Goal: Task Accomplishment & Management: Manage account settings

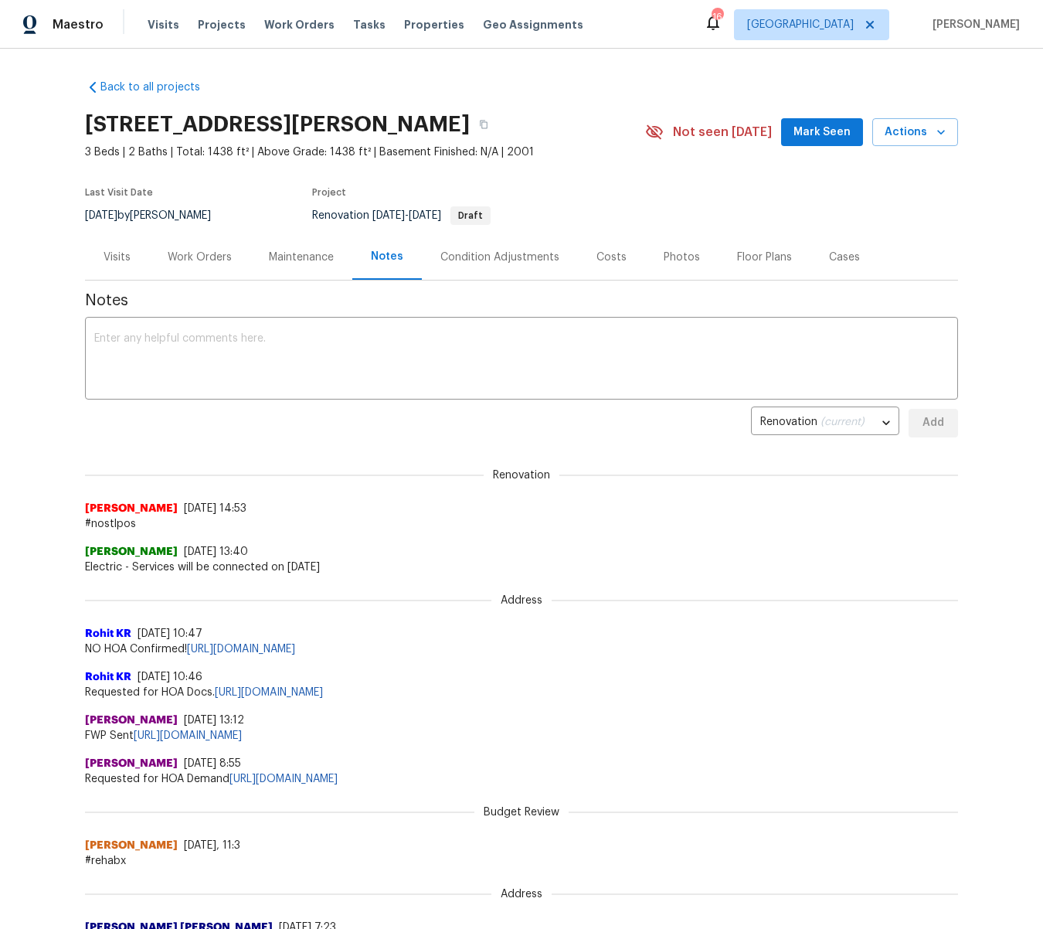
scroll to position [1, 0]
click at [208, 27] on span "Projects" at bounding box center [222, 24] width 48 height 15
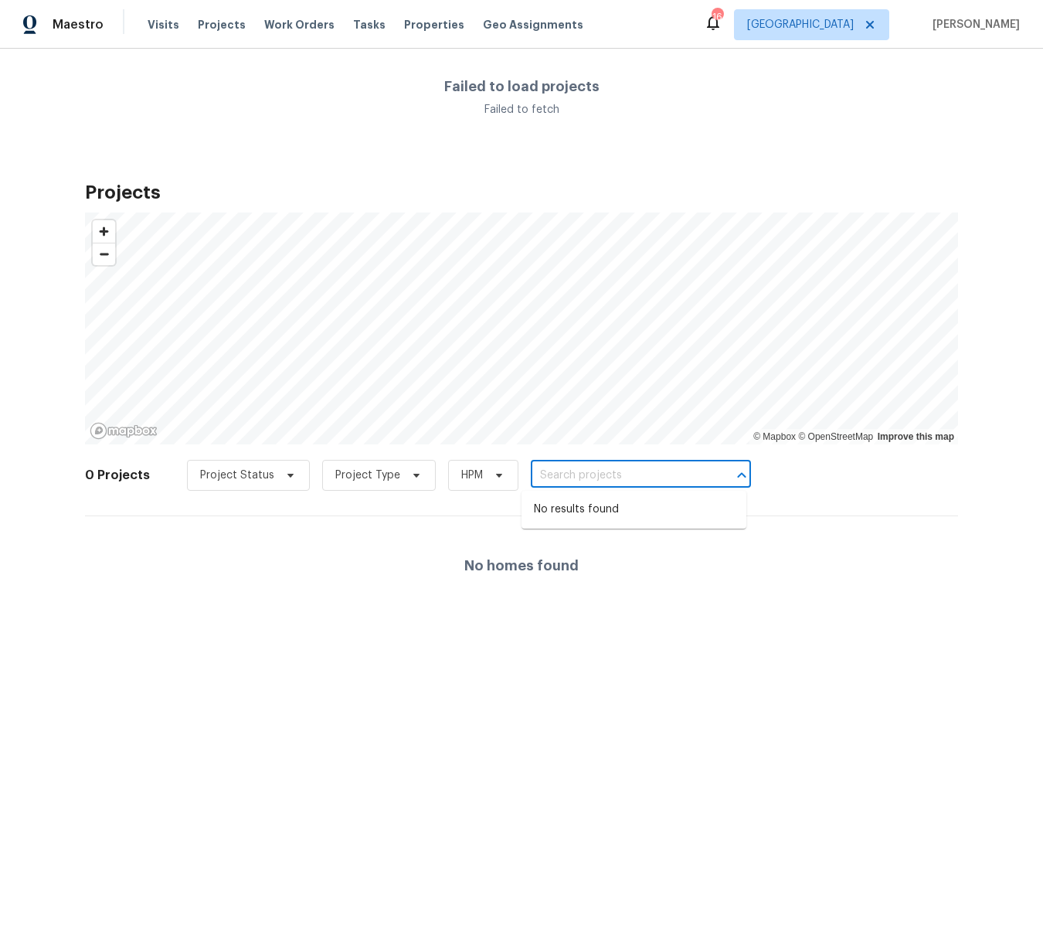
click at [602, 471] on input "text" at bounding box center [619, 476] width 177 height 24
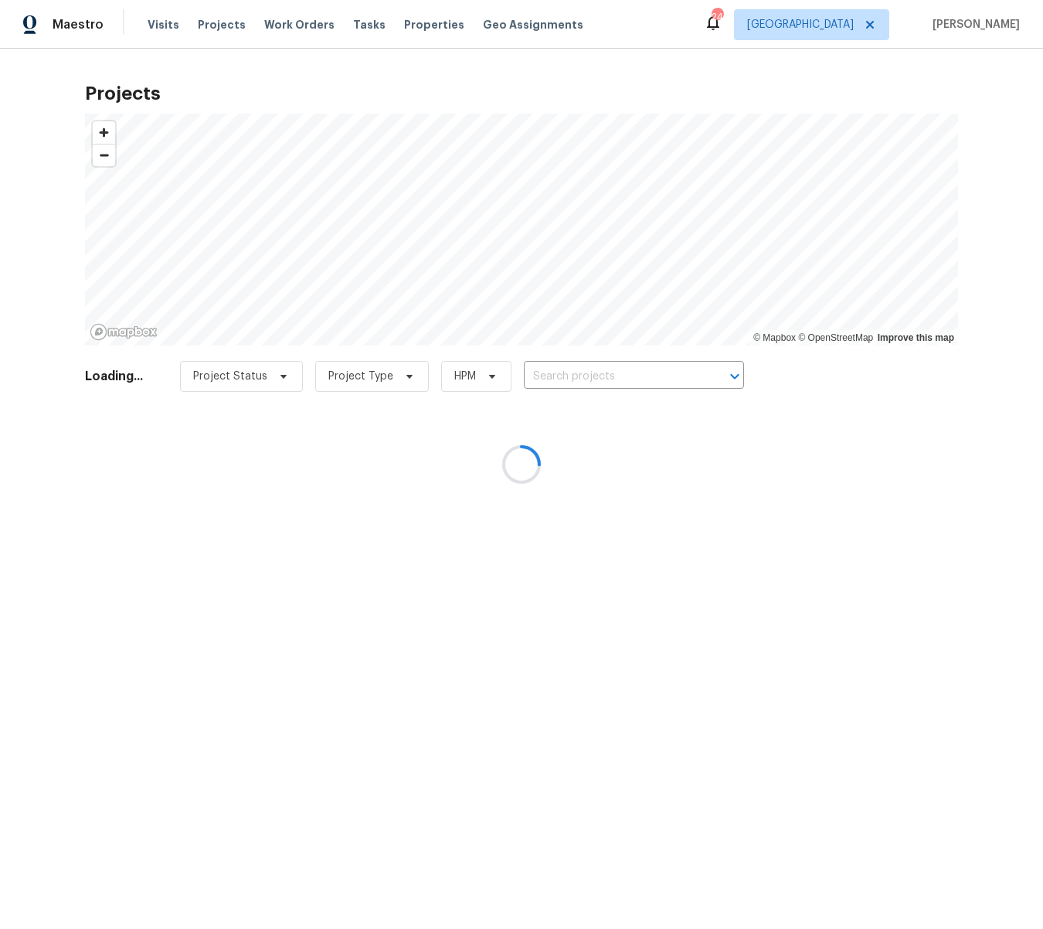
click at [618, 379] on div at bounding box center [521, 464] width 1043 height 929
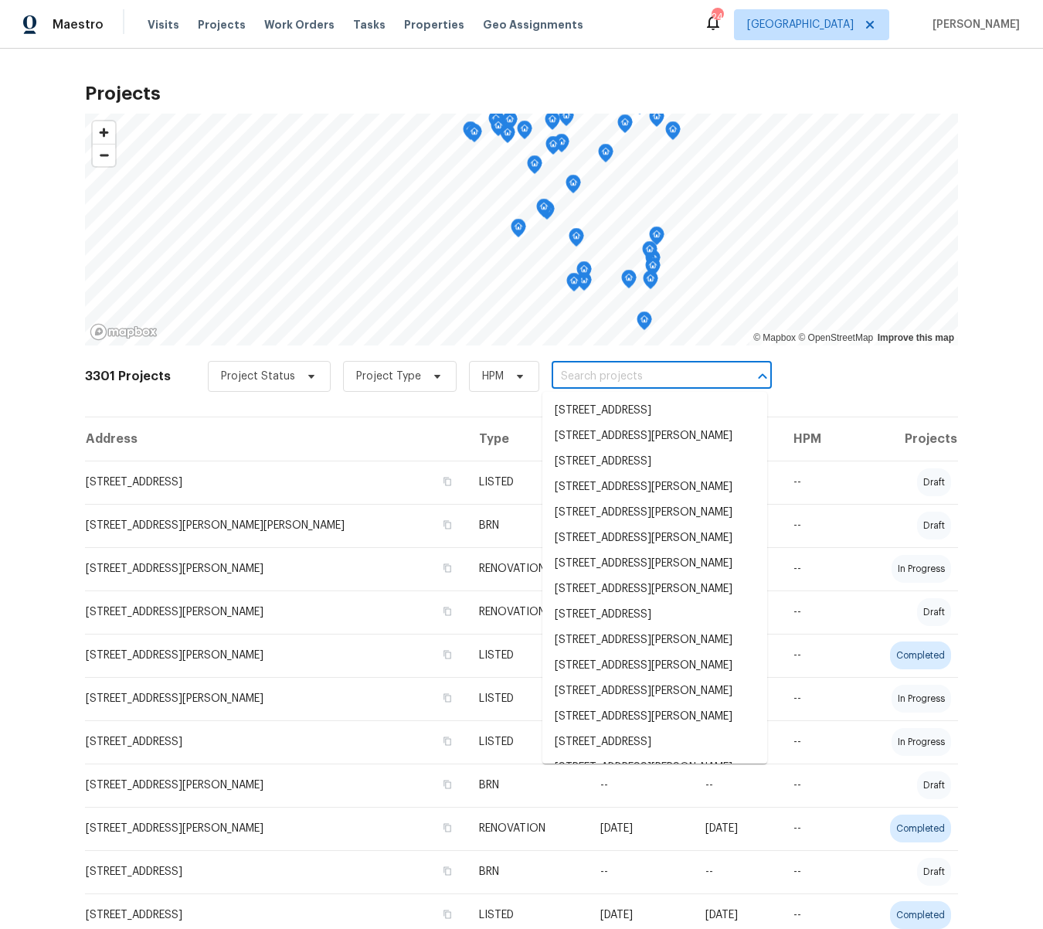
click at [618, 379] on input "text" at bounding box center [640, 377] width 177 height 24
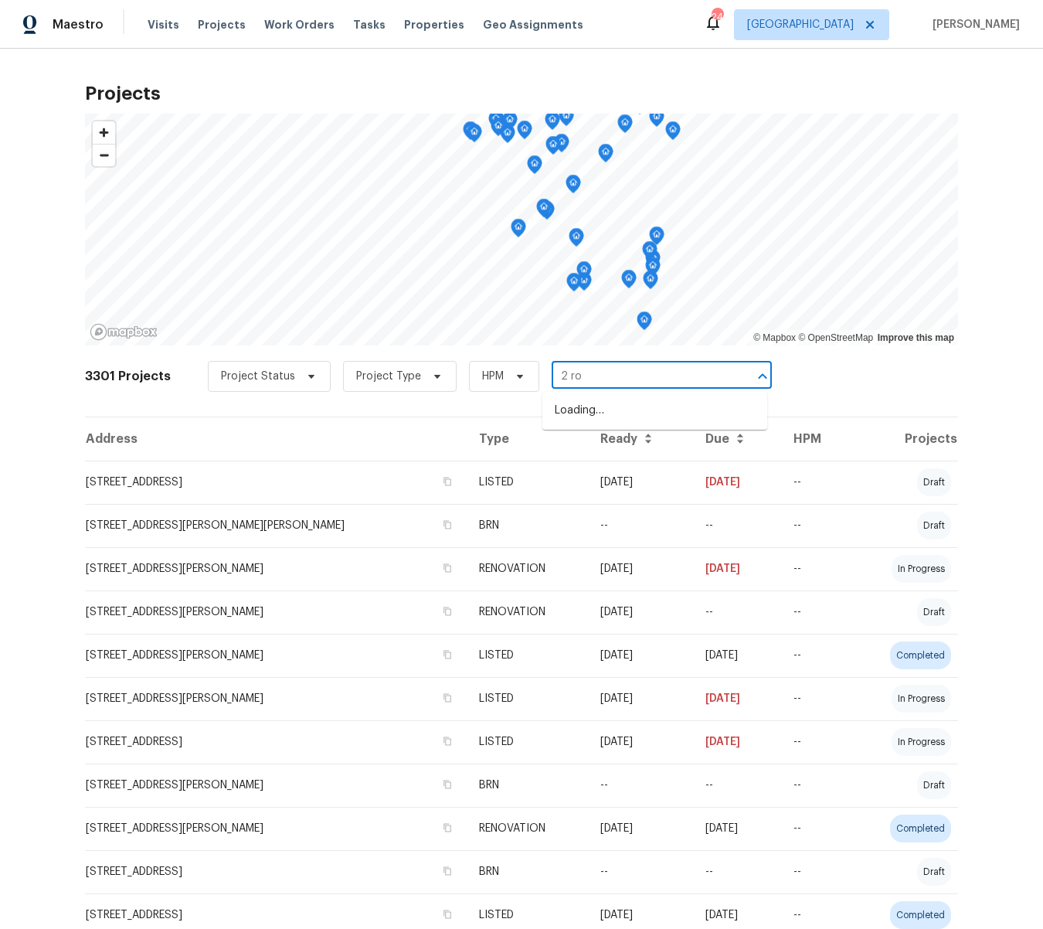
type input "2 roy"
click at [594, 417] on li "2 Royale Dr, Lake Saint Louis, MO 63367" at bounding box center [655, 411] width 225 height 26
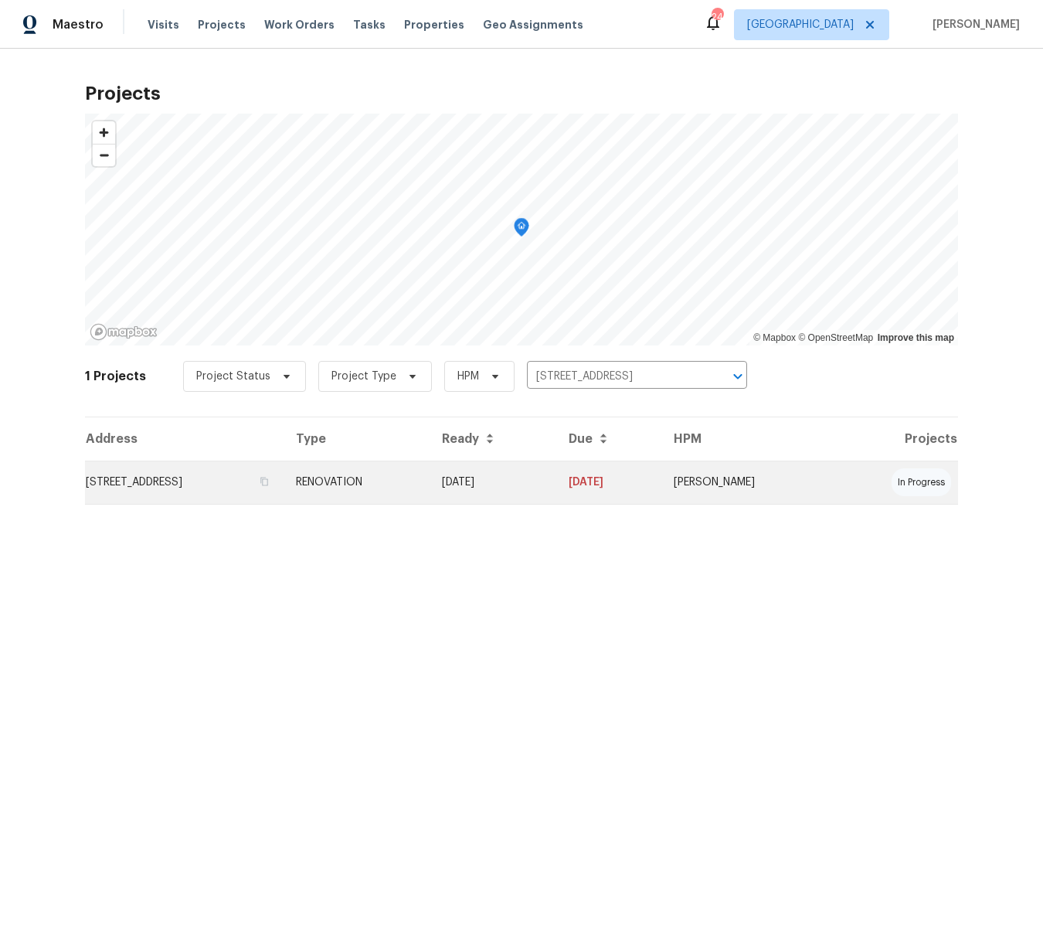
click at [256, 480] on td "2 Royale Dr, Lake Saint Louis, MO 63367" at bounding box center [184, 482] width 199 height 43
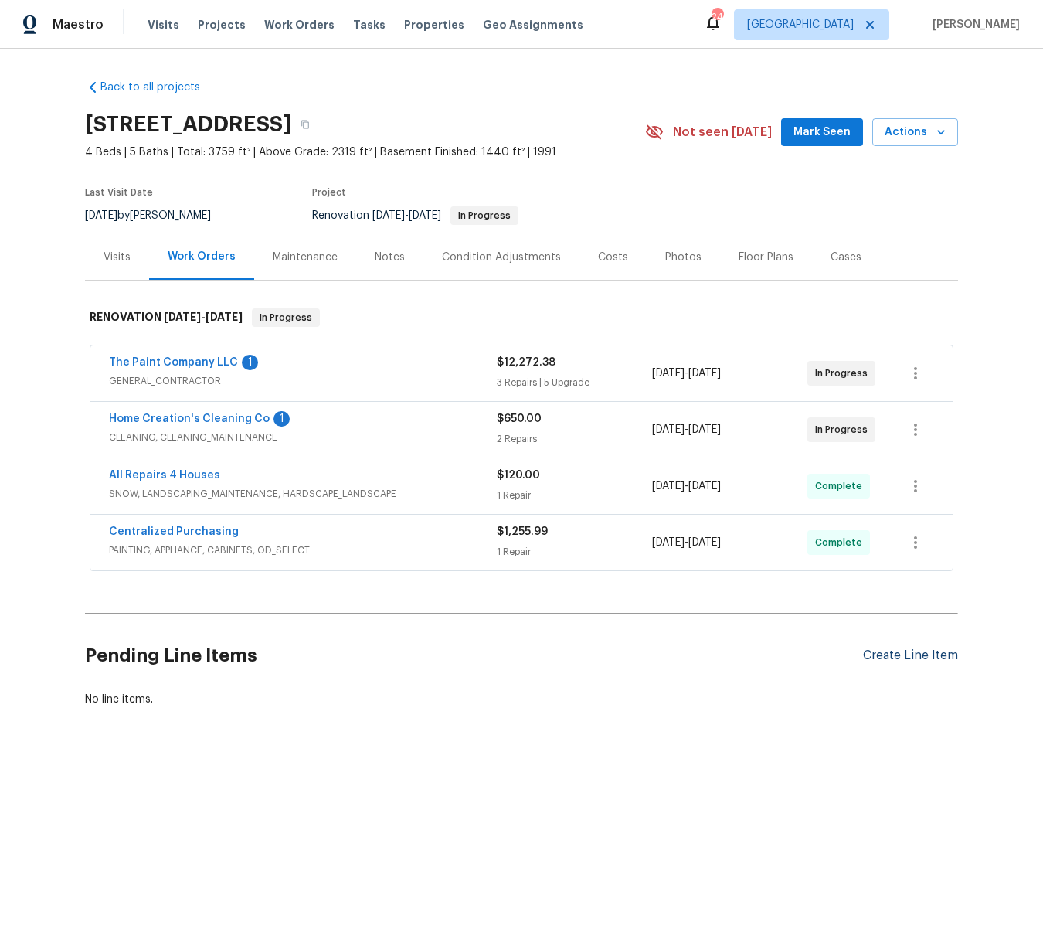
click at [901, 653] on div "Create Line Item" at bounding box center [910, 655] width 95 height 15
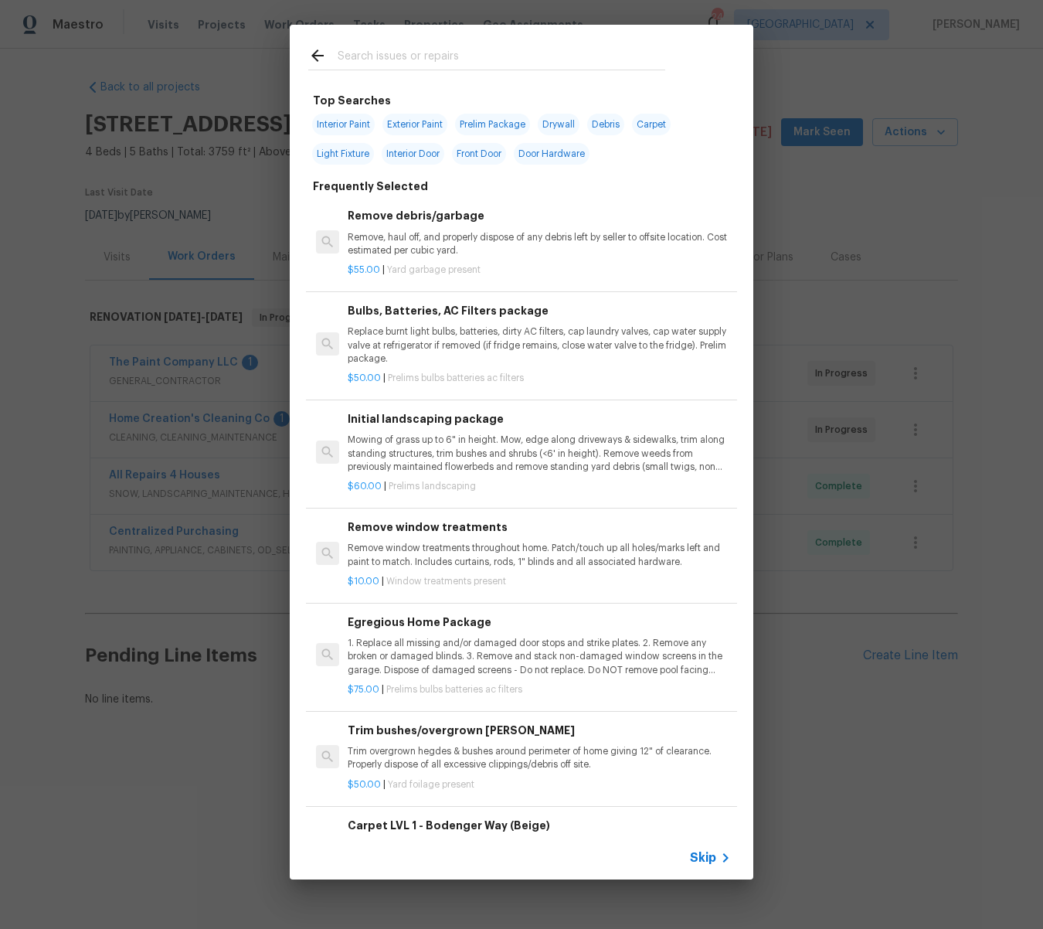
click at [469, 53] on input "text" at bounding box center [502, 57] width 328 height 23
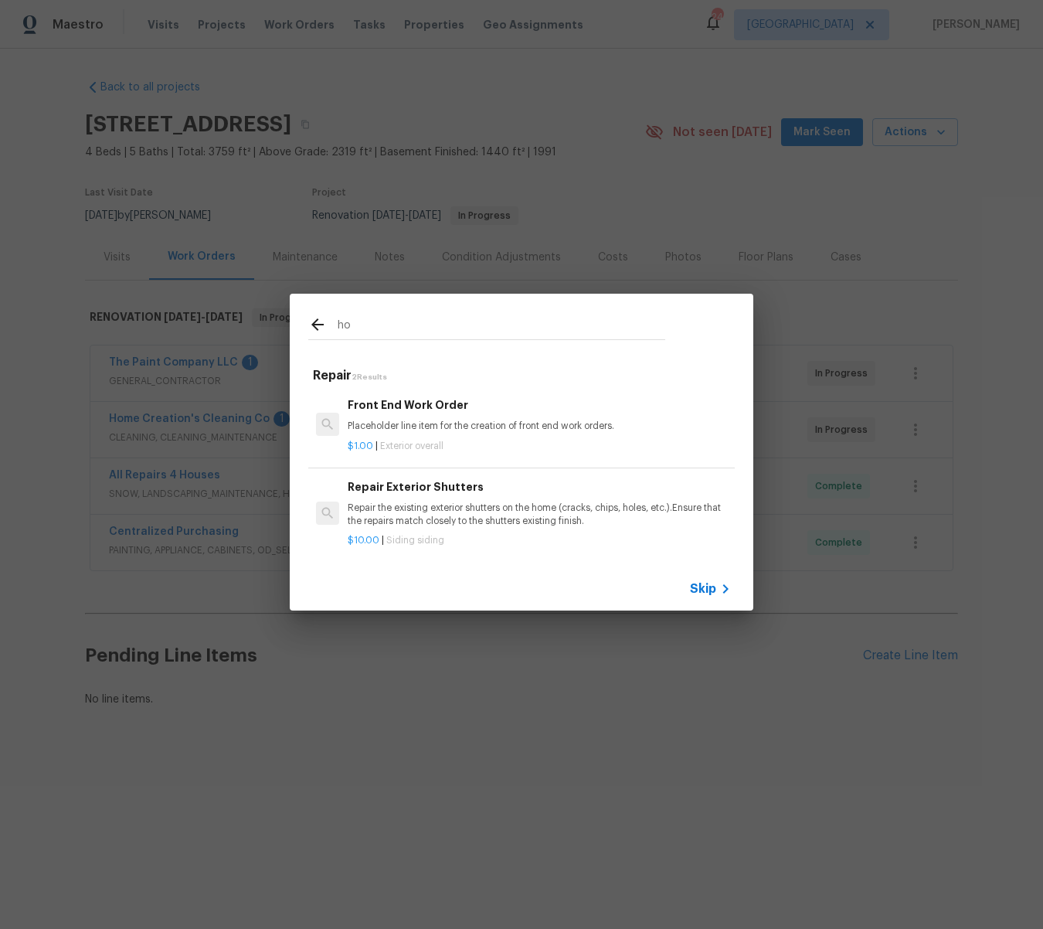
type input "h"
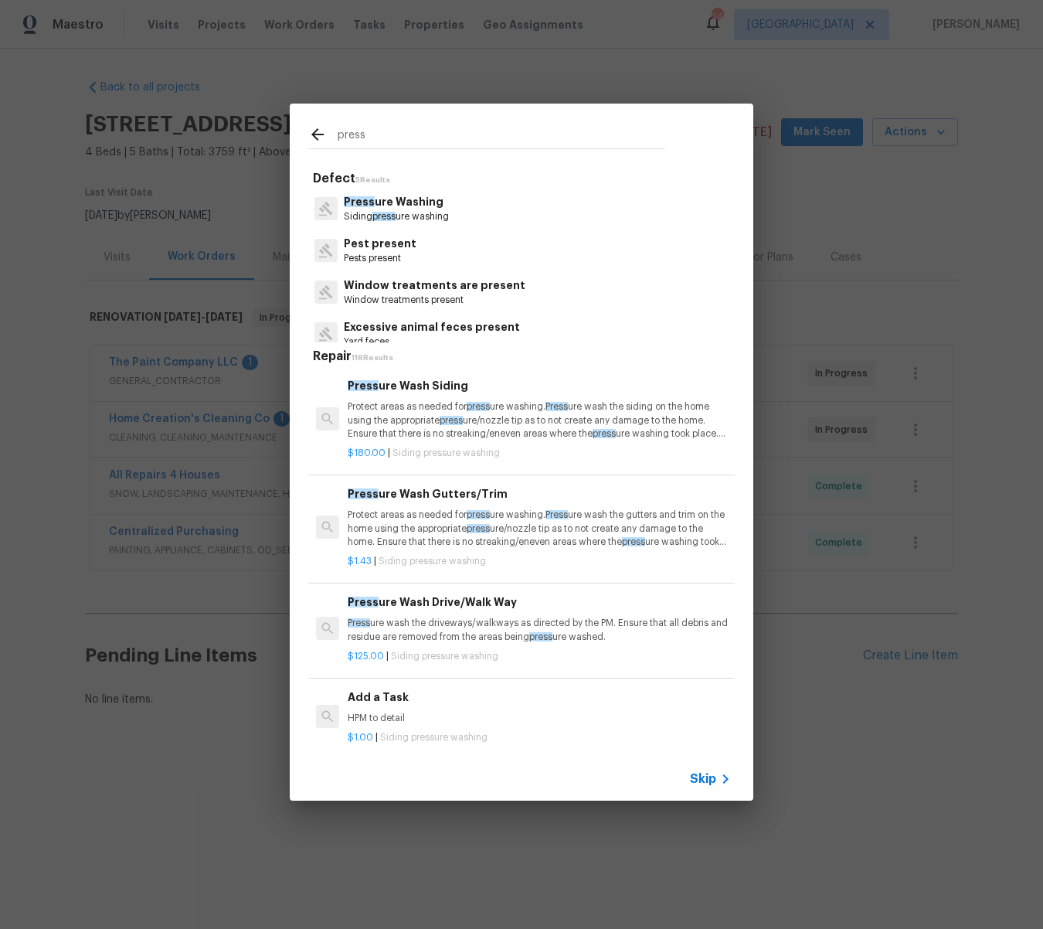
type input "press"
click at [403, 196] on p "Press ure Washing" at bounding box center [396, 202] width 105 height 16
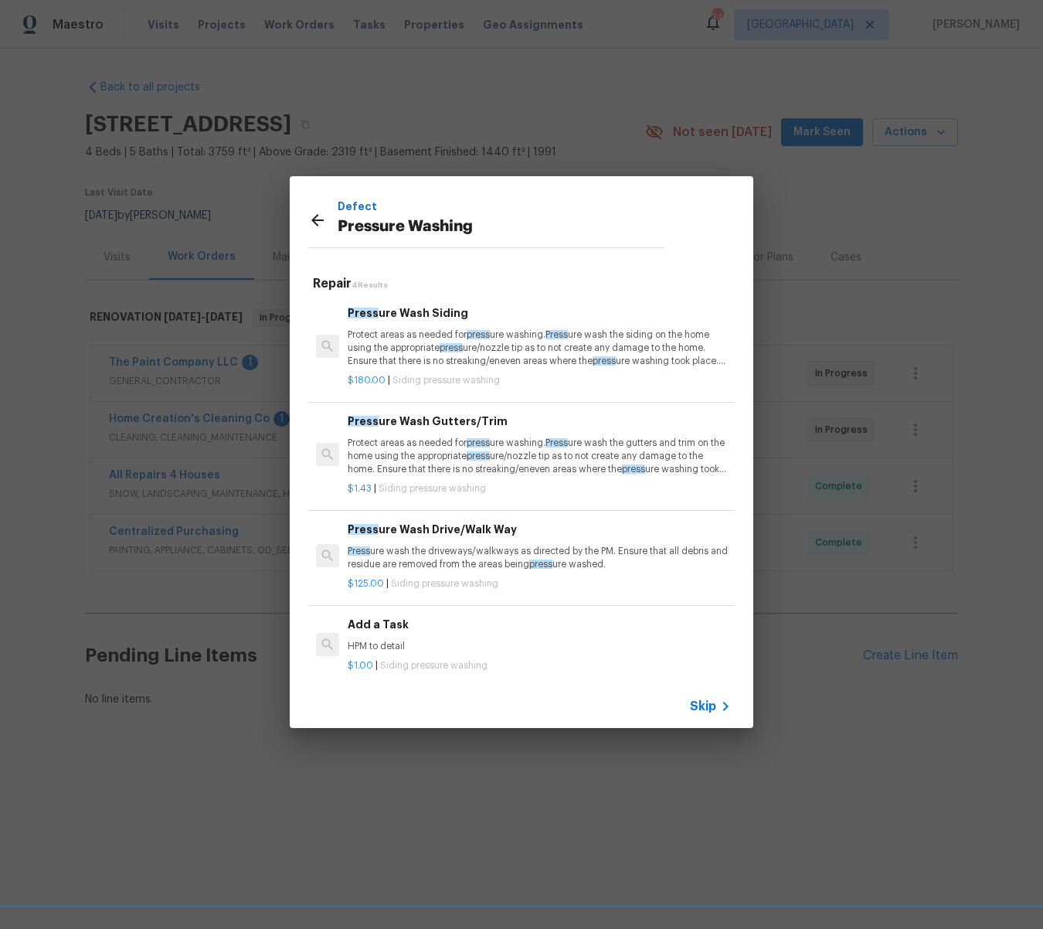
click at [426, 341] on p "Protect areas as needed for press ure washing. Press ure wash the siding on the…" at bounding box center [539, 347] width 383 height 39
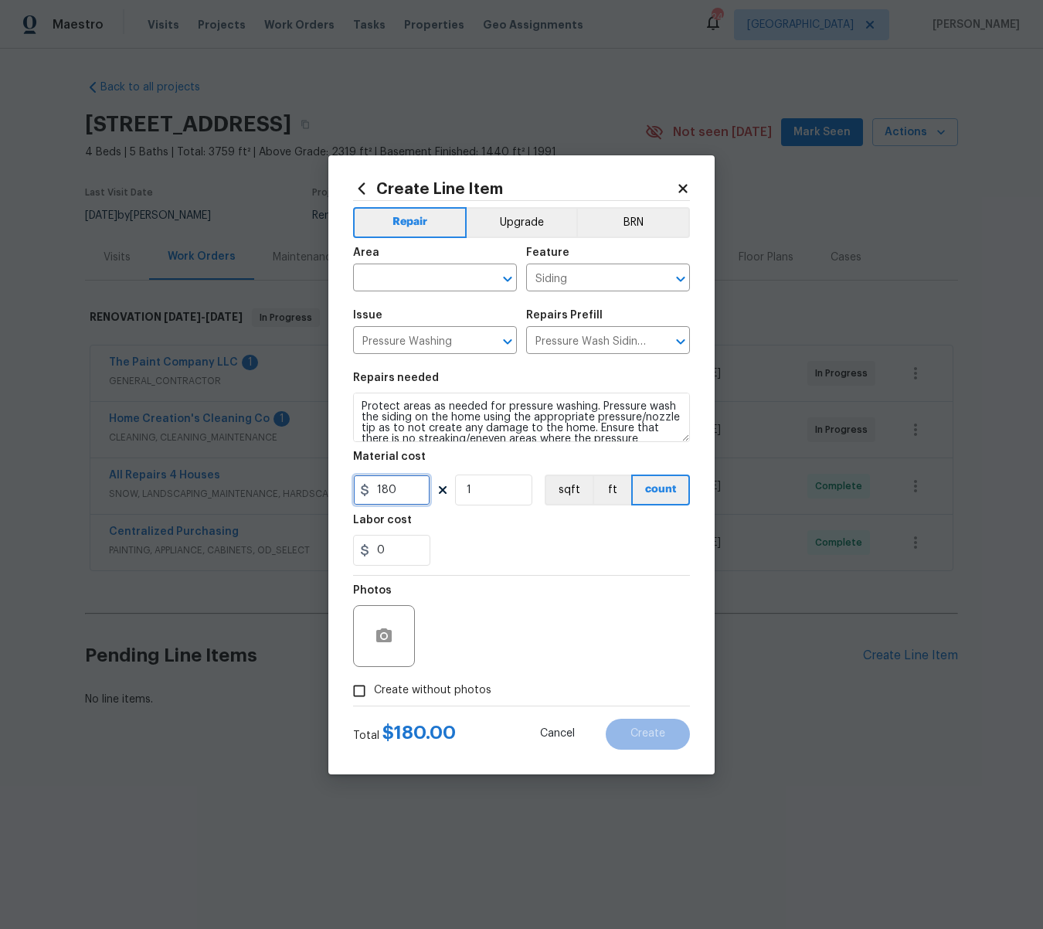
click at [408, 493] on input "180" at bounding box center [391, 490] width 77 height 31
click at [390, 635] on icon "button" at bounding box center [383, 635] width 15 height 14
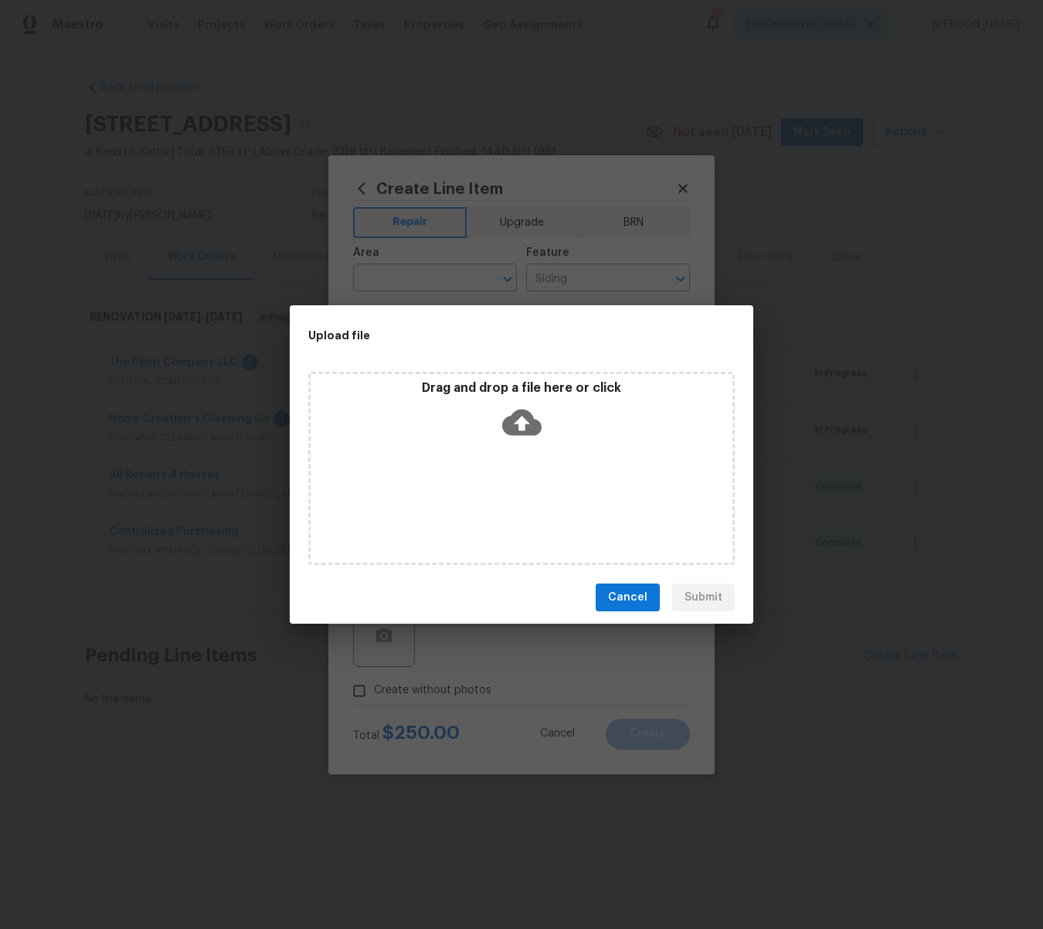
click at [520, 426] on icon at bounding box center [521, 422] width 39 height 39
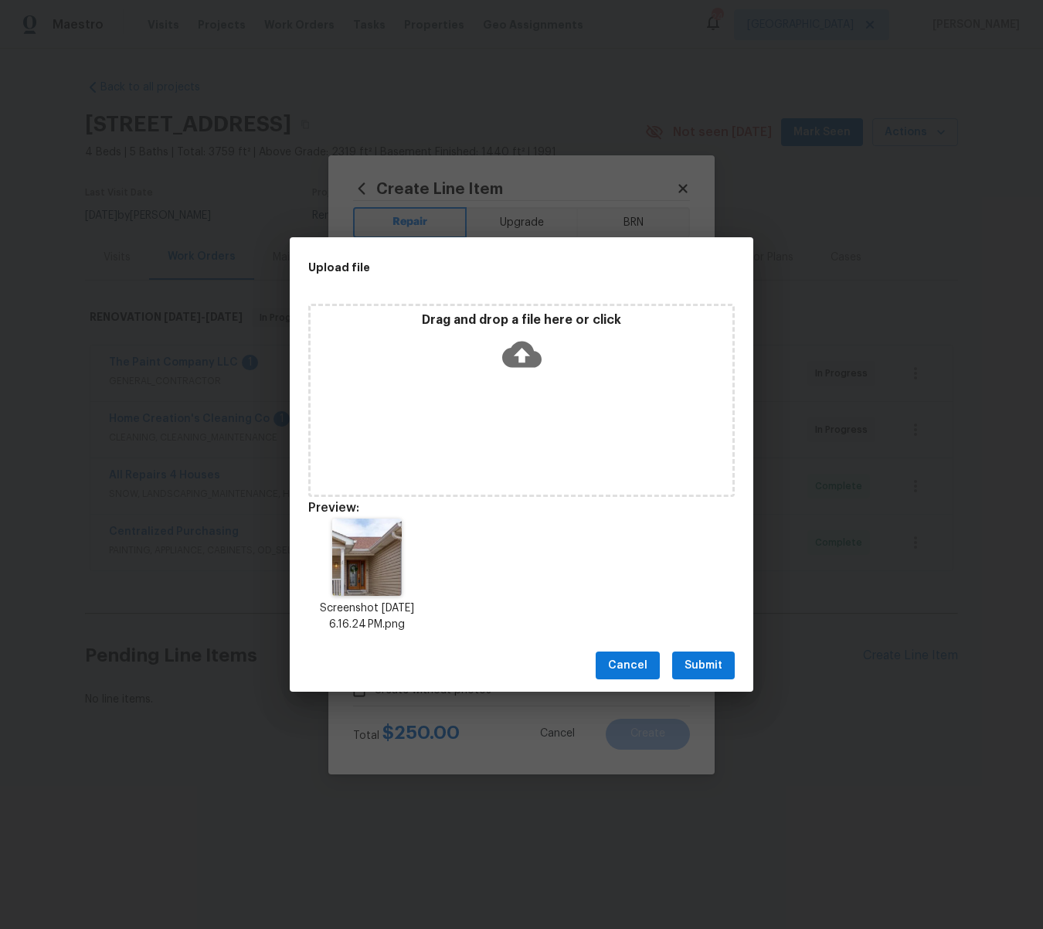
click at [714, 669] on span "Submit" at bounding box center [704, 665] width 38 height 19
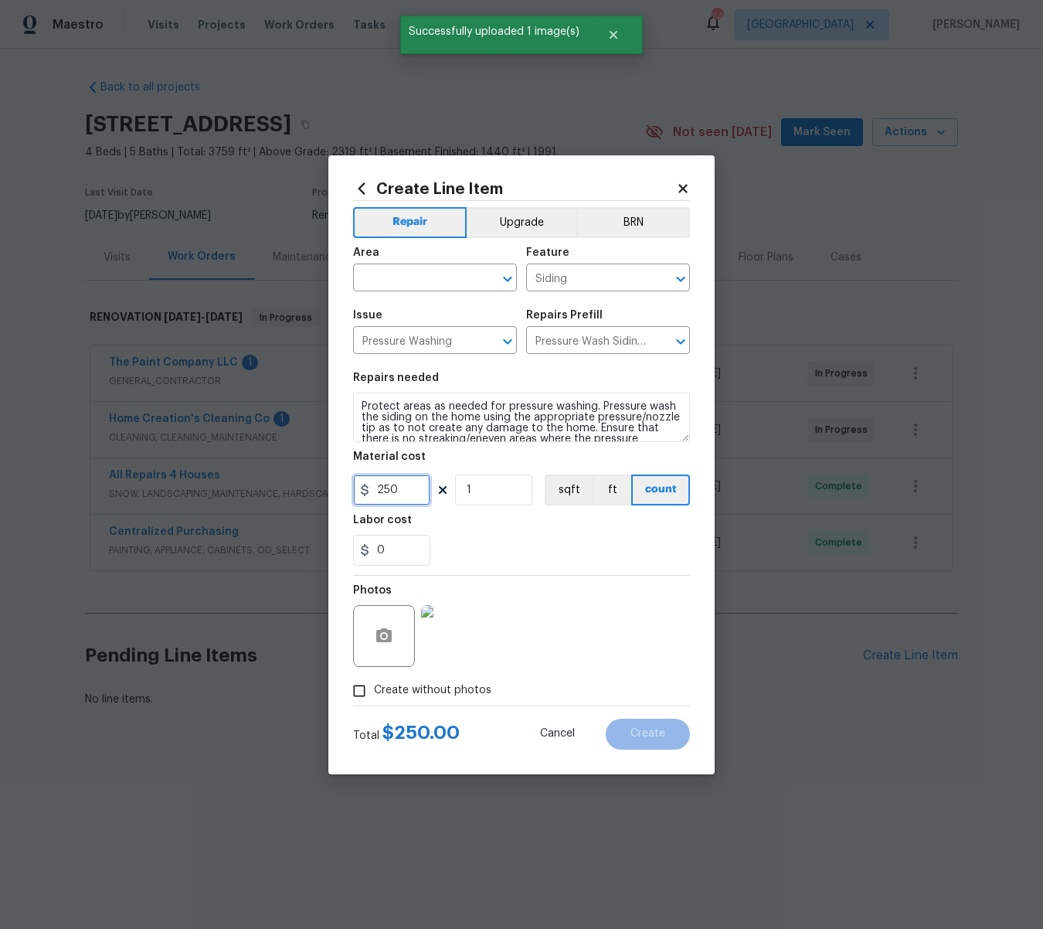
click at [409, 492] on input "250" at bounding box center [391, 490] width 77 height 31
type input "300"
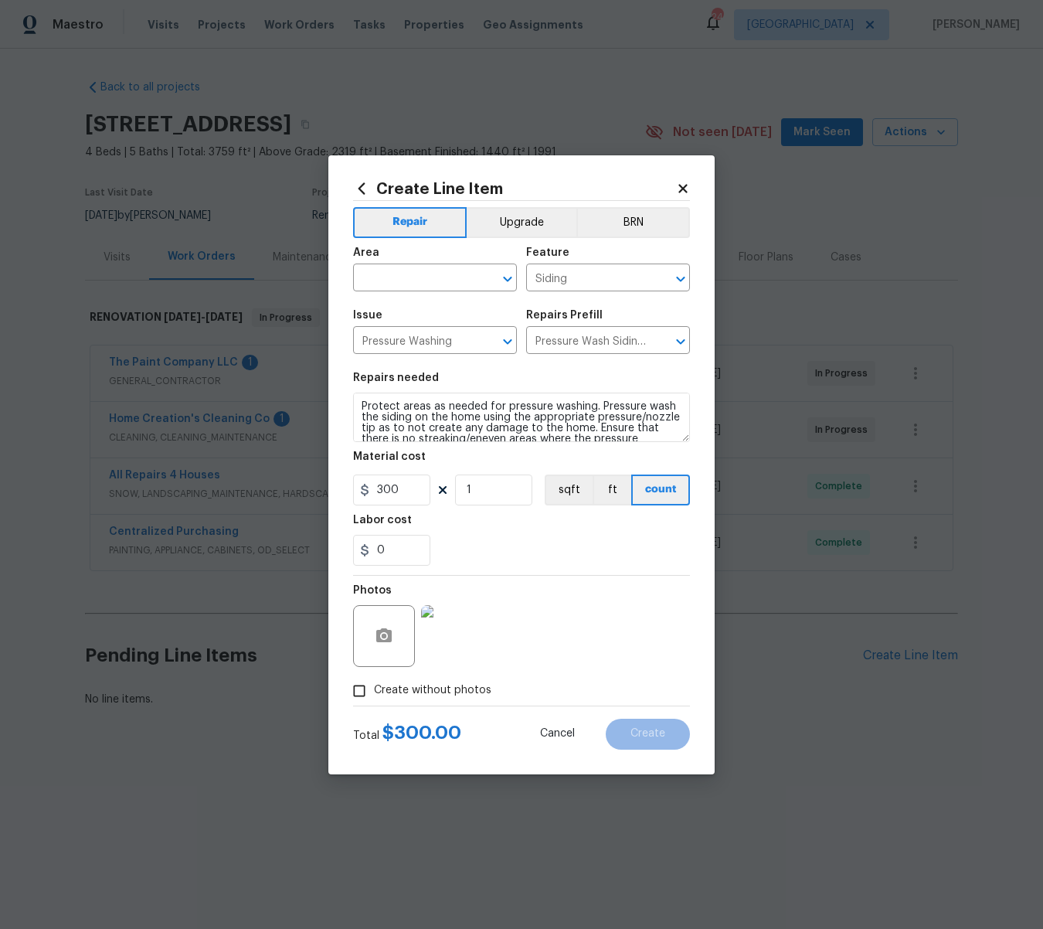
click at [468, 532] on div "Labor cost" at bounding box center [521, 525] width 337 height 20
click at [452, 277] on input "text" at bounding box center [413, 279] width 121 height 24
click at [410, 340] on li "Exterior Overall" at bounding box center [435, 339] width 164 height 26
type input "Exterior Overall"
click at [648, 727] on button "Create" at bounding box center [648, 734] width 84 height 31
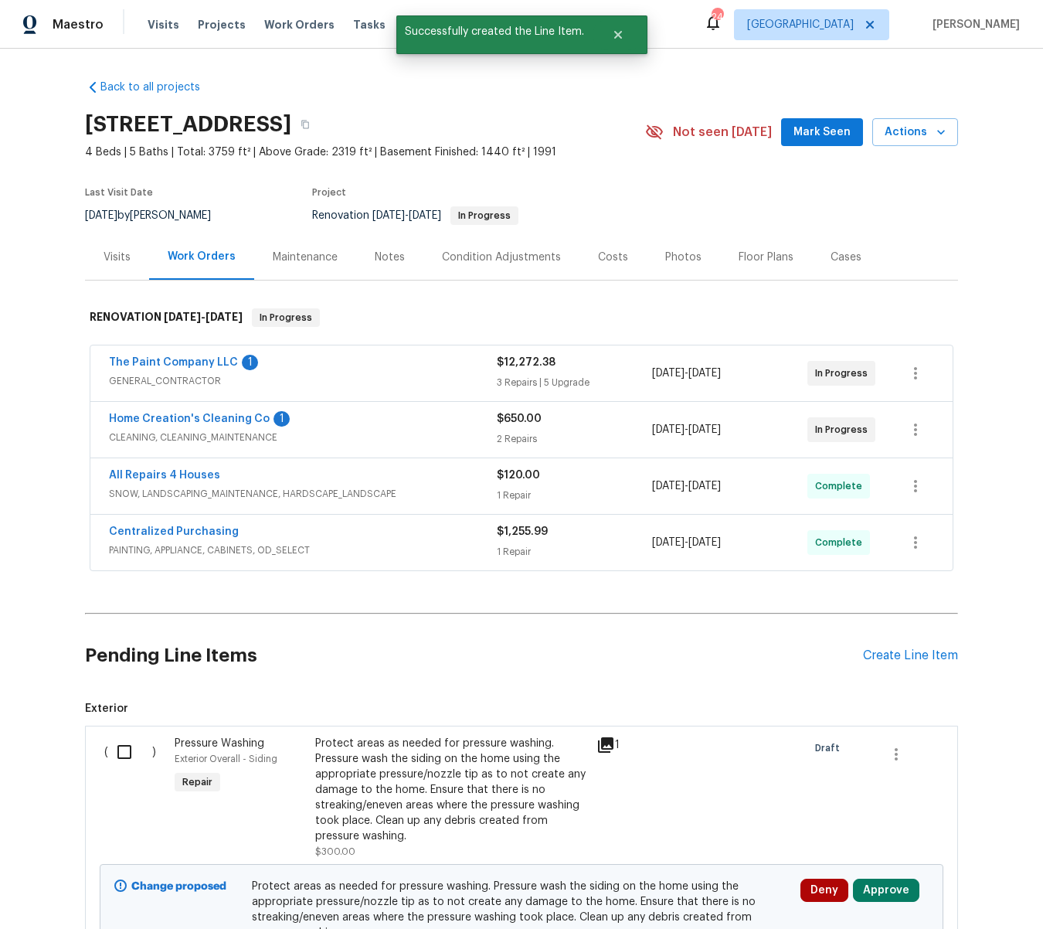
click at [123, 755] on input "checkbox" at bounding box center [130, 752] width 44 height 32
checkbox input "true"
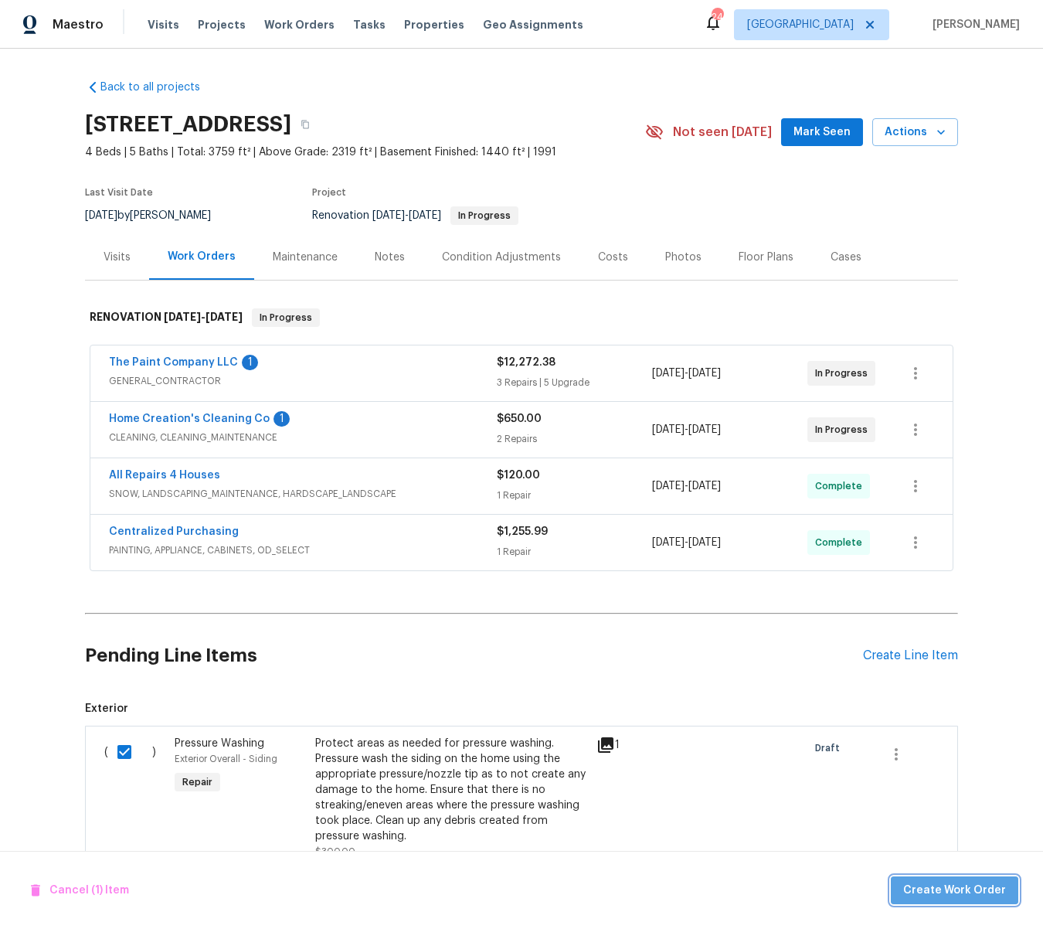
click at [992, 889] on span "Create Work Order" at bounding box center [955, 890] width 103 height 19
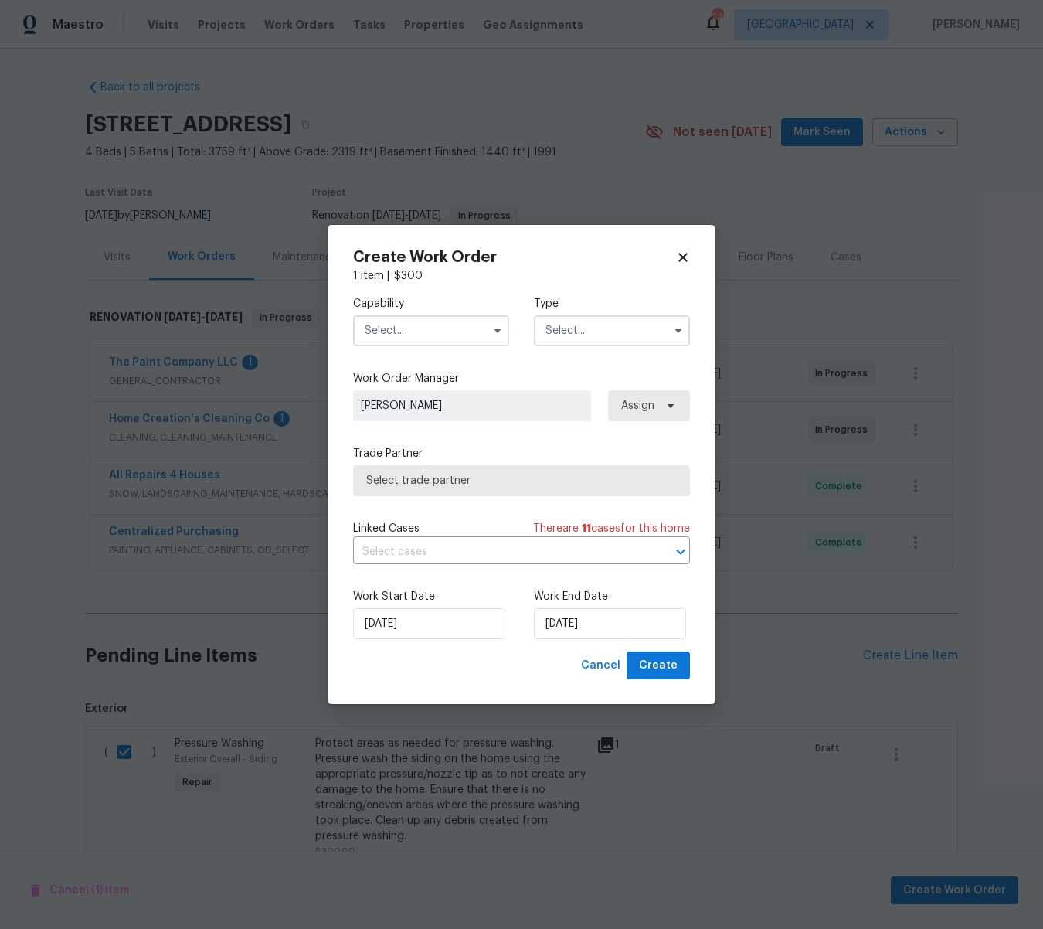
click at [428, 329] on input "text" at bounding box center [431, 330] width 156 height 31
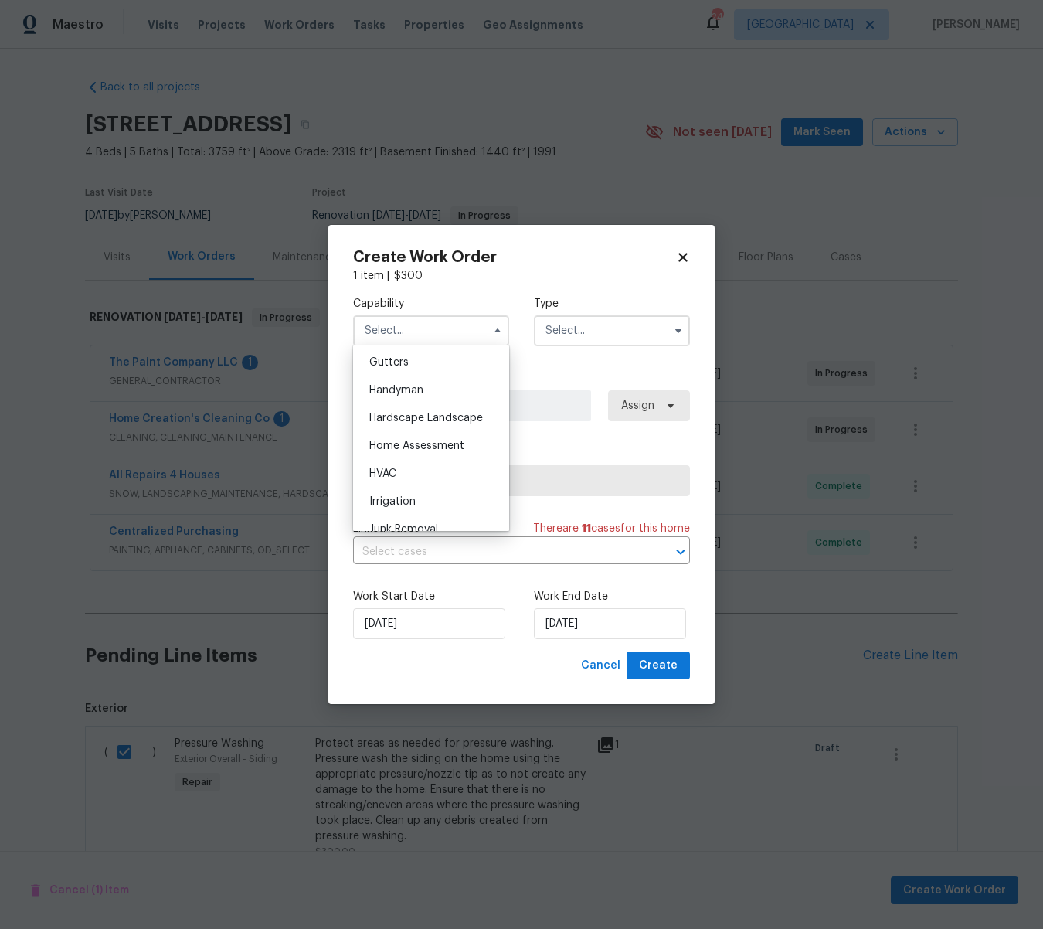
scroll to position [817, 0]
click at [415, 393] on span "Handyman" at bounding box center [396, 396] width 54 height 11
type input "Handyman"
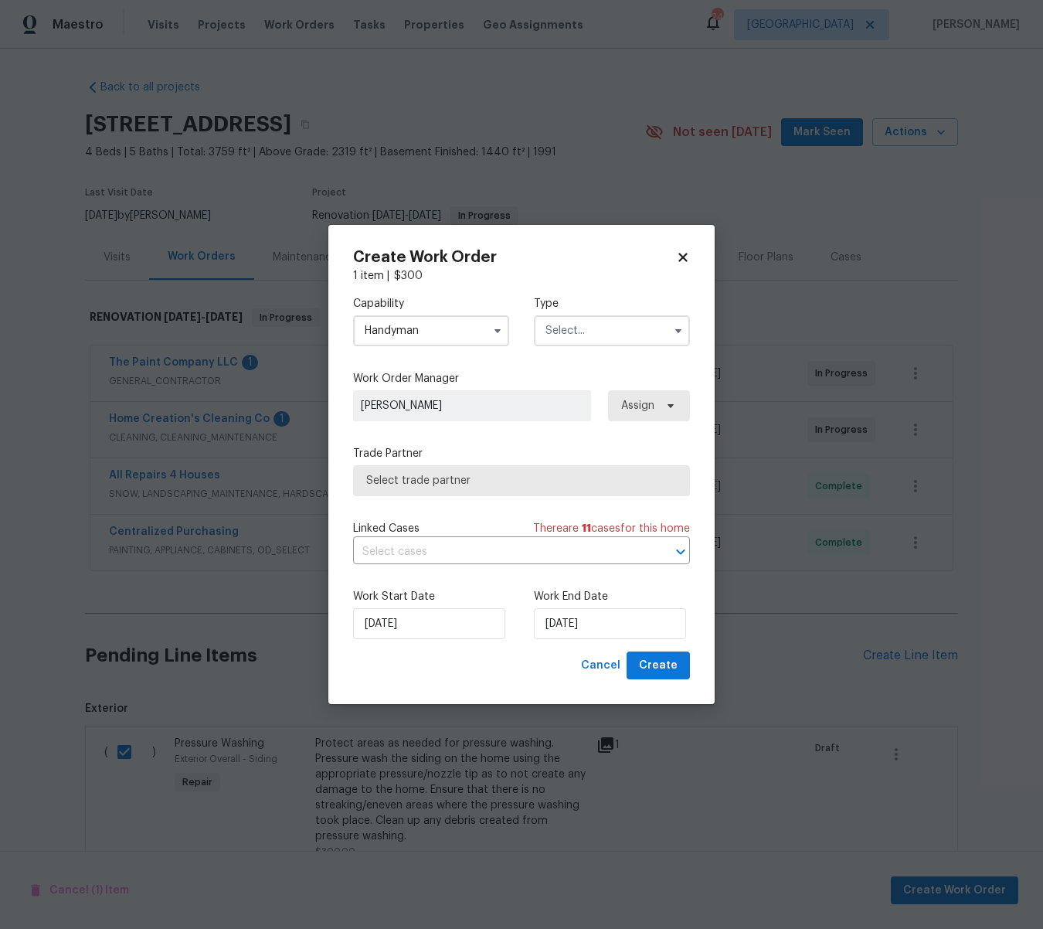
click at [584, 329] on input "text" at bounding box center [612, 330] width 156 height 31
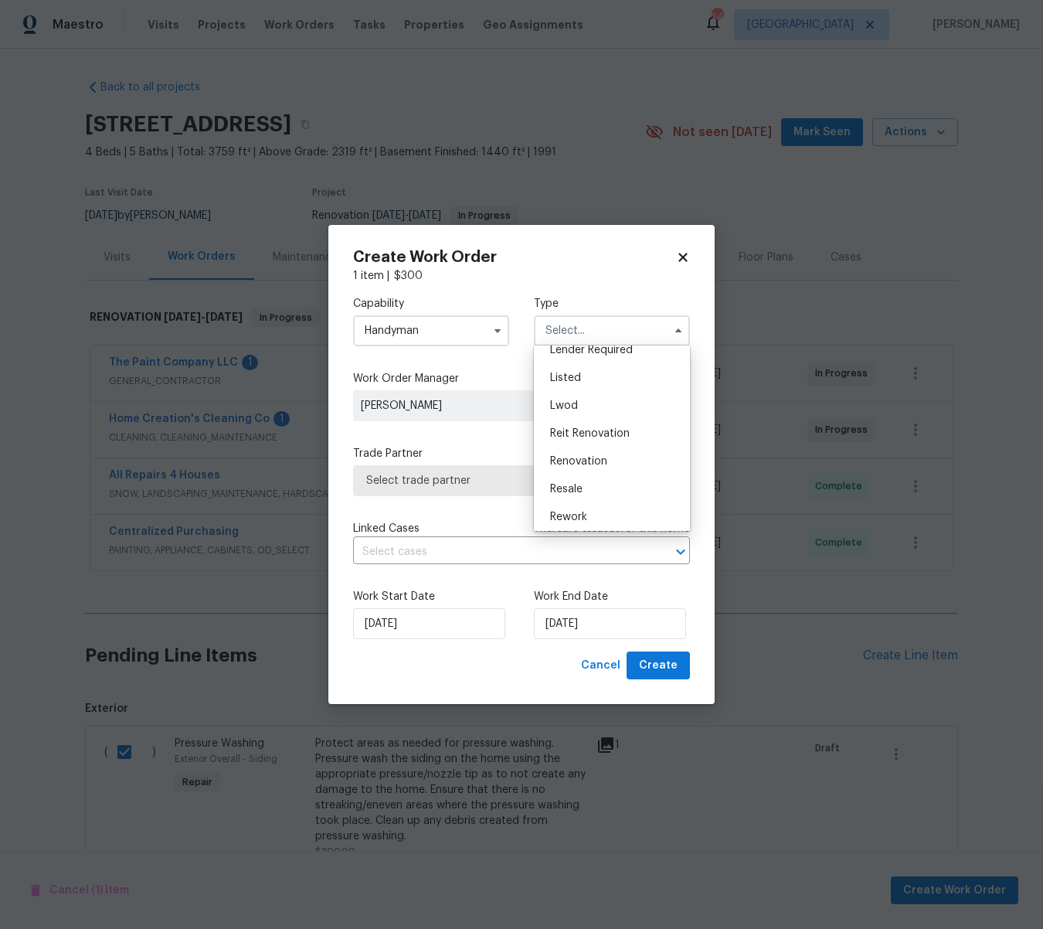
scroll to position [156, 0]
click at [593, 428] on span "Renovation" at bounding box center [578, 429] width 57 height 11
type input "Renovation"
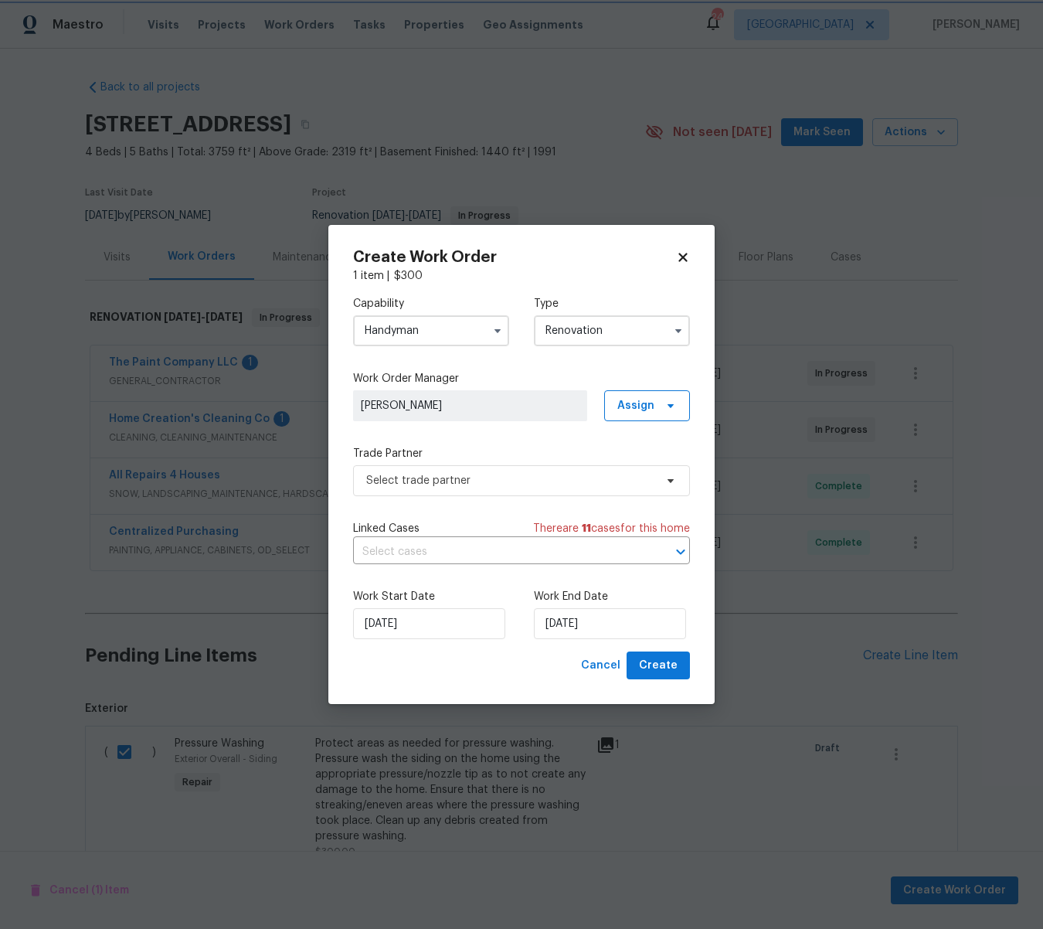
scroll to position [0, 0]
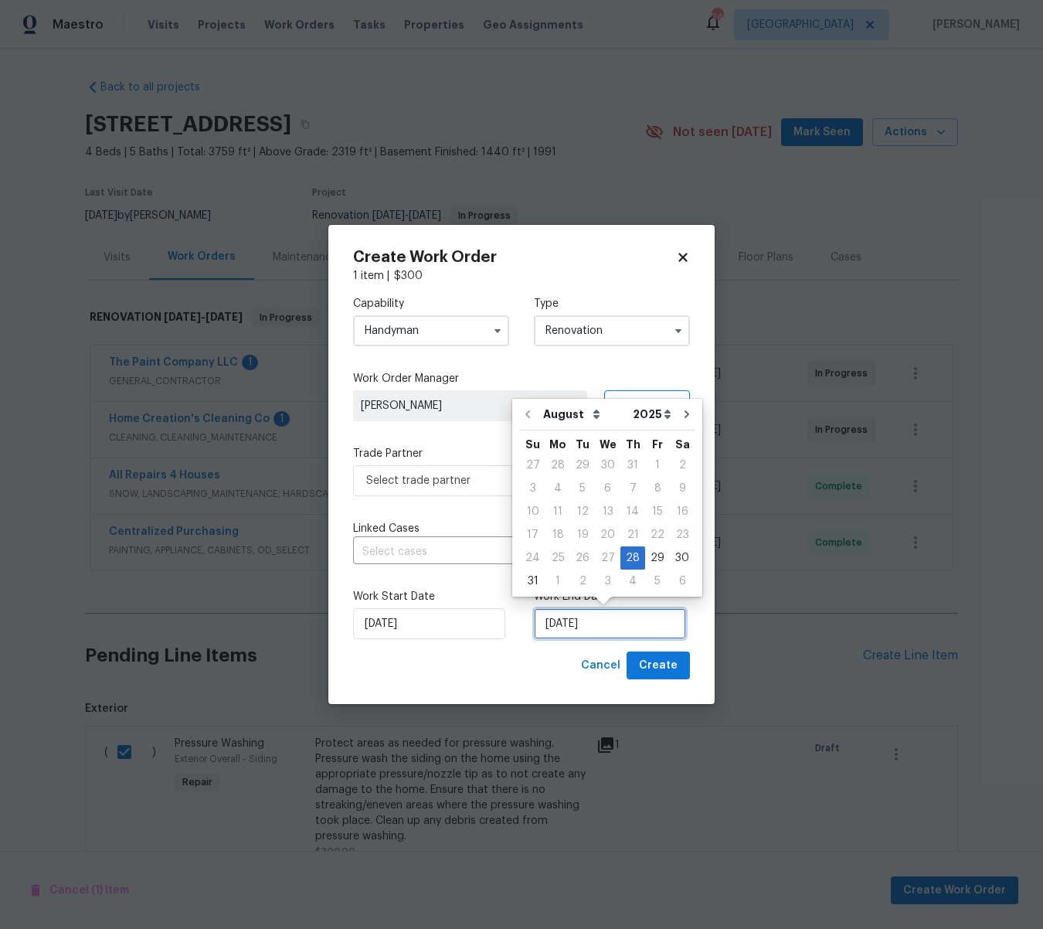
click at [607, 625] on input "[DATE]" at bounding box center [610, 623] width 152 height 31
click at [653, 560] on div "29" at bounding box center [657, 558] width 25 height 22
type input "8/29/2025"
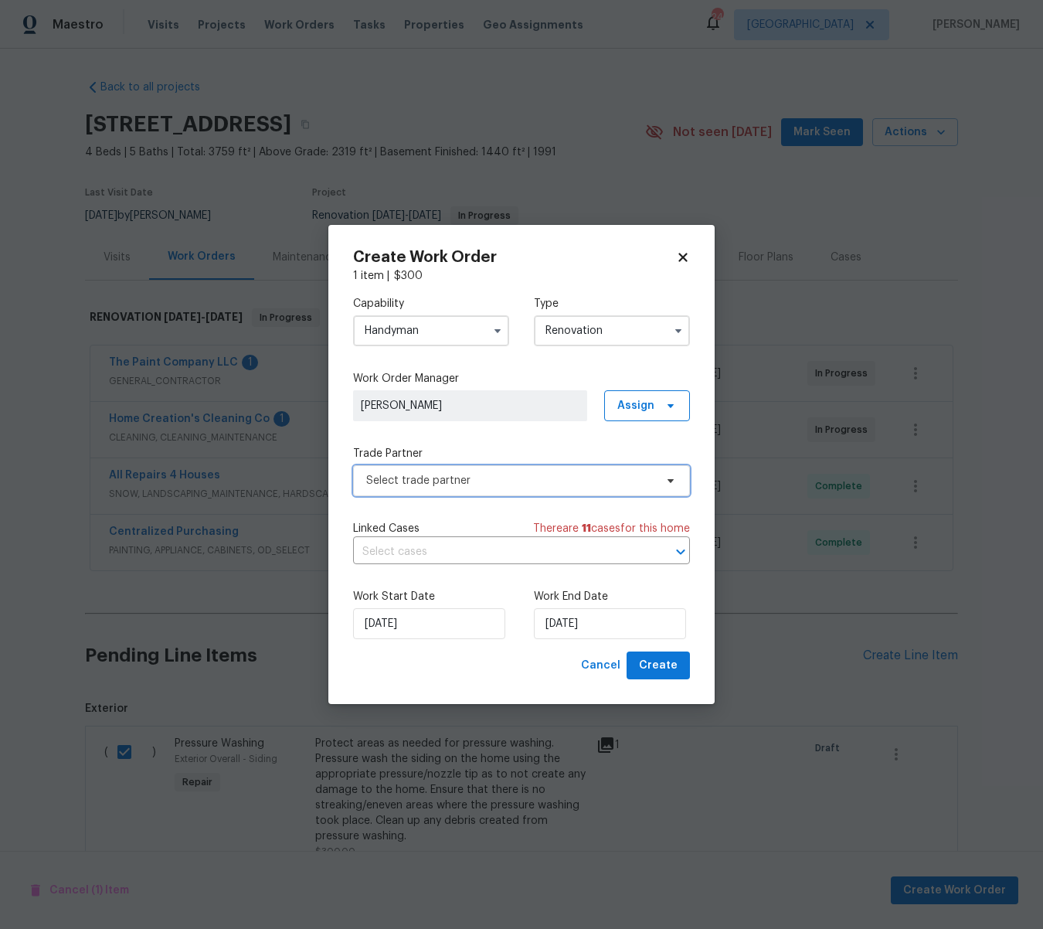
click at [477, 487] on span "Select trade partner" at bounding box center [510, 480] width 288 height 15
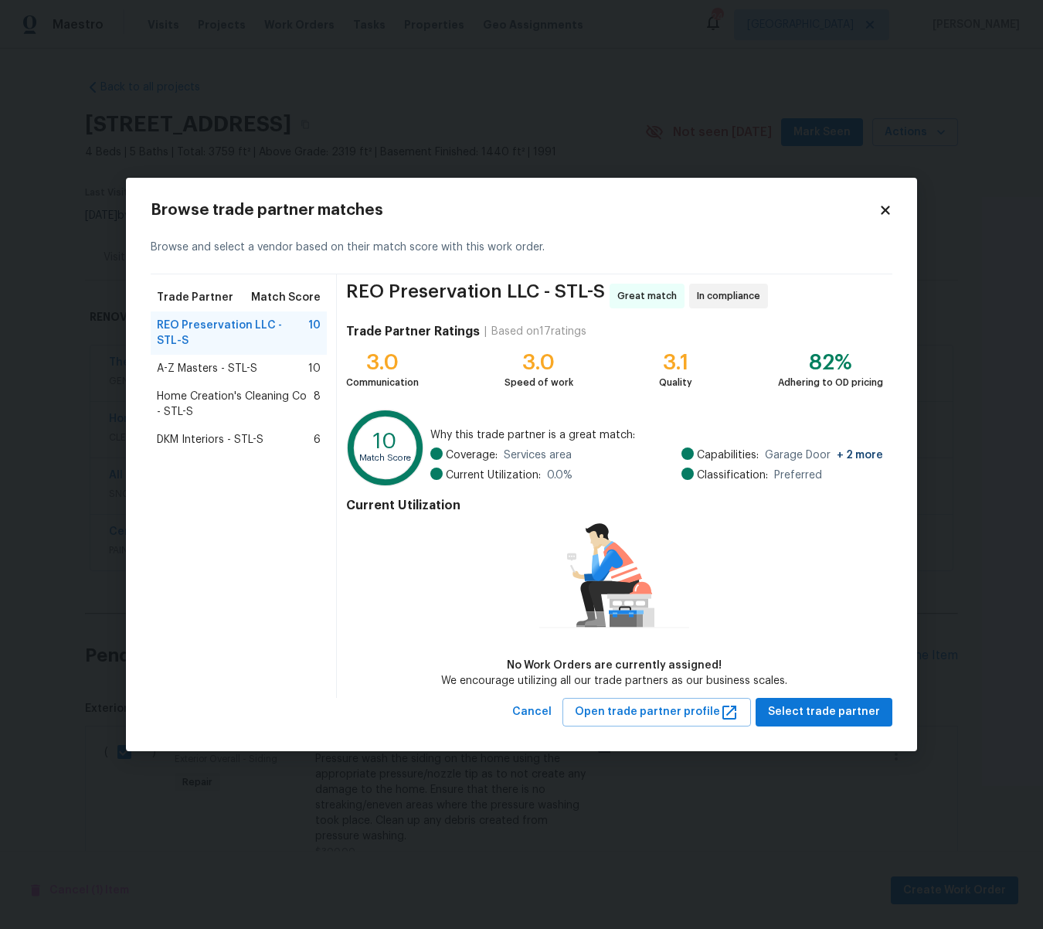
click at [242, 389] on span "Home Creation's Cleaning Co - STL-S" at bounding box center [235, 404] width 157 height 31
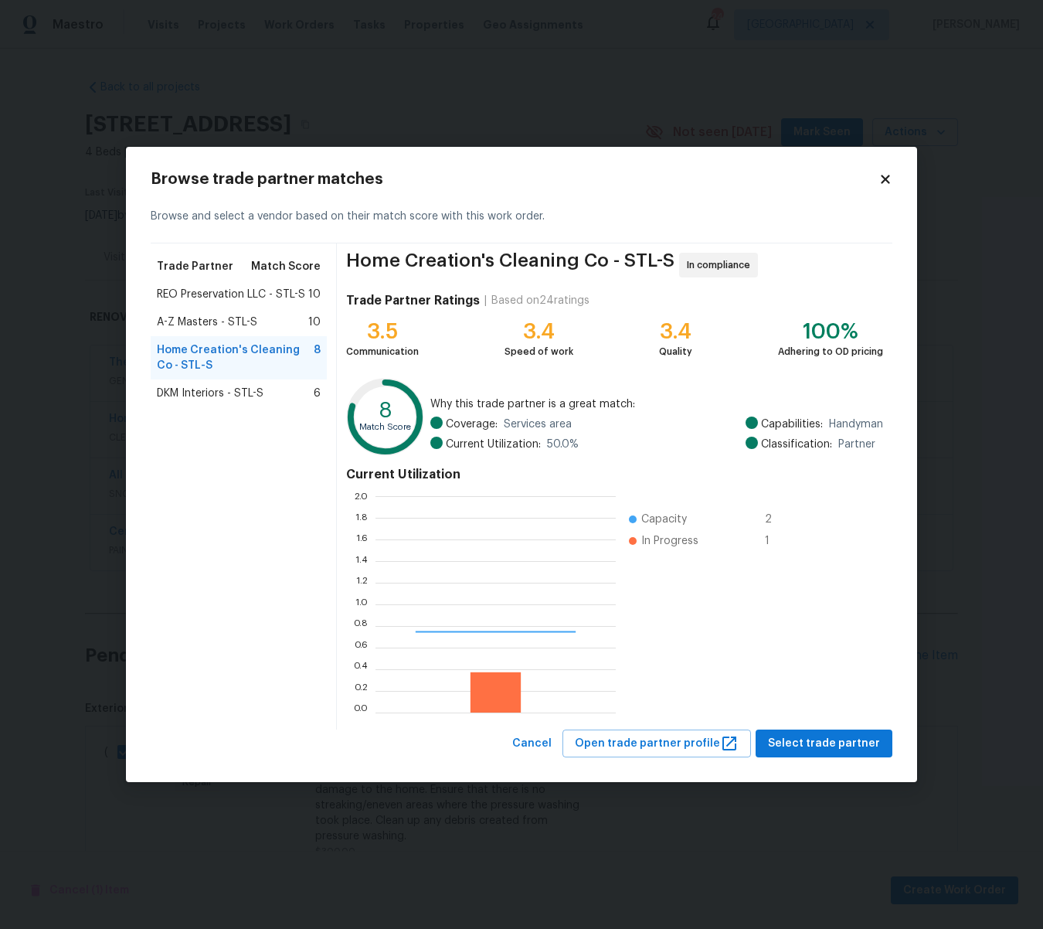
scroll to position [216, 240]
click at [854, 749] on span "Select trade partner" at bounding box center [824, 743] width 112 height 19
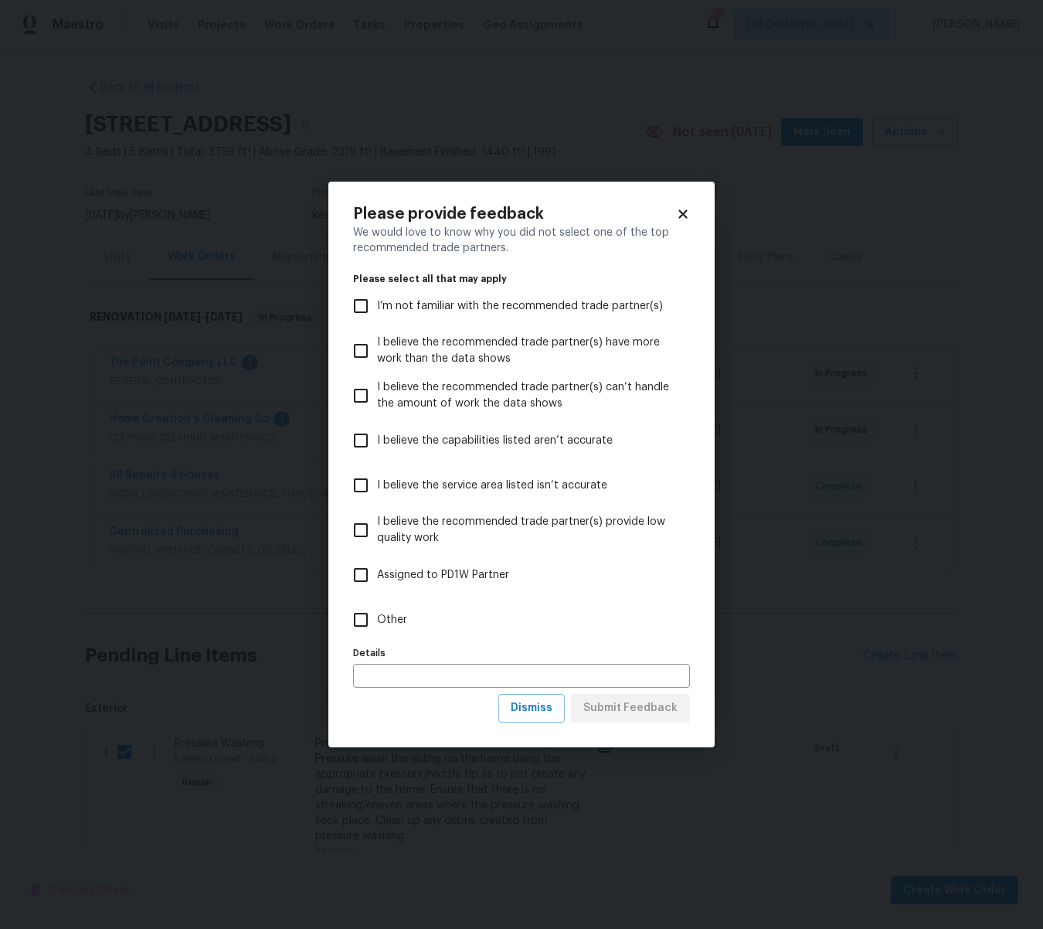
click at [354, 619] on input "Other" at bounding box center [361, 620] width 32 height 32
checkbox input "true"
click at [436, 672] on input "text" at bounding box center [521, 676] width 337 height 24
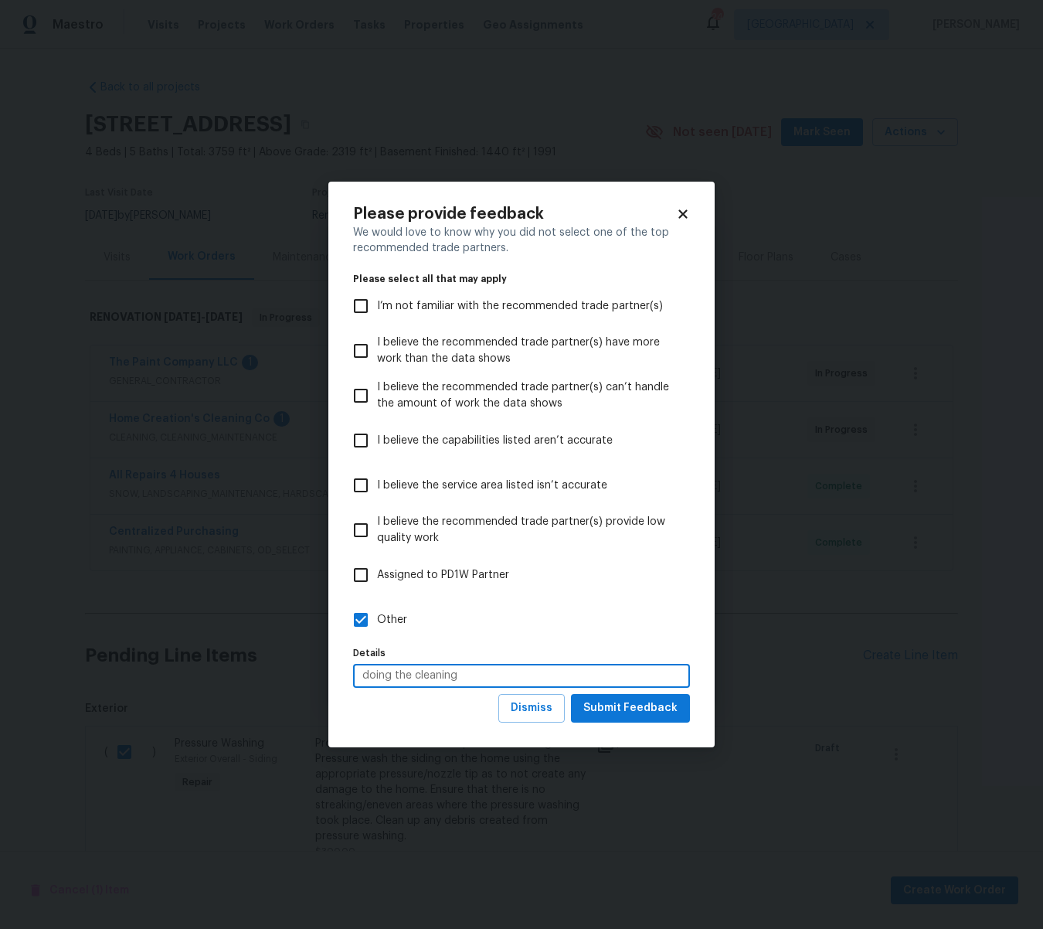
type input "doing the cleaning"
click at [648, 716] on span "Submit Feedback" at bounding box center [631, 708] width 94 height 19
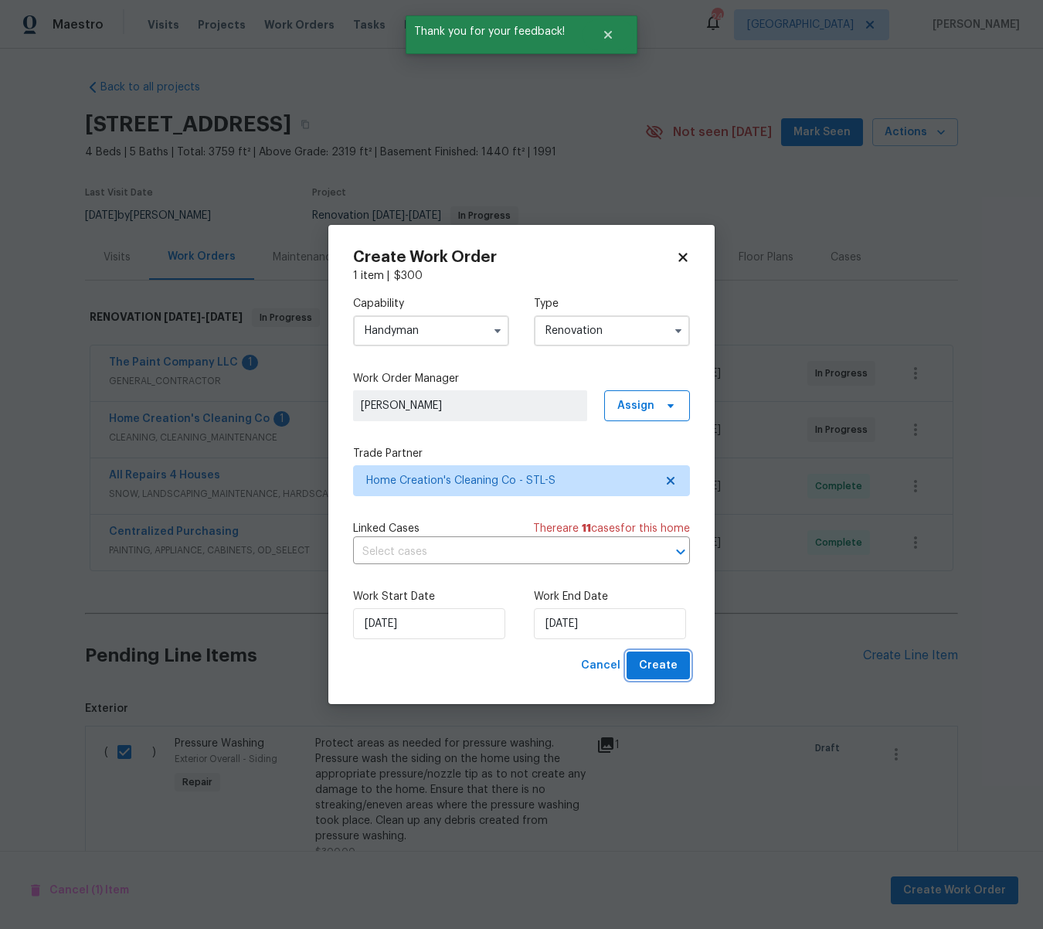
click at [670, 670] on span "Create" at bounding box center [658, 665] width 39 height 19
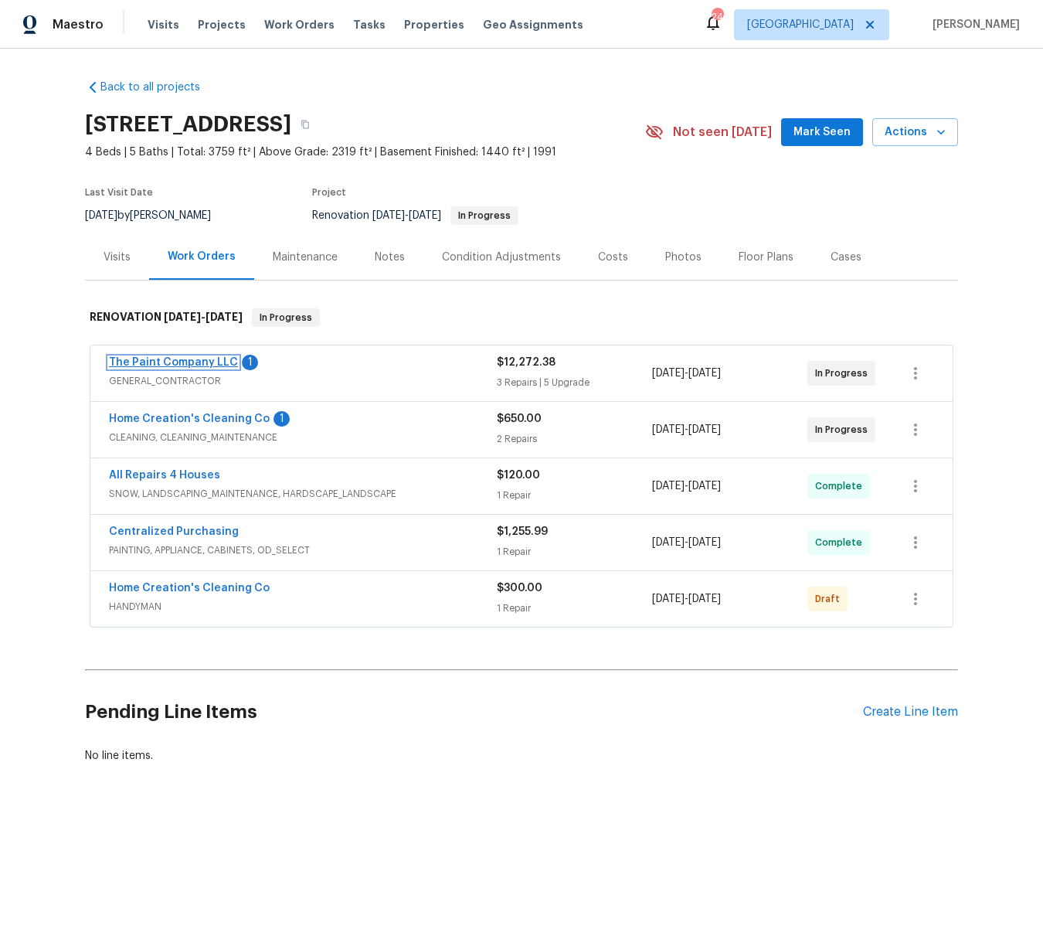
click at [165, 363] on link "The Paint Company LLC" at bounding box center [173, 362] width 129 height 11
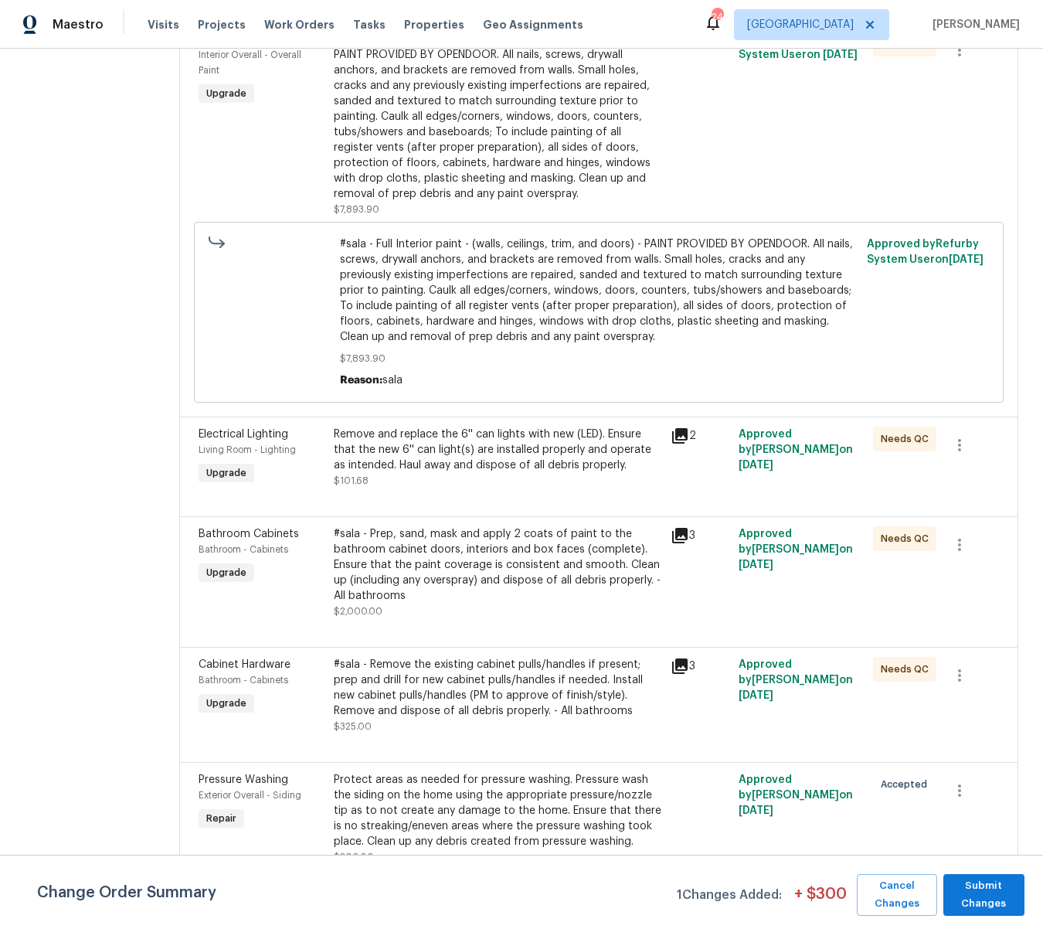
scroll to position [974, 0]
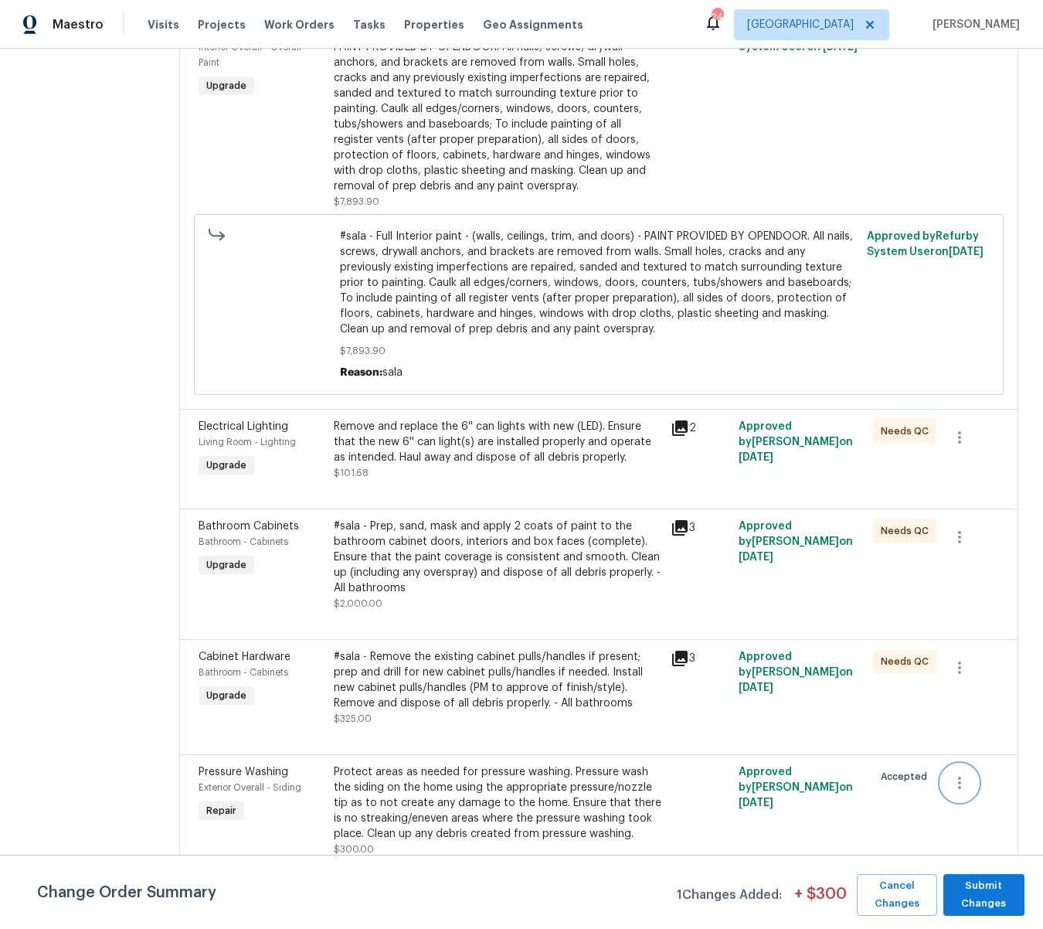
click at [965, 779] on icon "button" at bounding box center [960, 783] width 19 height 19
click at [990, 778] on li "Cancel" at bounding box center [974, 783] width 60 height 26
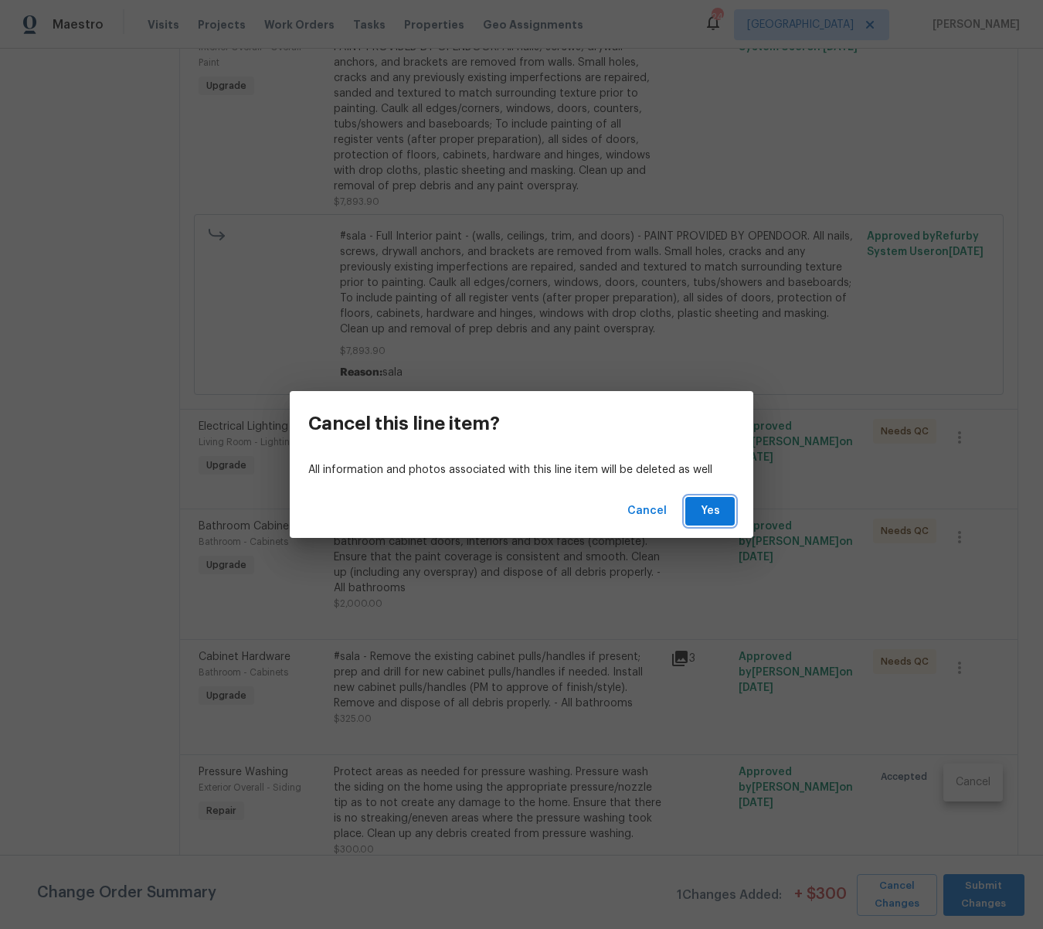
click at [698, 505] on span "Yes" at bounding box center [710, 511] width 25 height 19
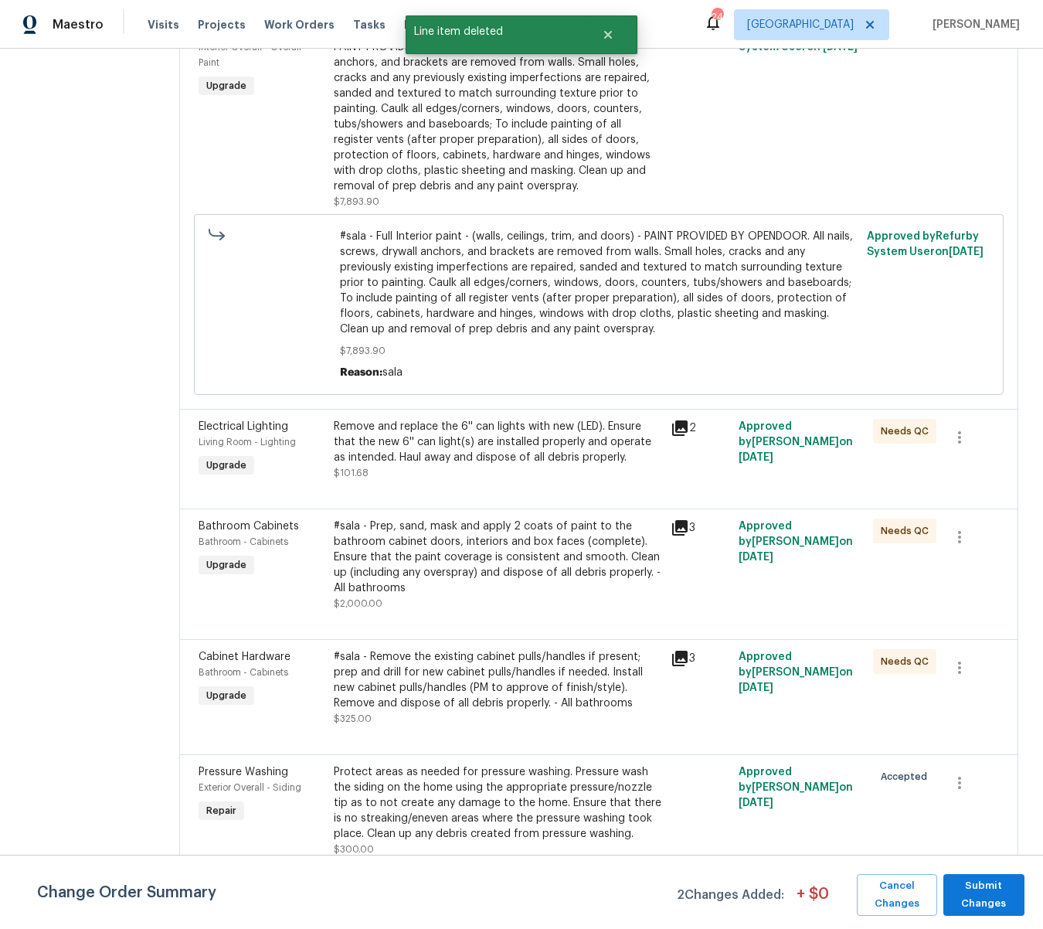
scroll to position [0, 0]
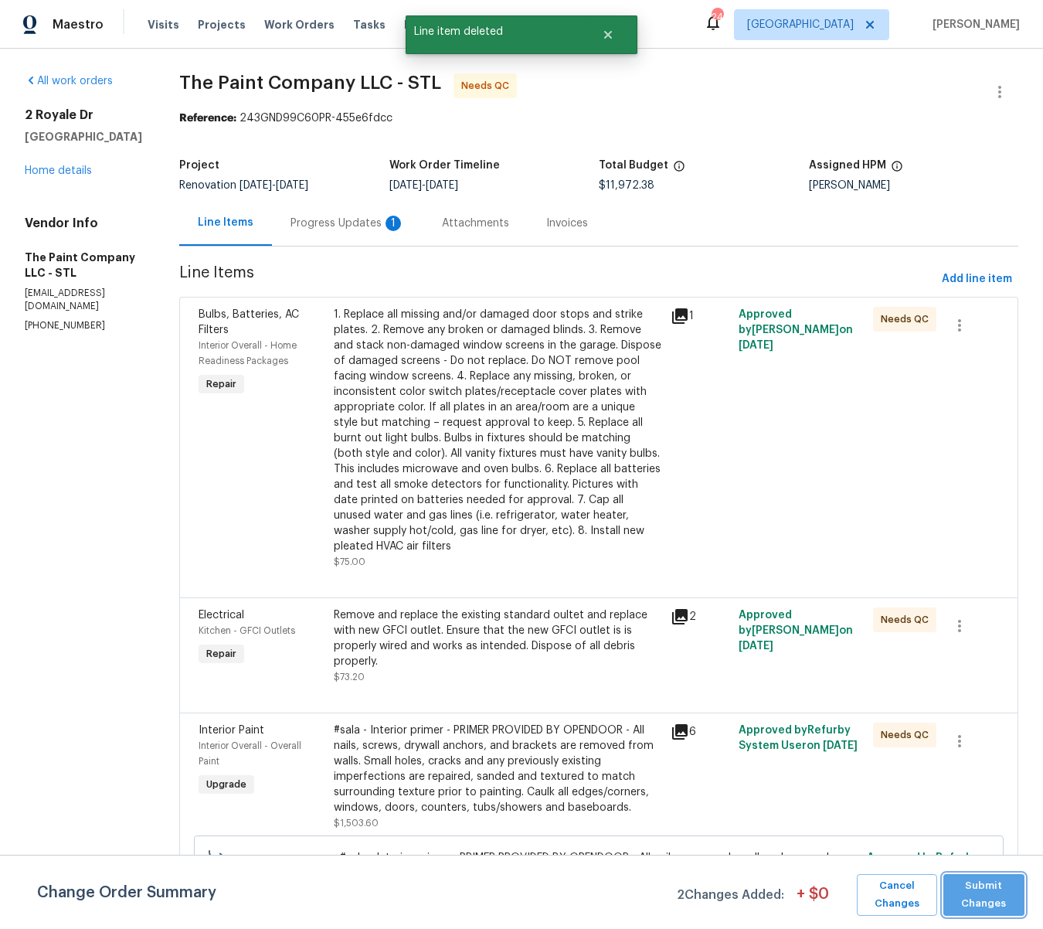
click at [992, 895] on span "Submit Changes" at bounding box center [984, 895] width 66 height 36
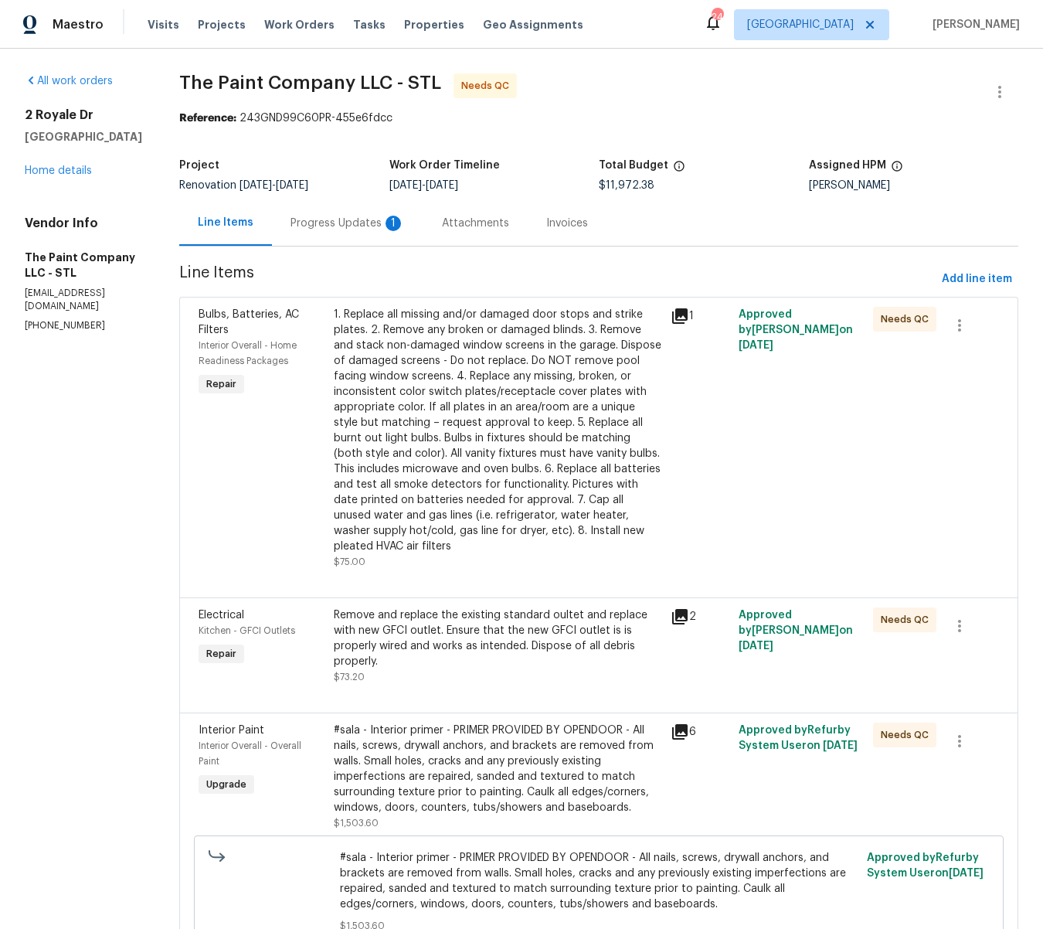
click at [531, 441] on div "1. Replace all missing and/or damaged door stops and strike plates. 2. Remove a…" at bounding box center [498, 430] width 328 height 247
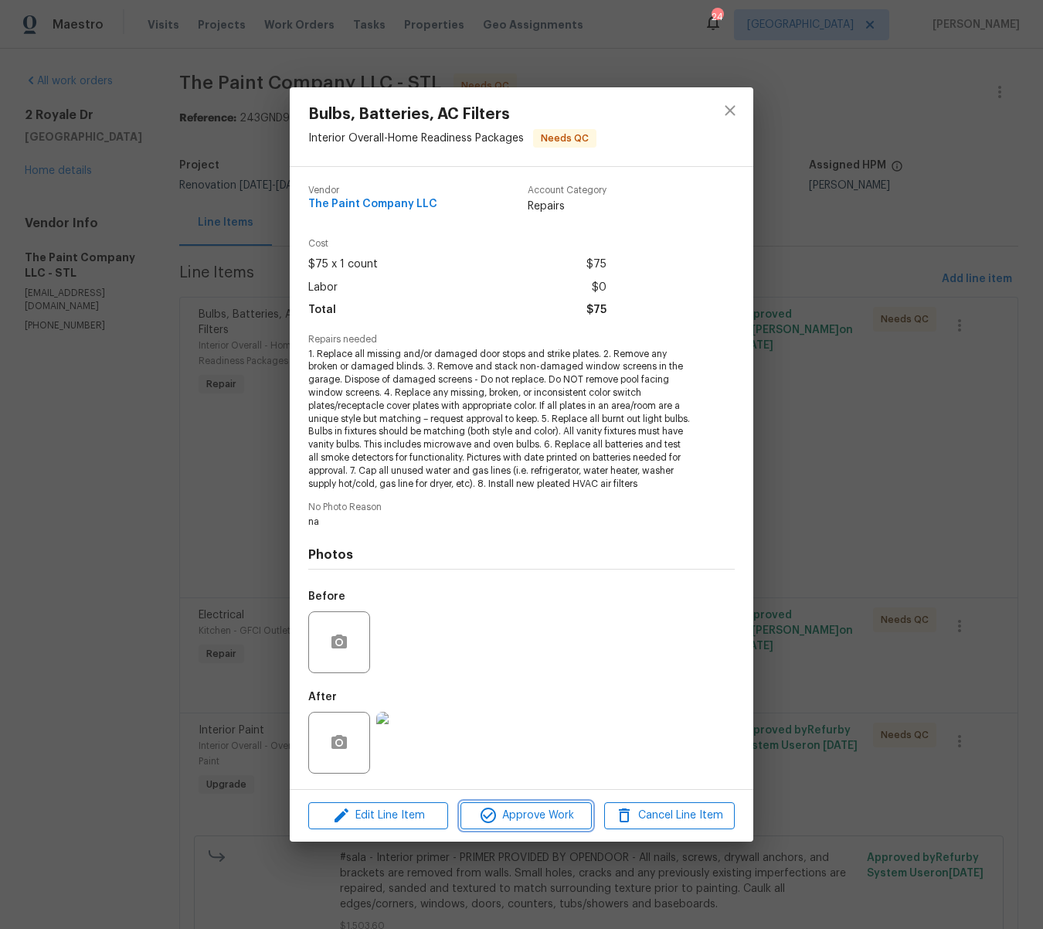
click at [574, 819] on span "Approve Work" at bounding box center [525, 815] width 121 height 19
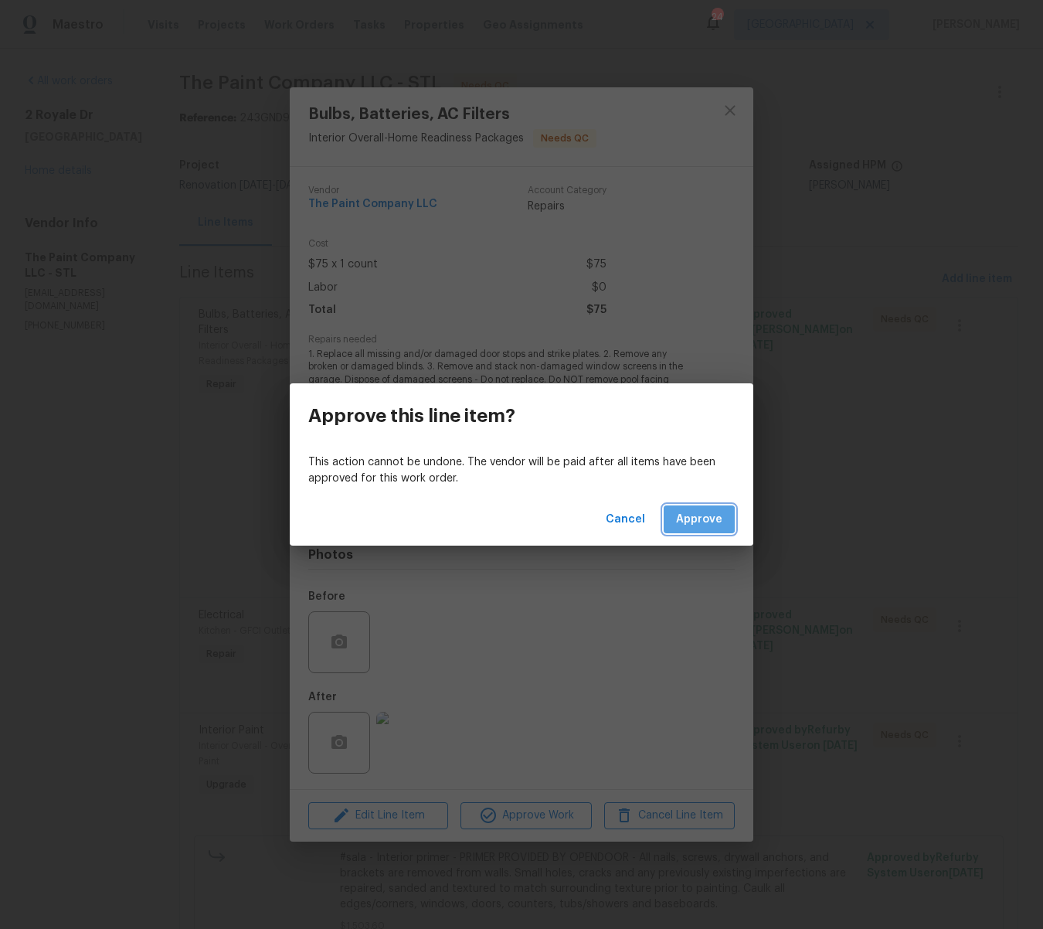
click at [698, 519] on span "Approve" at bounding box center [699, 519] width 46 height 19
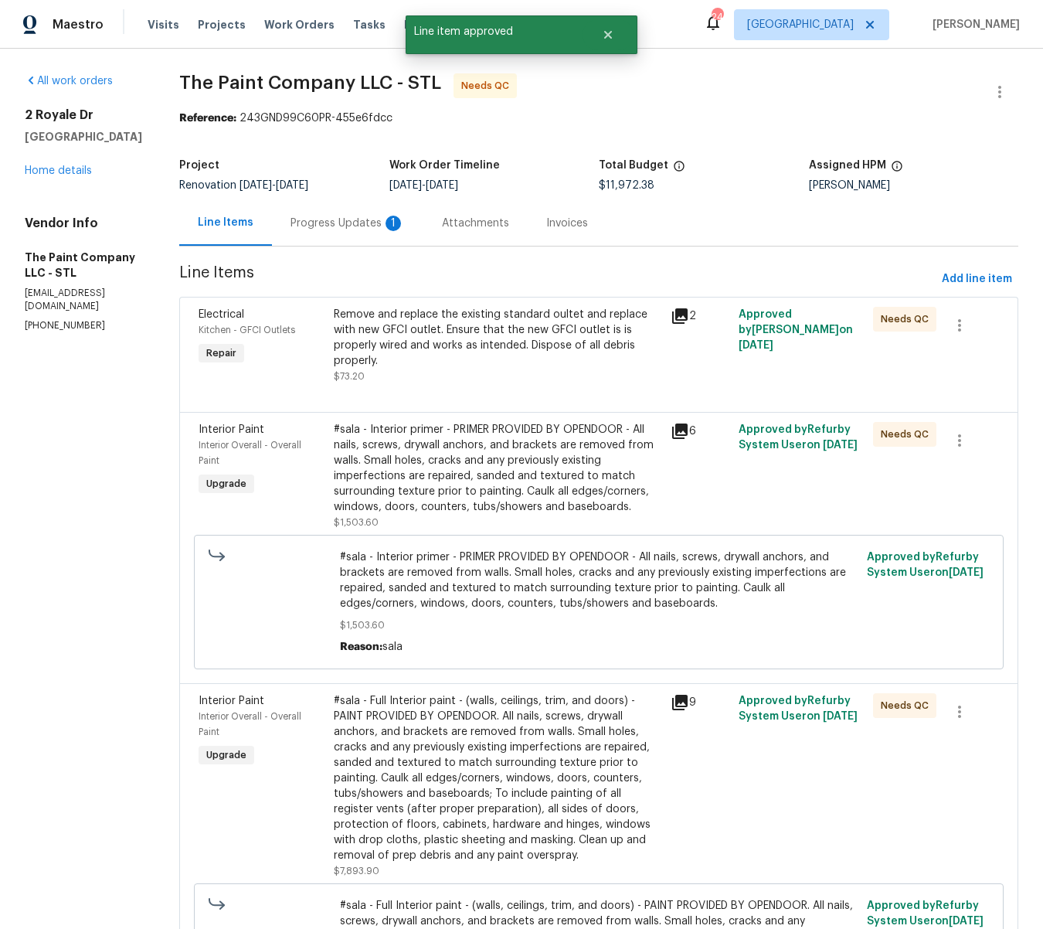
click at [494, 331] on div "Remove and replace the existing standard oultet and replace with new GFCI outle…" at bounding box center [498, 338] width 328 height 62
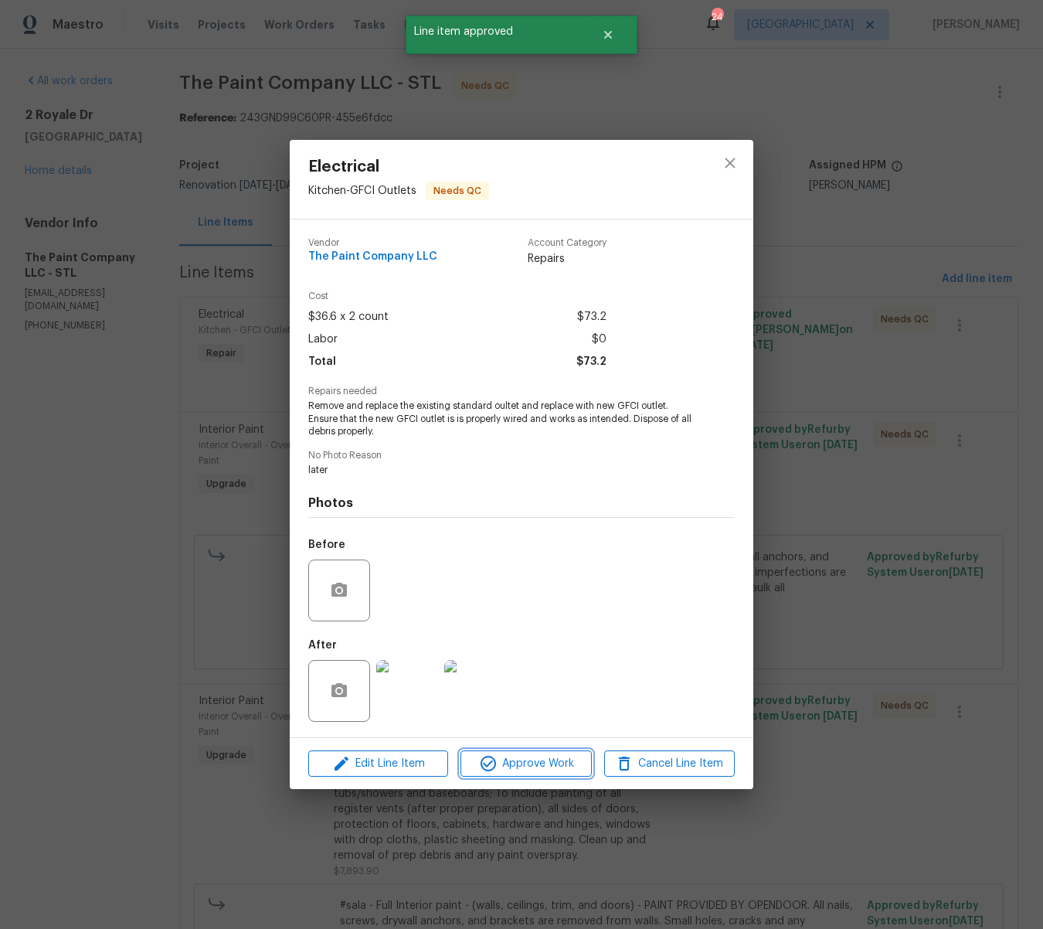
click at [570, 761] on span "Approve Work" at bounding box center [525, 763] width 121 height 19
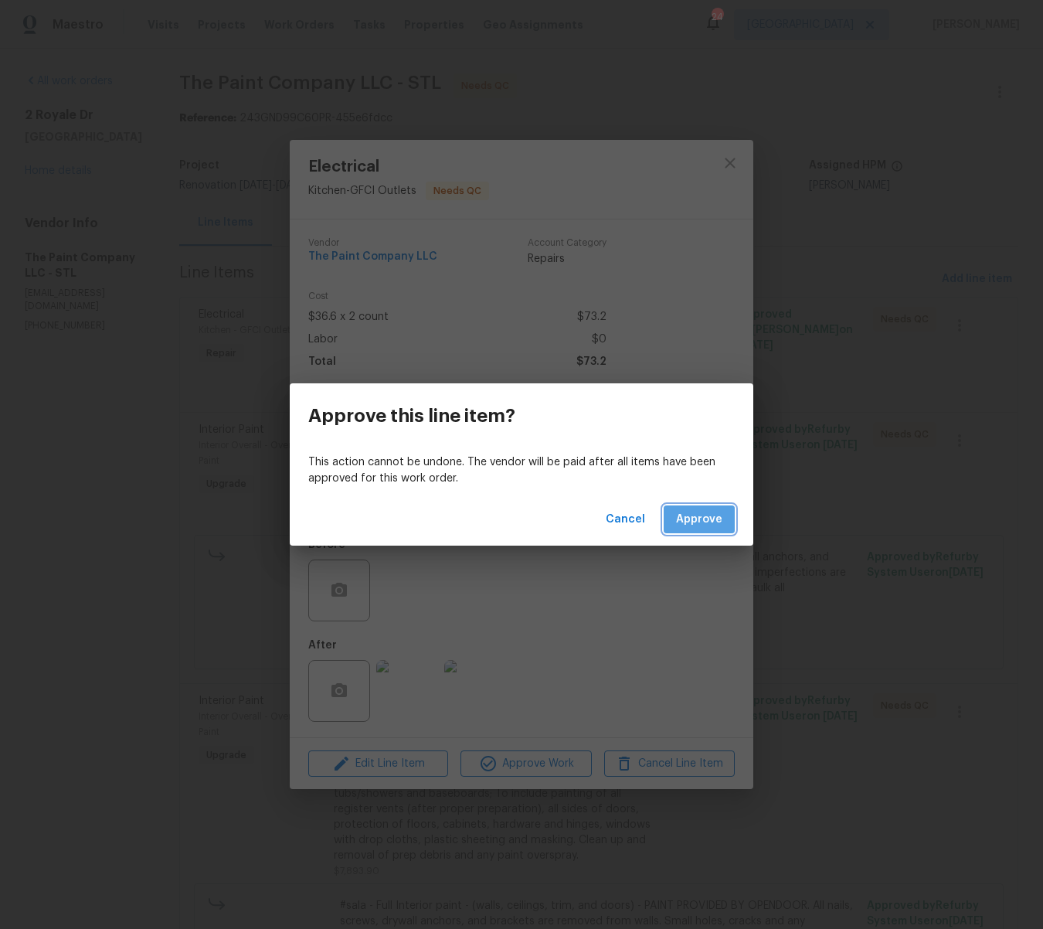
click at [697, 513] on span "Approve" at bounding box center [699, 519] width 46 height 19
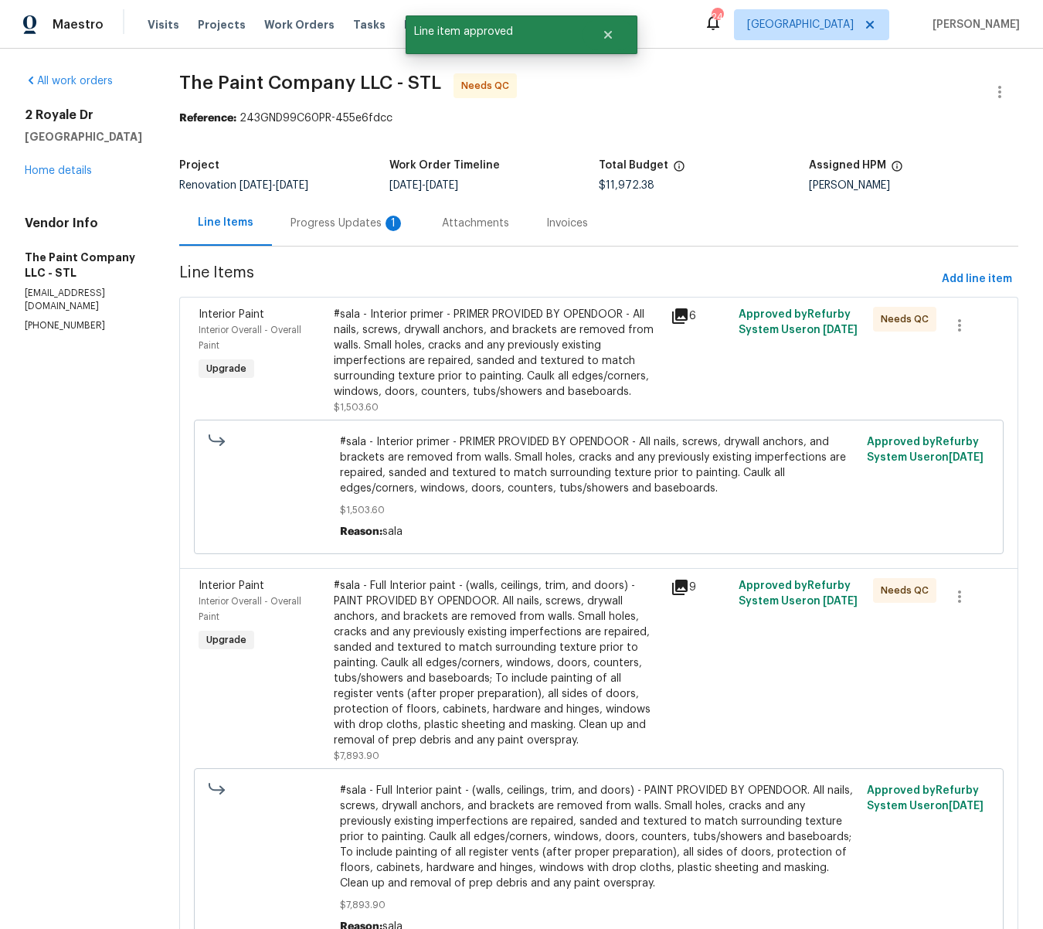
click at [508, 363] on div "#sala - Interior primer - PRIMER PROVIDED BY OPENDOOR - All nails, screws, dryw…" at bounding box center [498, 353] width 328 height 93
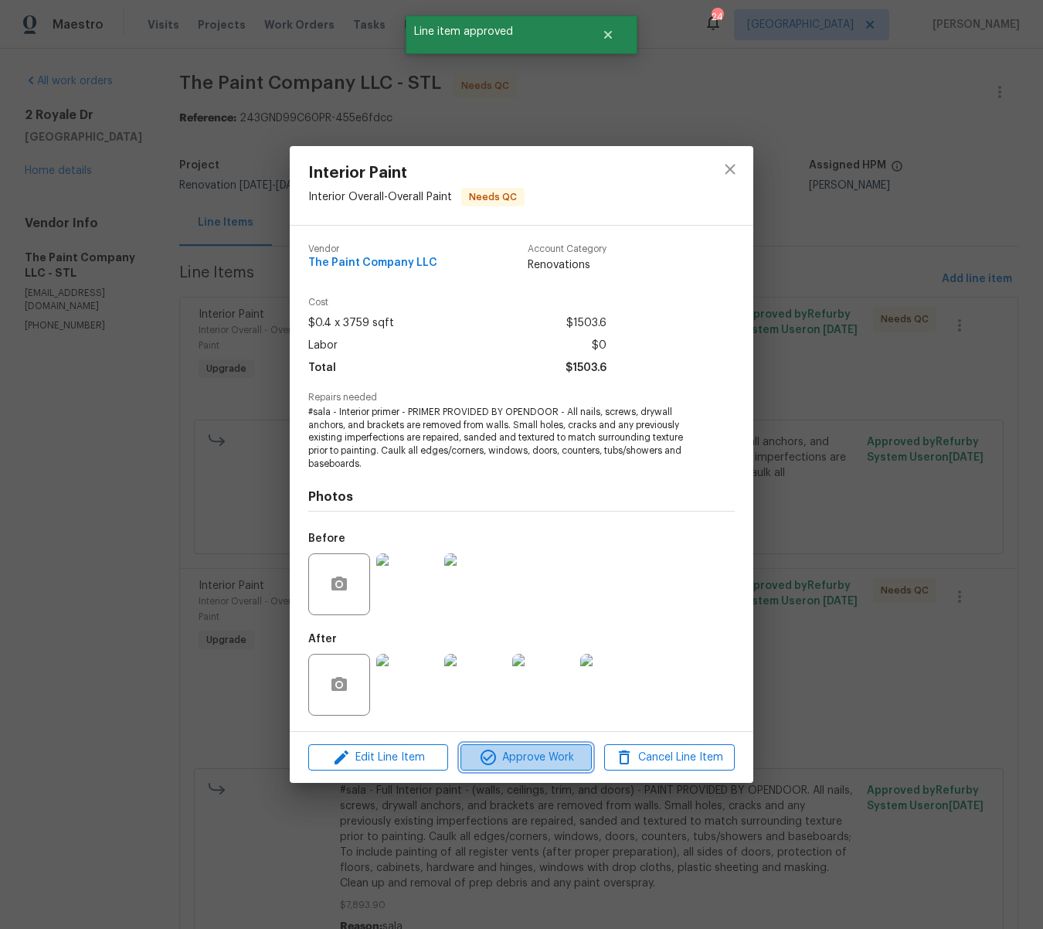
click at [577, 758] on span "Approve Work" at bounding box center [525, 757] width 121 height 19
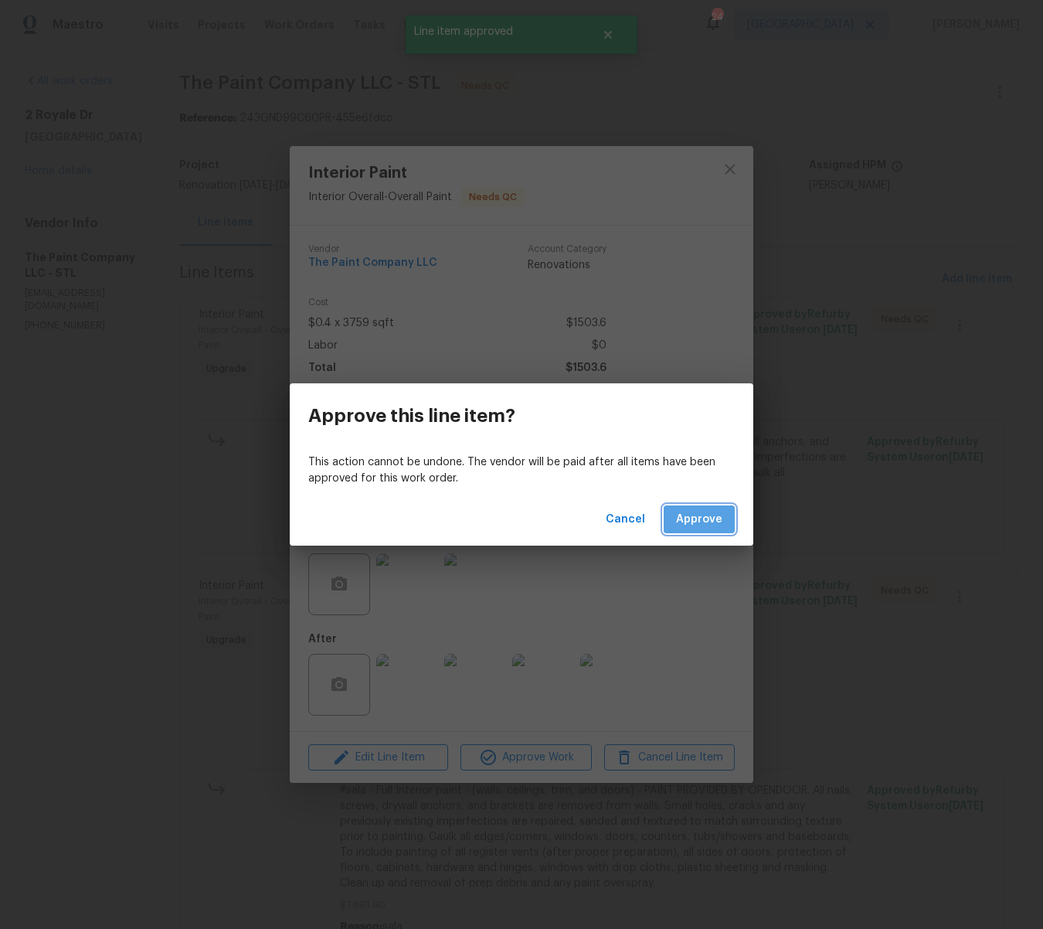
click at [703, 519] on span "Approve" at bounding box center [699, 519] width 46 height 19
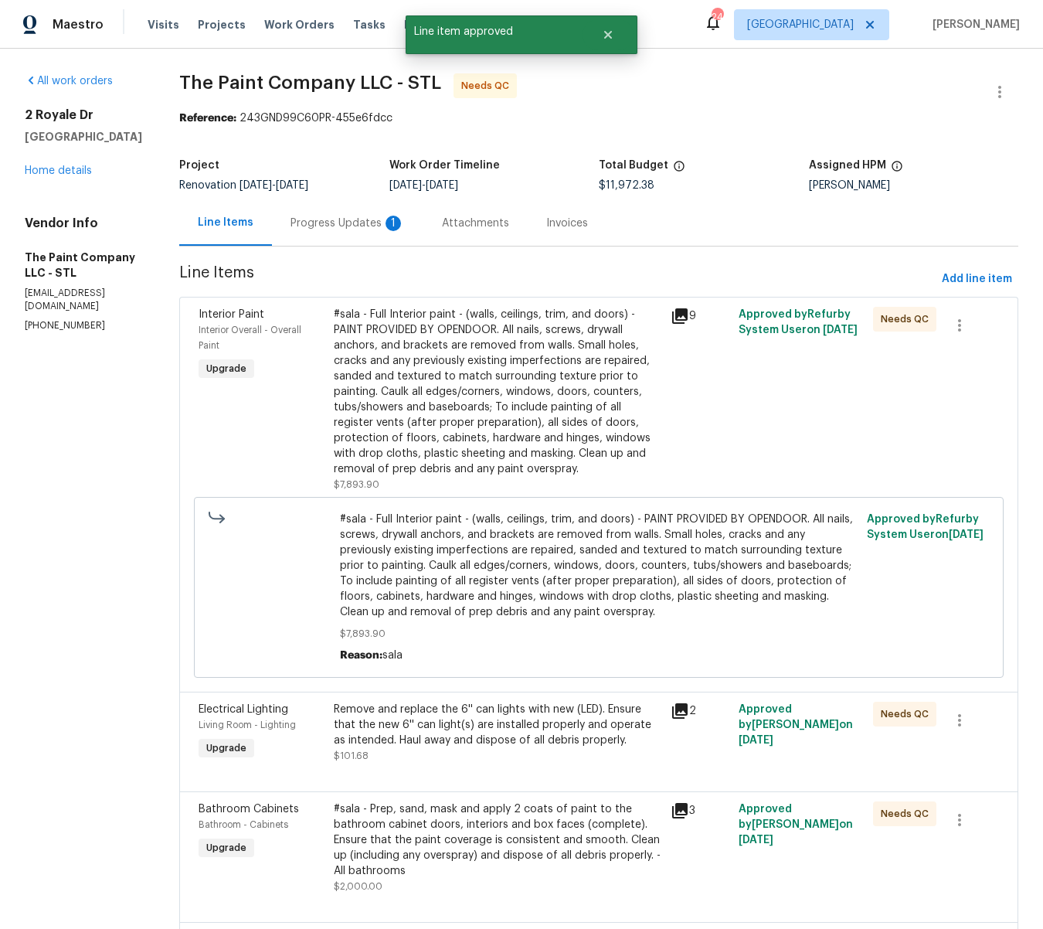
click at [563, 384] on div "#sala - Full Interior paint - (walls, ceilings, trim, and doors) - PAINT PROVID…" at bounding box center [498, 392] width 328 height 170
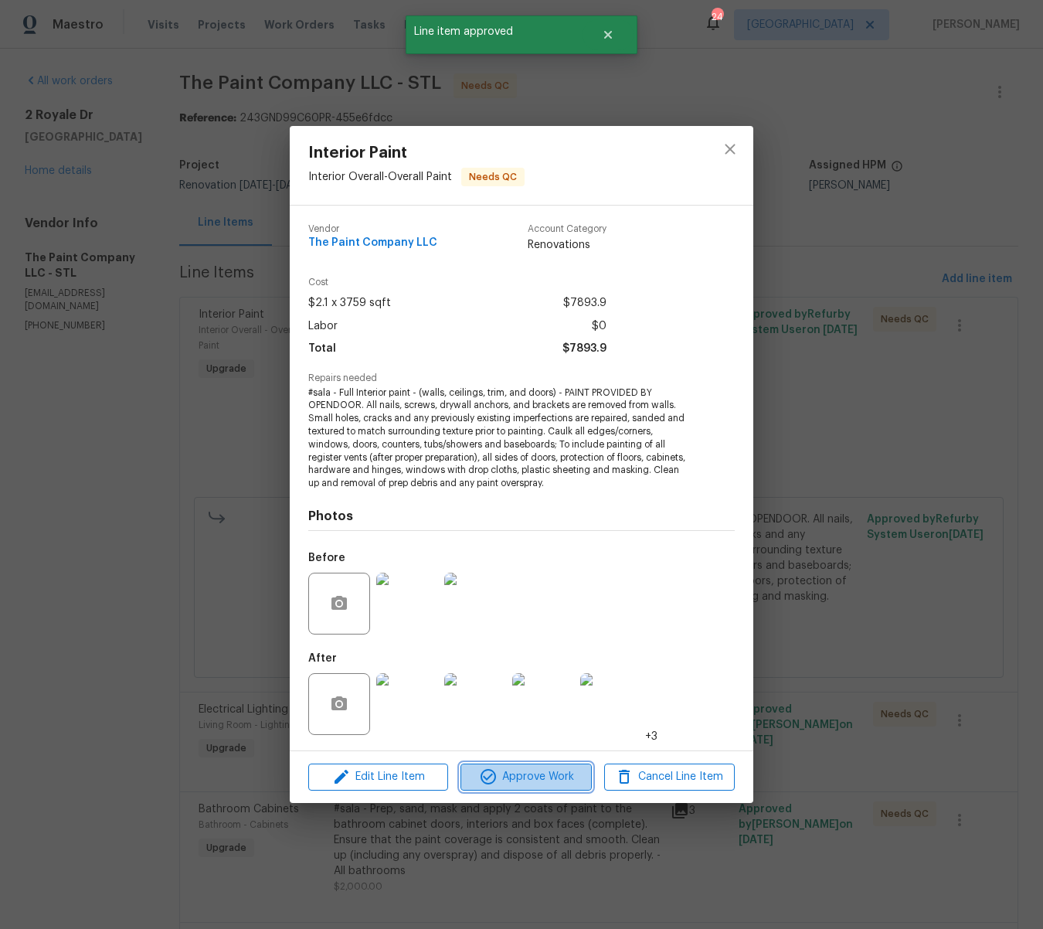
click at [574, 778] on span "Approve Work" at bounding box center [525, 777] width 121 height 19
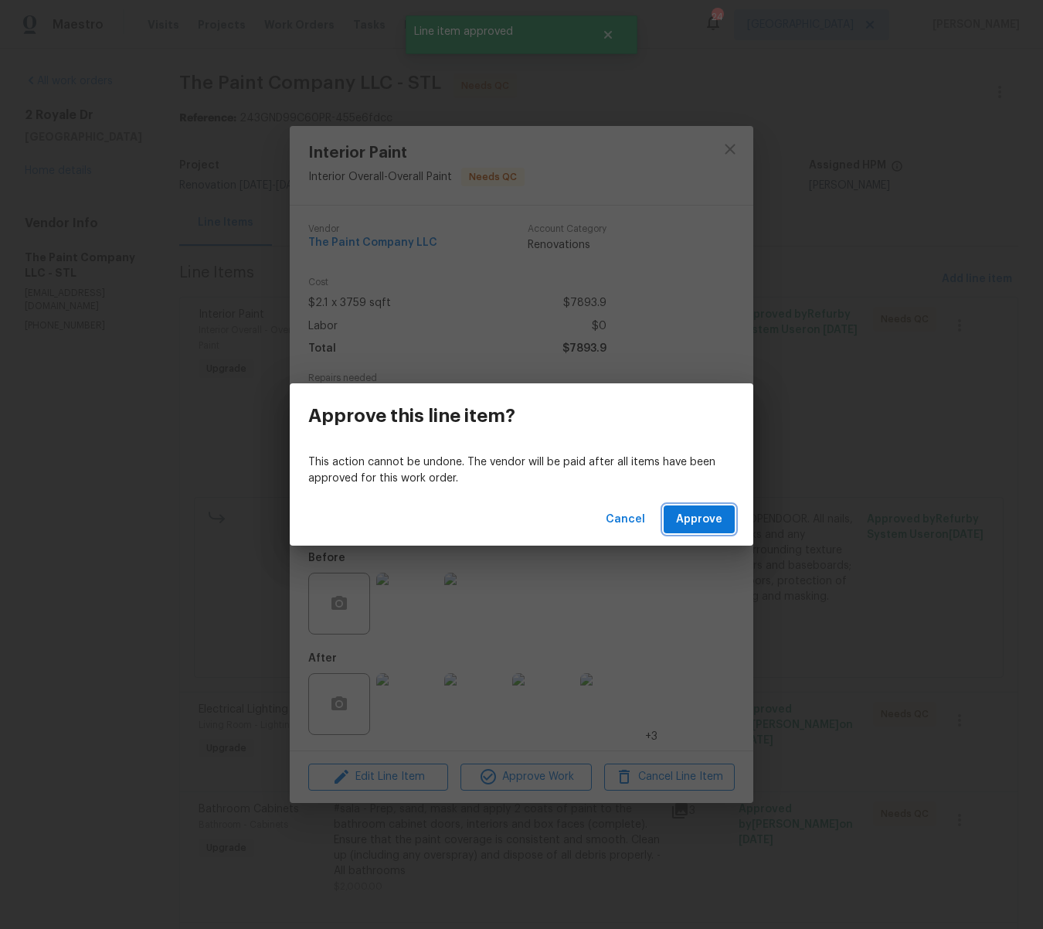
click at [705, 523] on span "Approve" at bounding box center [699, 519] width 46 height 19
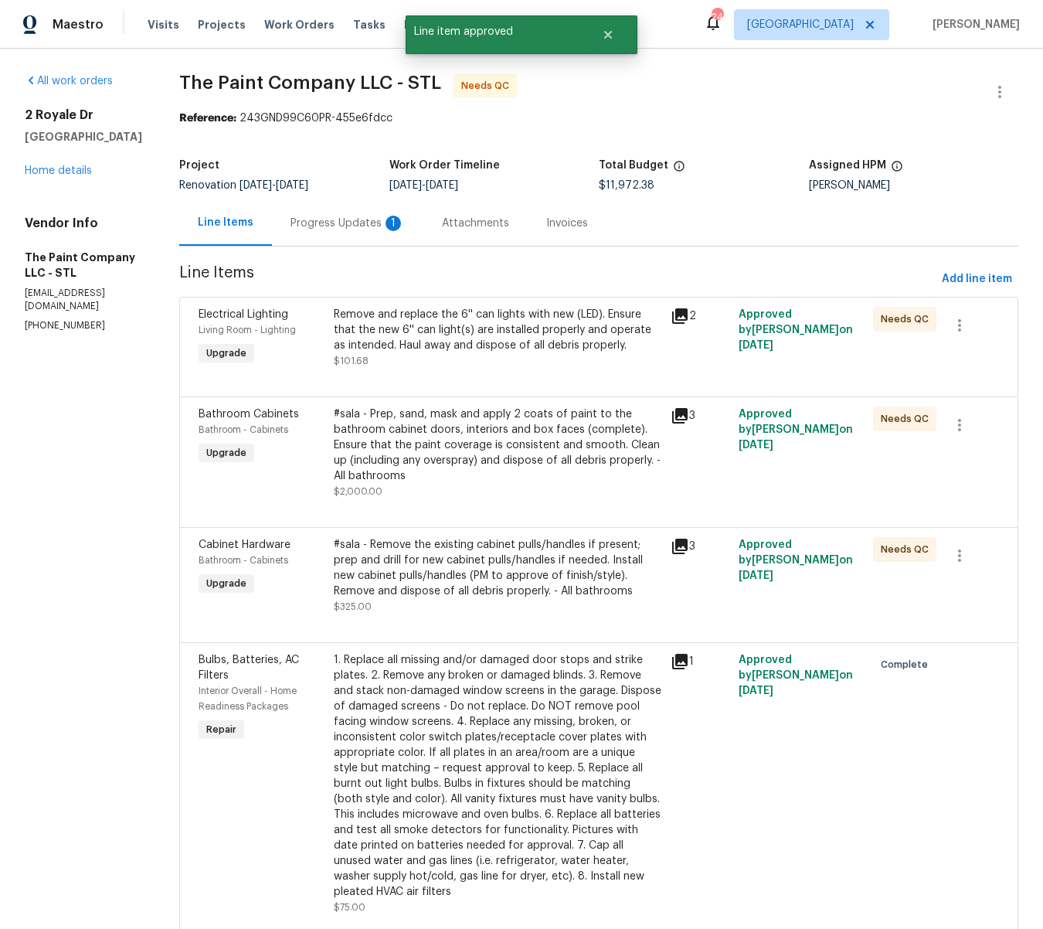
click at [567, 337] on div "Remove and replace the 6'' can lights with new (LED). Ensure that the new 6'' c…" at bounding box center [498, 330] width 328 height 46
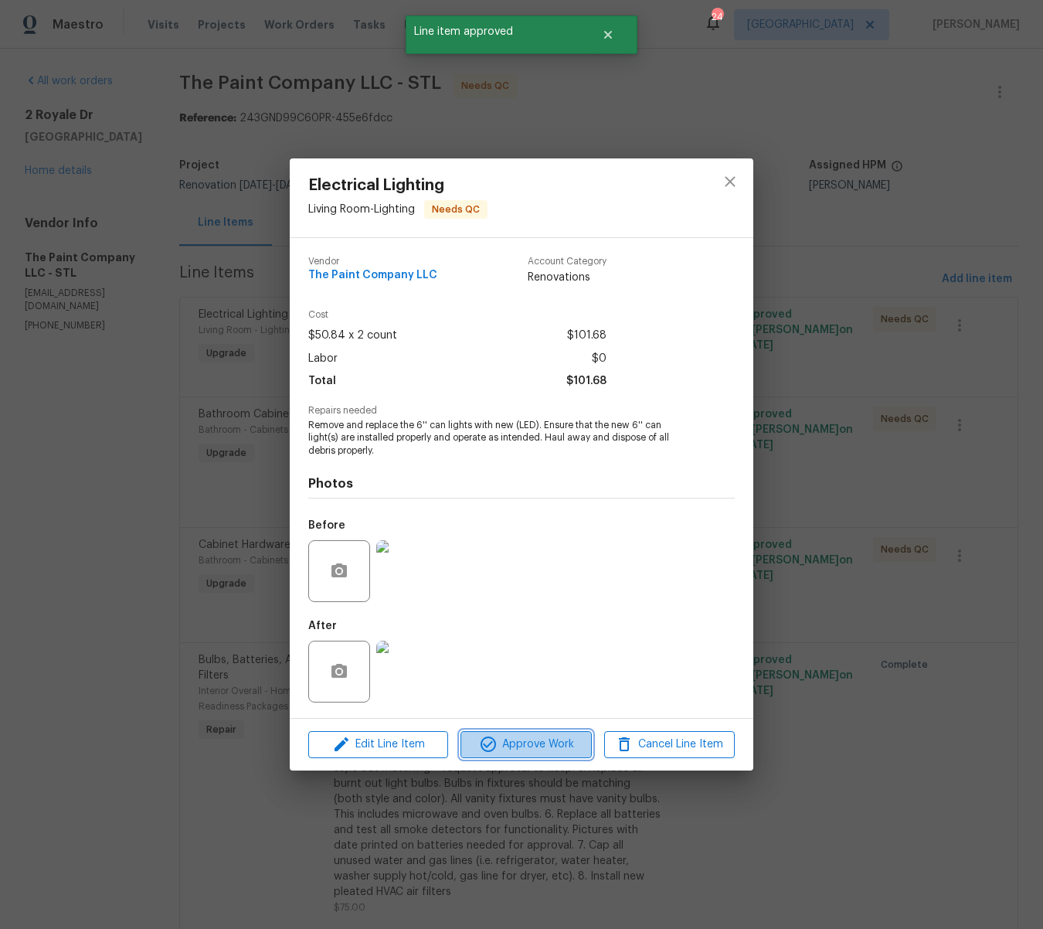
click at [563, 747] on span "Approve Work" at bounding box center [525, 744] width 121 height 19
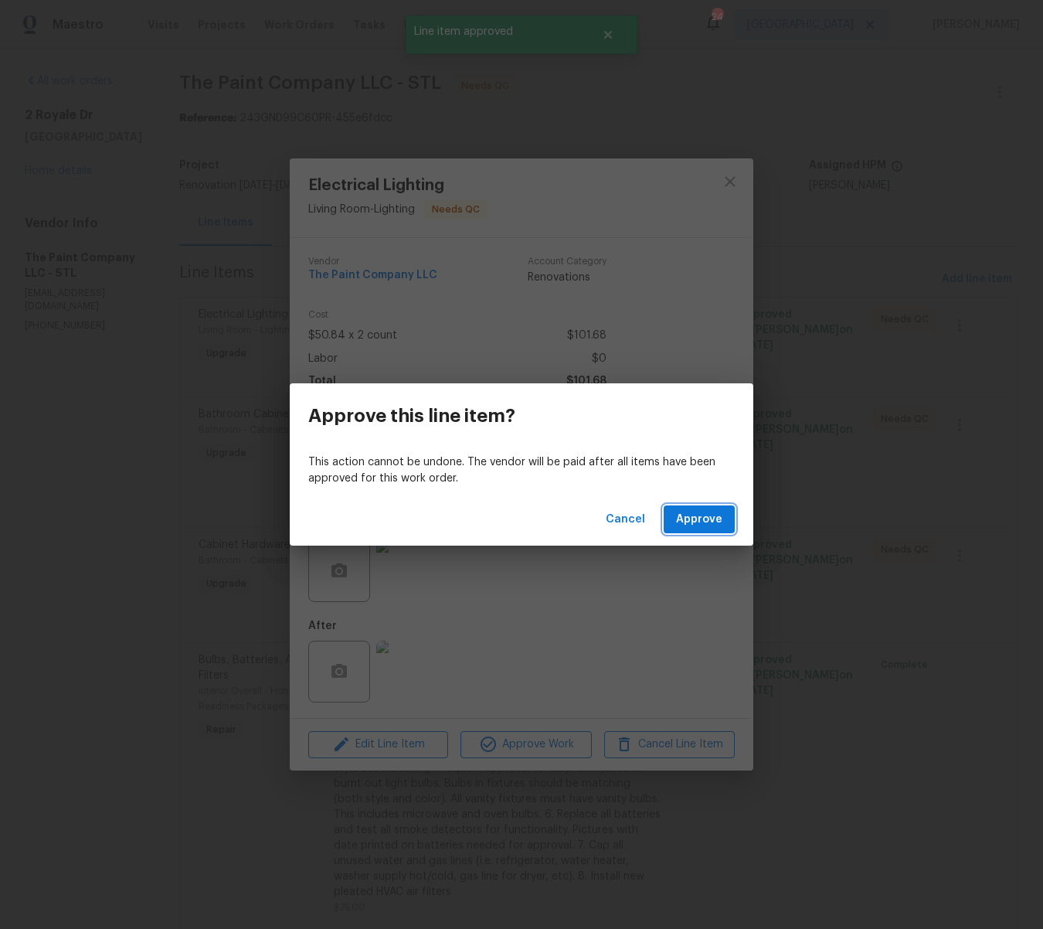
click at [676, 513] on button "Approve" at bounding box center [699, 519] width 71 height 29
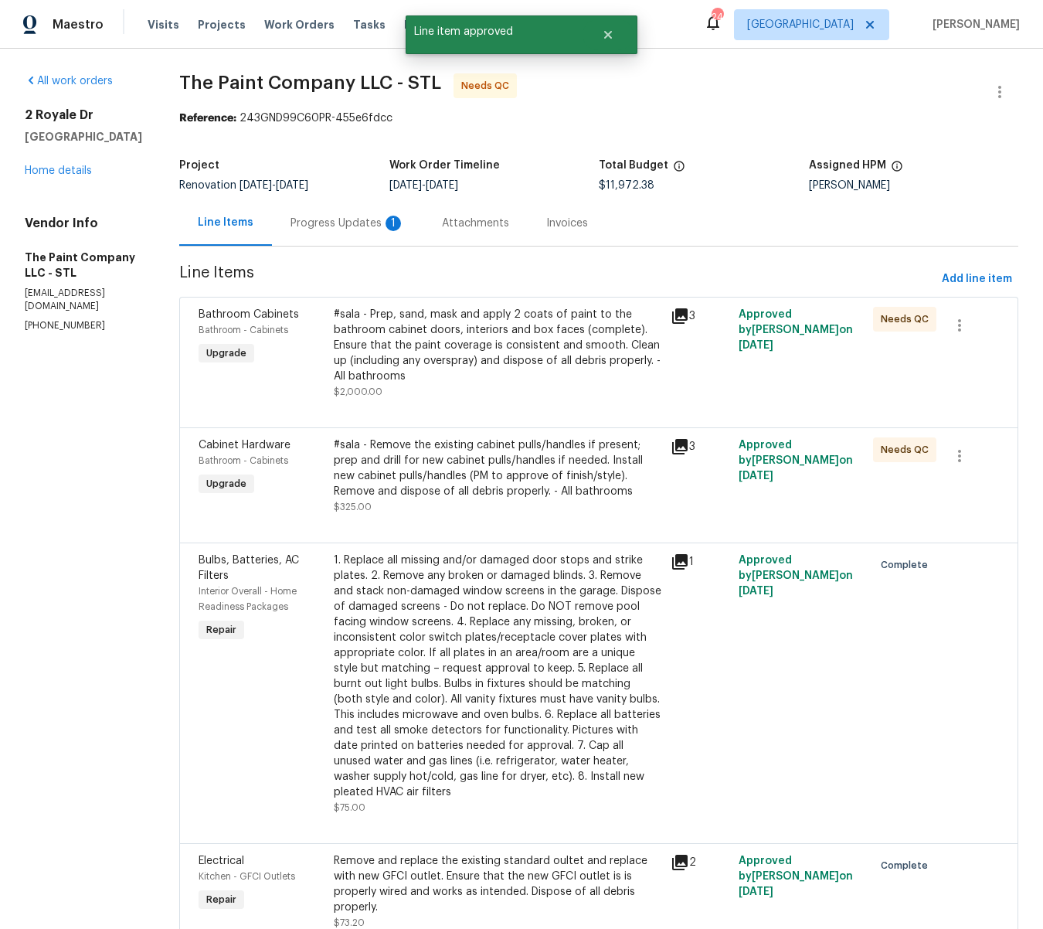
click at [504, 353] on div "#sala - Prep, sand, mask and apply 2 coats of paint to the bathroom cabinet doo…" at bounding box center [498, 345] width 328 height 77
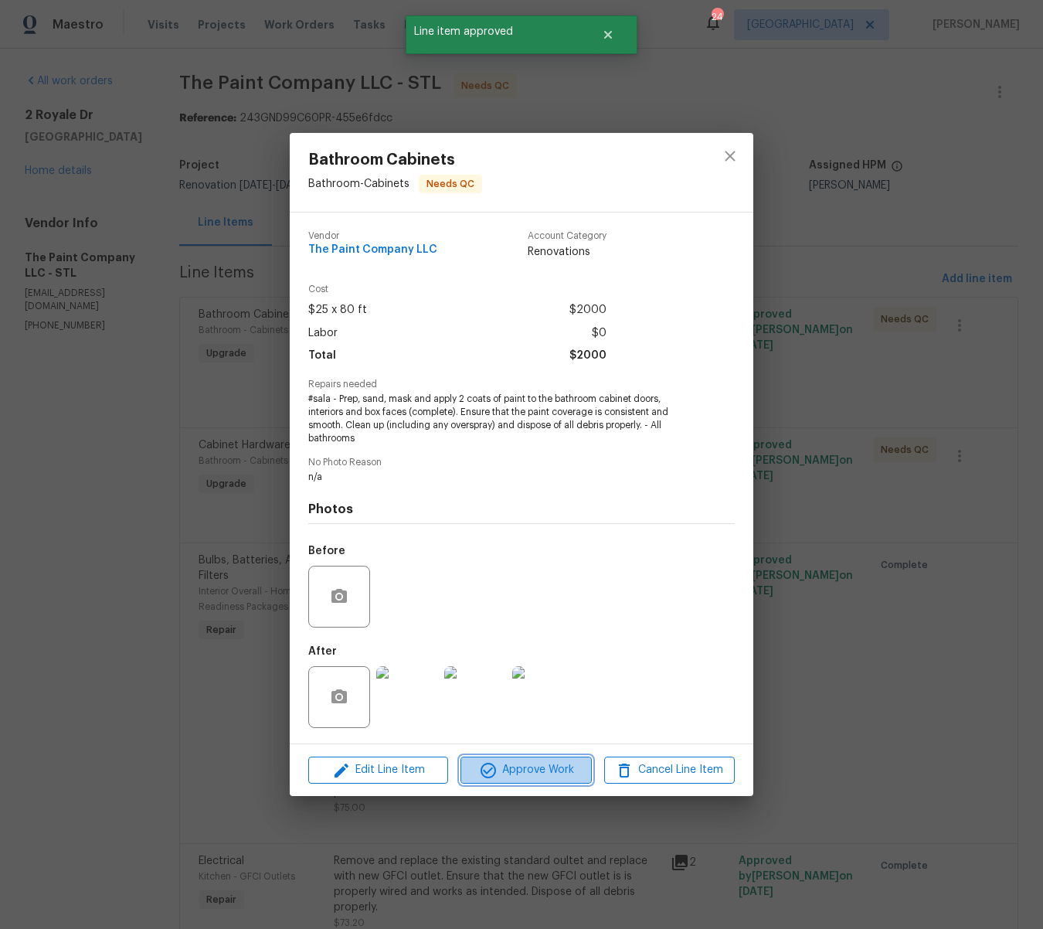
click at [571, 777] on span "Approve Work" at bounding box center [525, 770] width 121 height 19
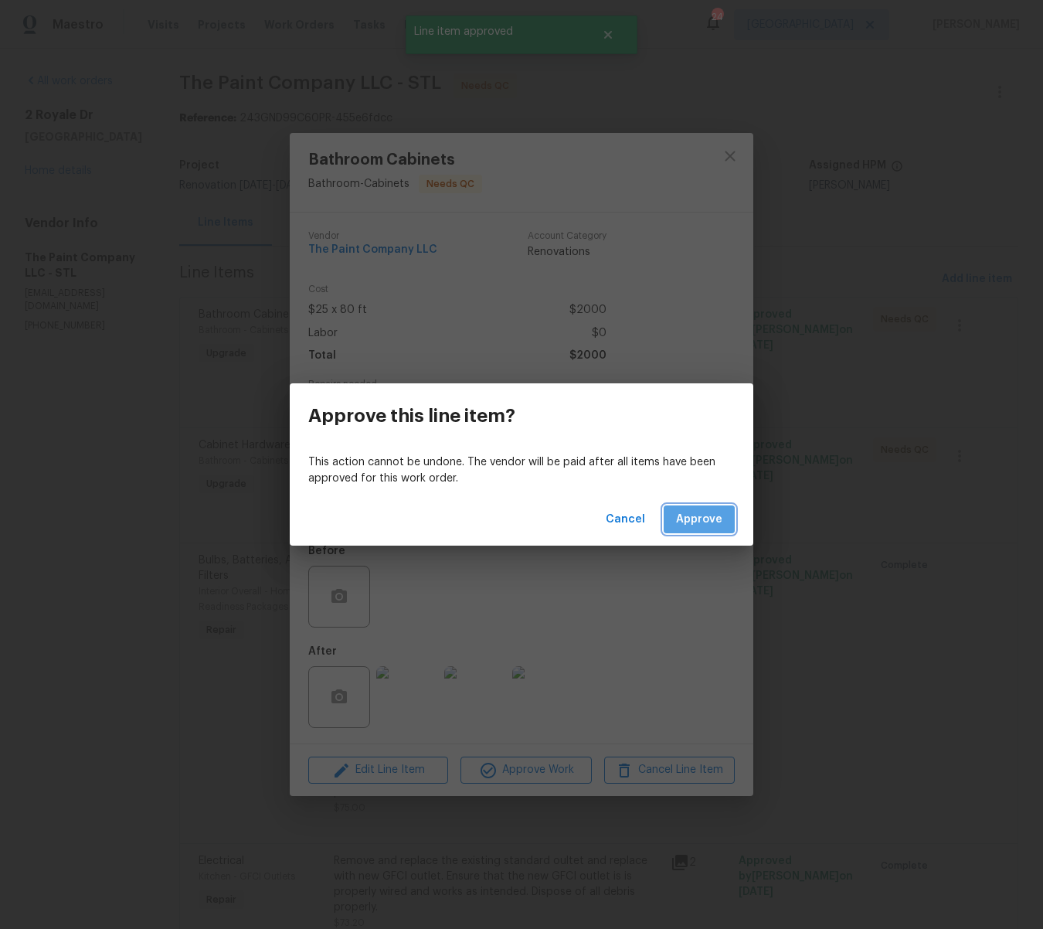
click at [710, 510] on span "Approve" at bounding box center [699, 519] width 46 height 19
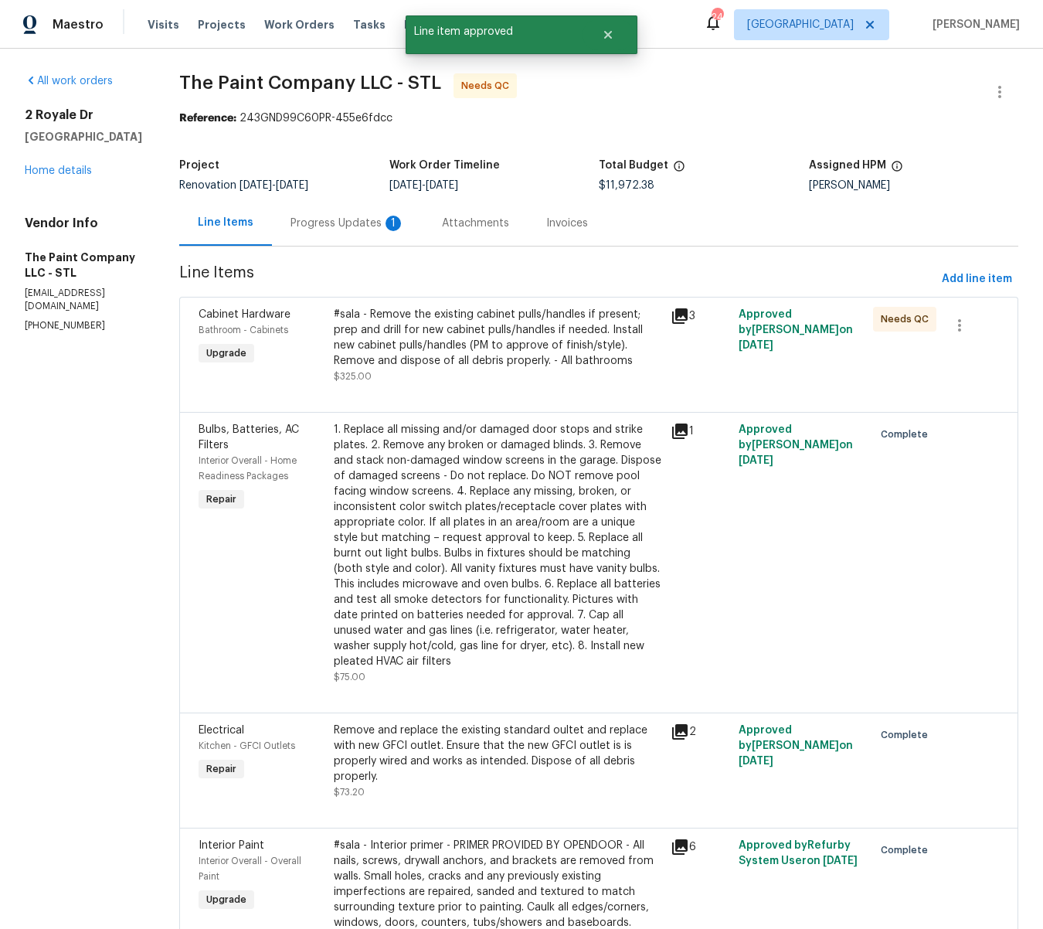
click at [535, 348] on div "#sala - Remove the existing cabinet pulls/handles if present; prep and drill fo…" at bounding box center [498, 338] width 328 height 62
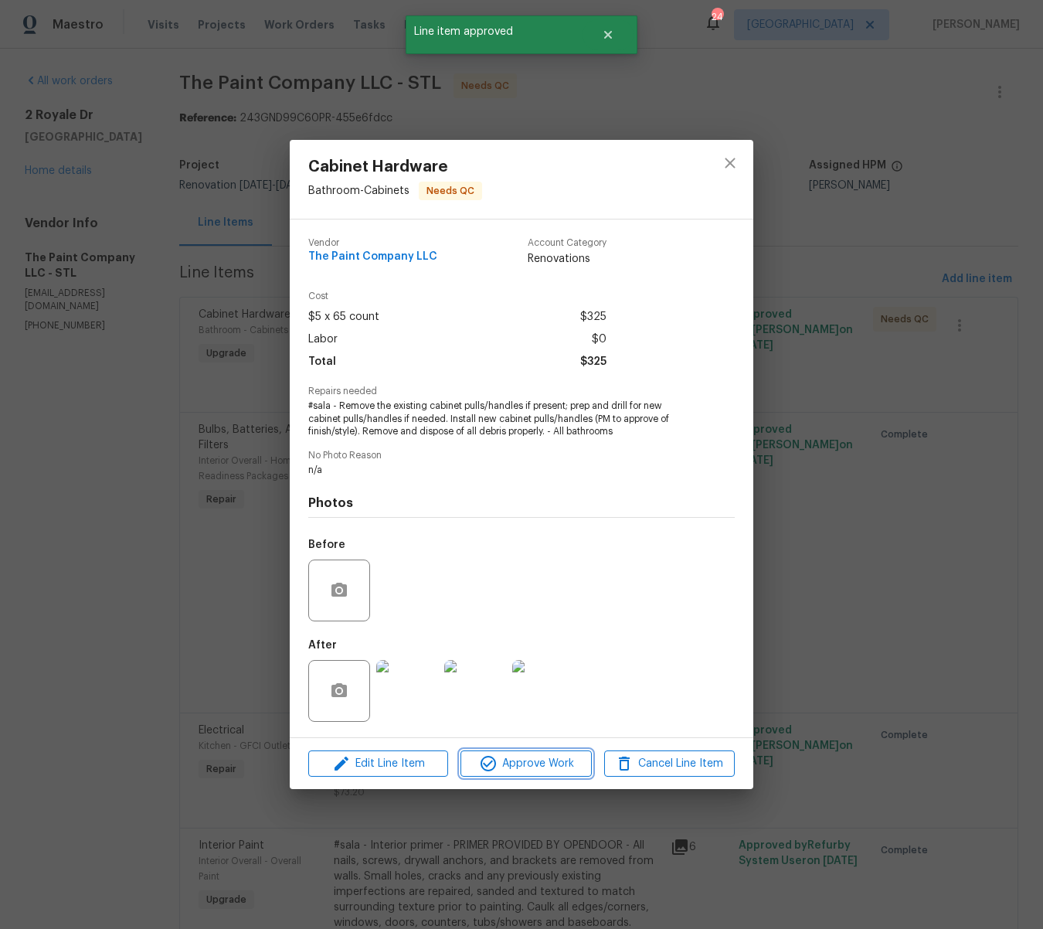
click at [564, 760] on span "Approve Work" at bounding box center [525, 763] width 121 height 19
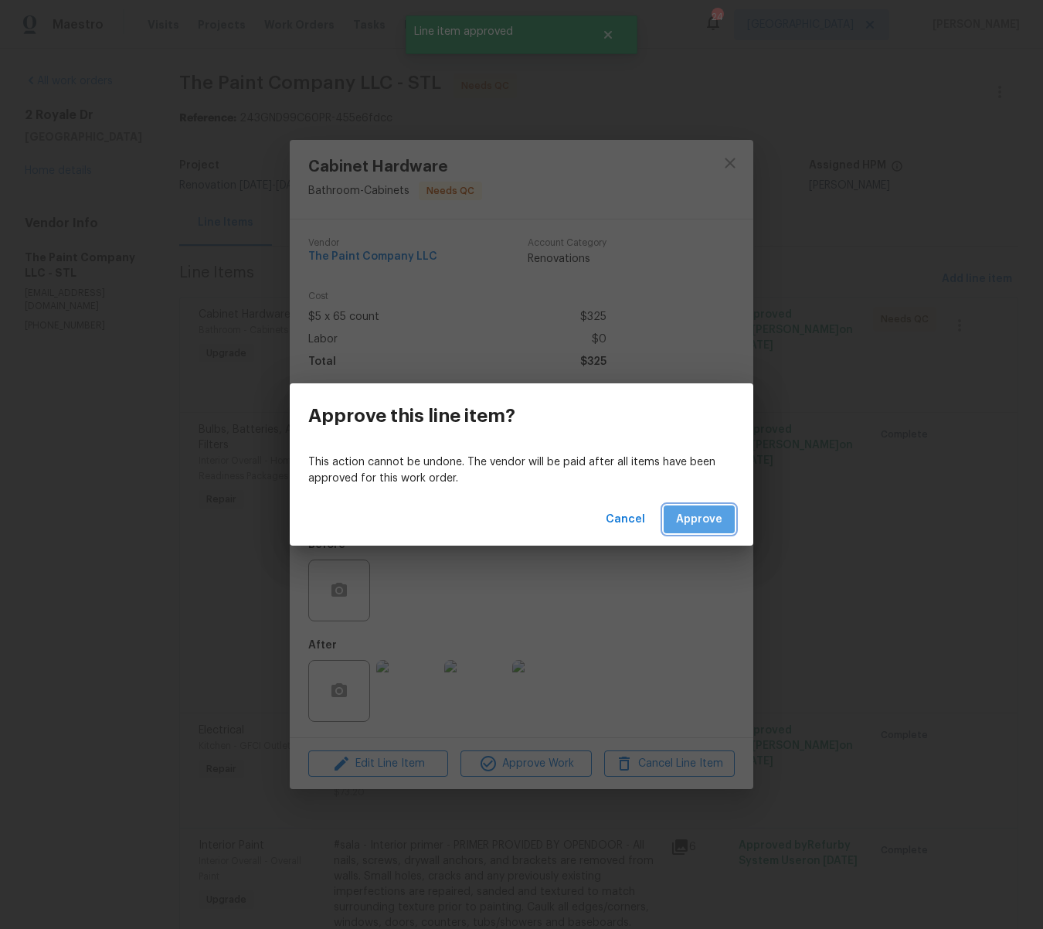
click at [714, 521] on span "Approve" at bounding box center [699, 519] width 46 height 19
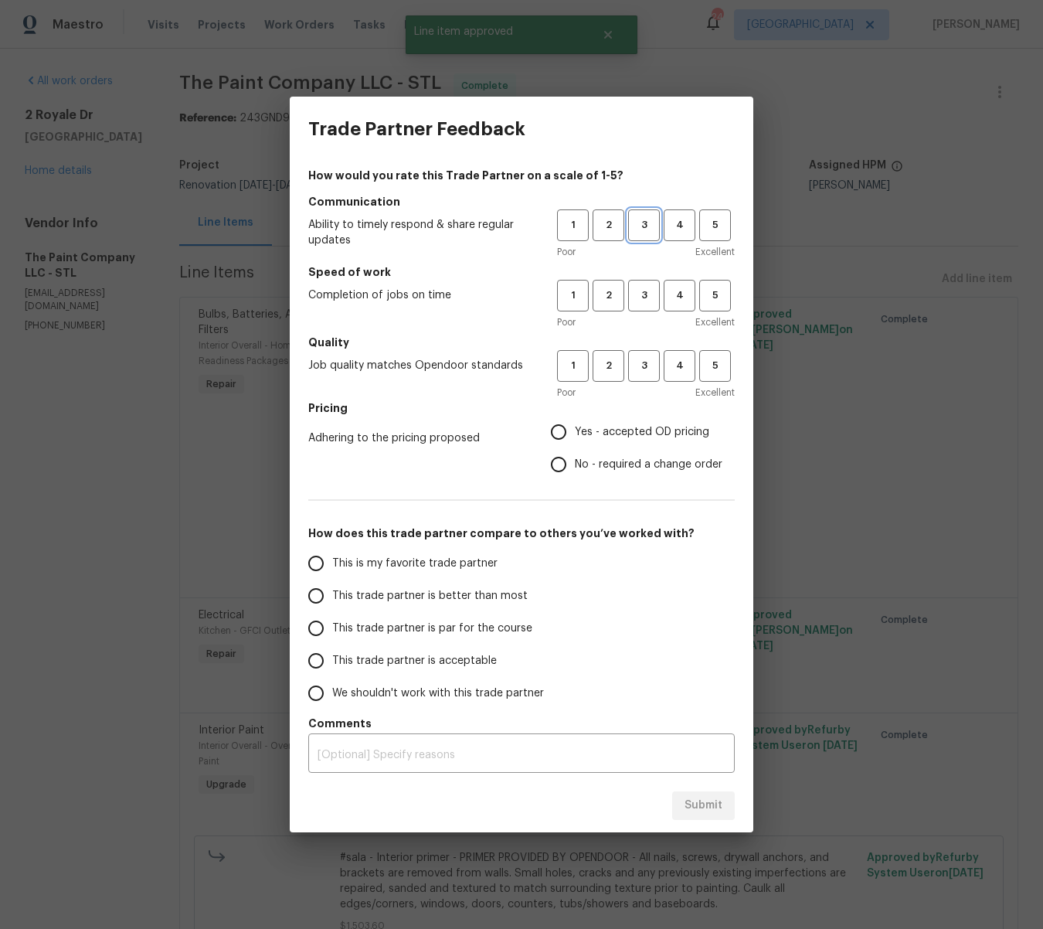
click at [652, 223] on span "3" at bounding box center [644, 225] width 29 height 18
click at [601, 304] on span "2" at bounding box center [608, 296] width 29 height 18
click at [642, 373] on span "3" at bounding box center [644, 366] width 29 height 18
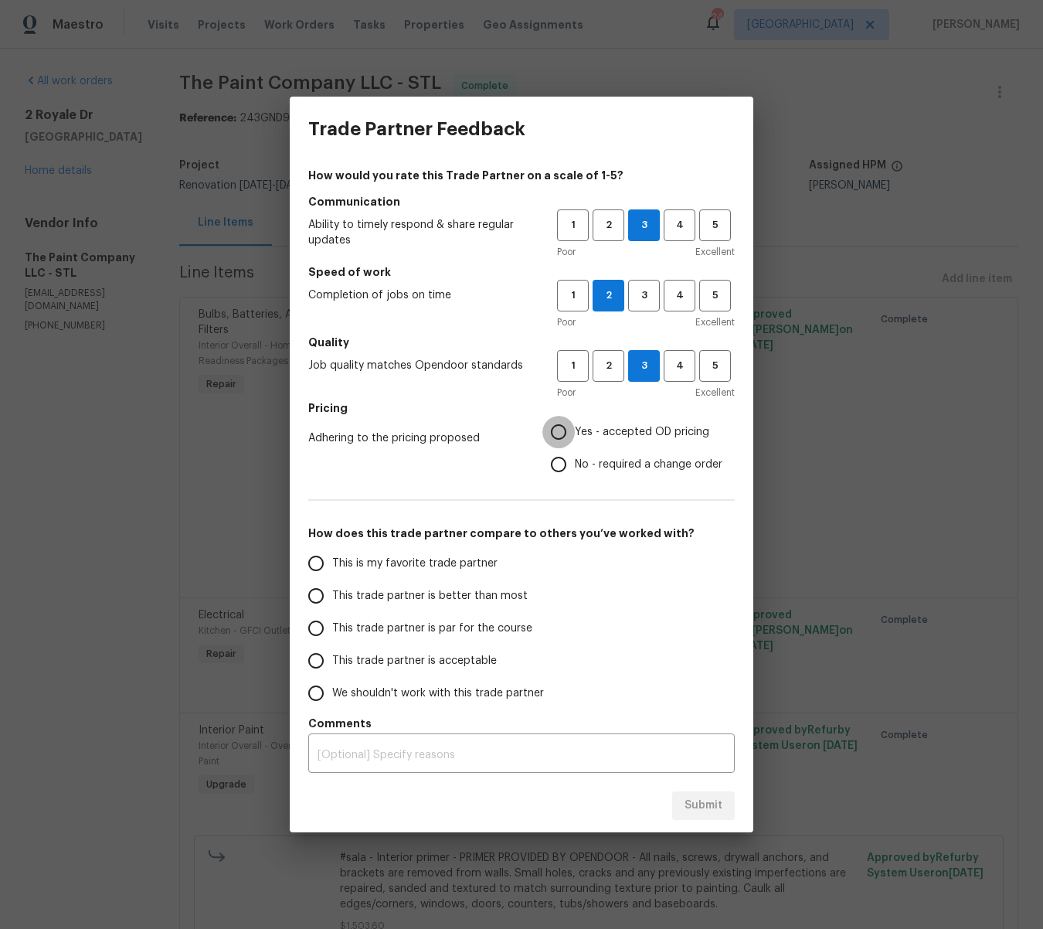
click at [561, 434] on input "Yes - accepted OD pricing" at bounding box center [559, 432] width 32 height 32
radio input "true"
click at [323, 623] on input "This trade partner is par for the course" at bounding box center [316, 628] width 32 height 32
click at [700, 810] on span "Submit" at bounding box center [704, 805] width 38 height 19
radio input "true"
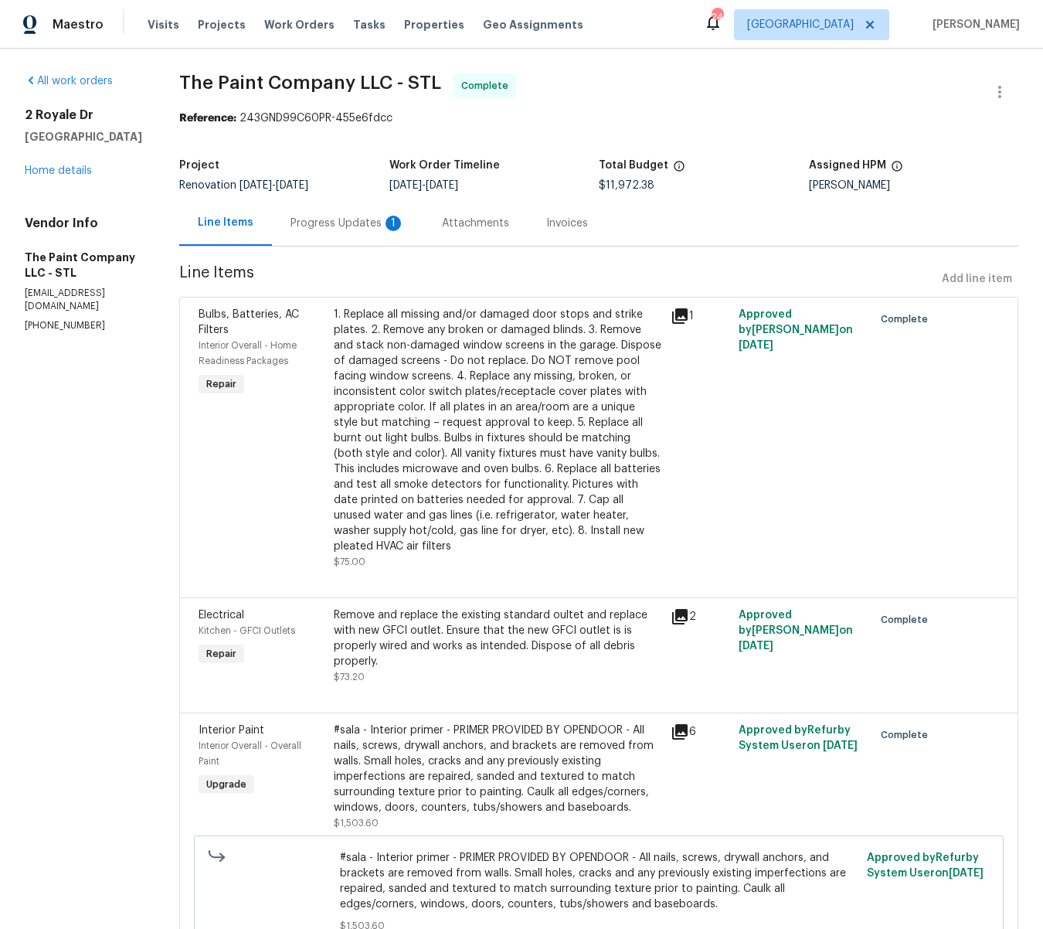
radio input "false"
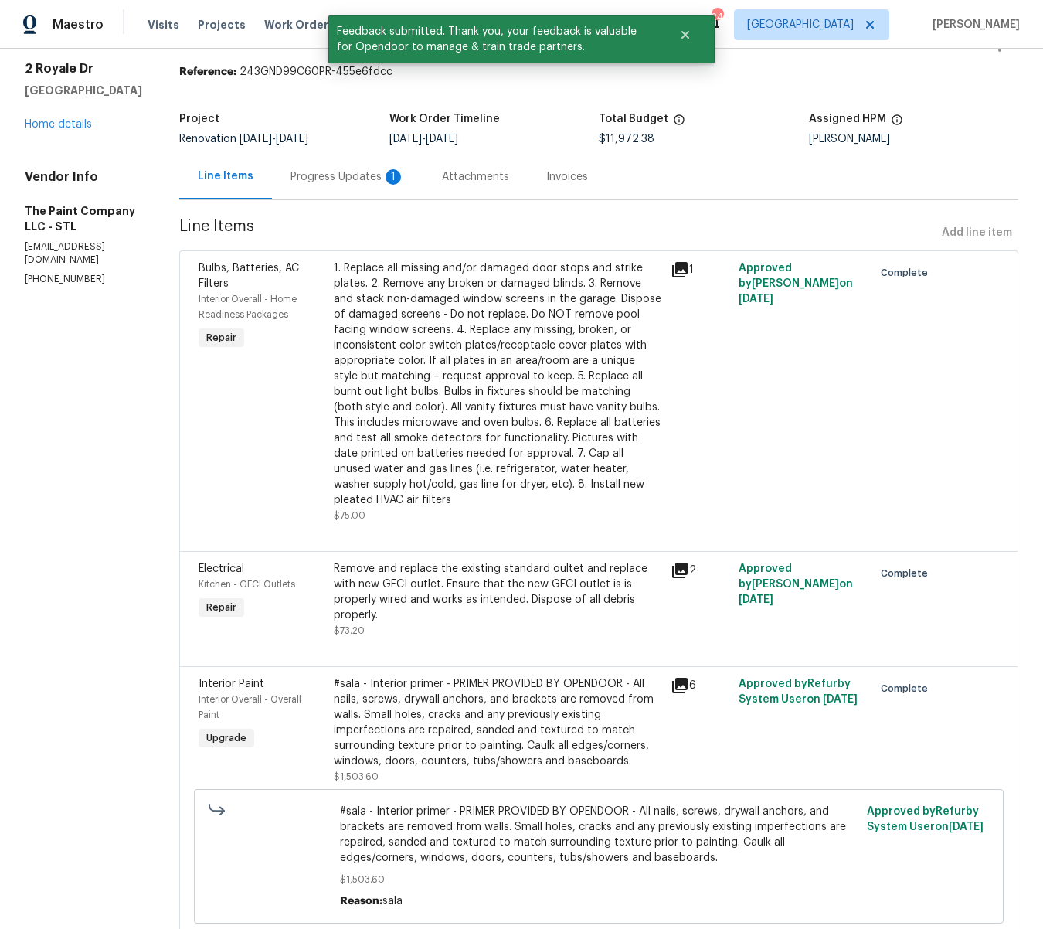
scroll to position [48, 0]
click at [73, 121] on link "Home details" at bounding box center [58, 122] width 67 height 11
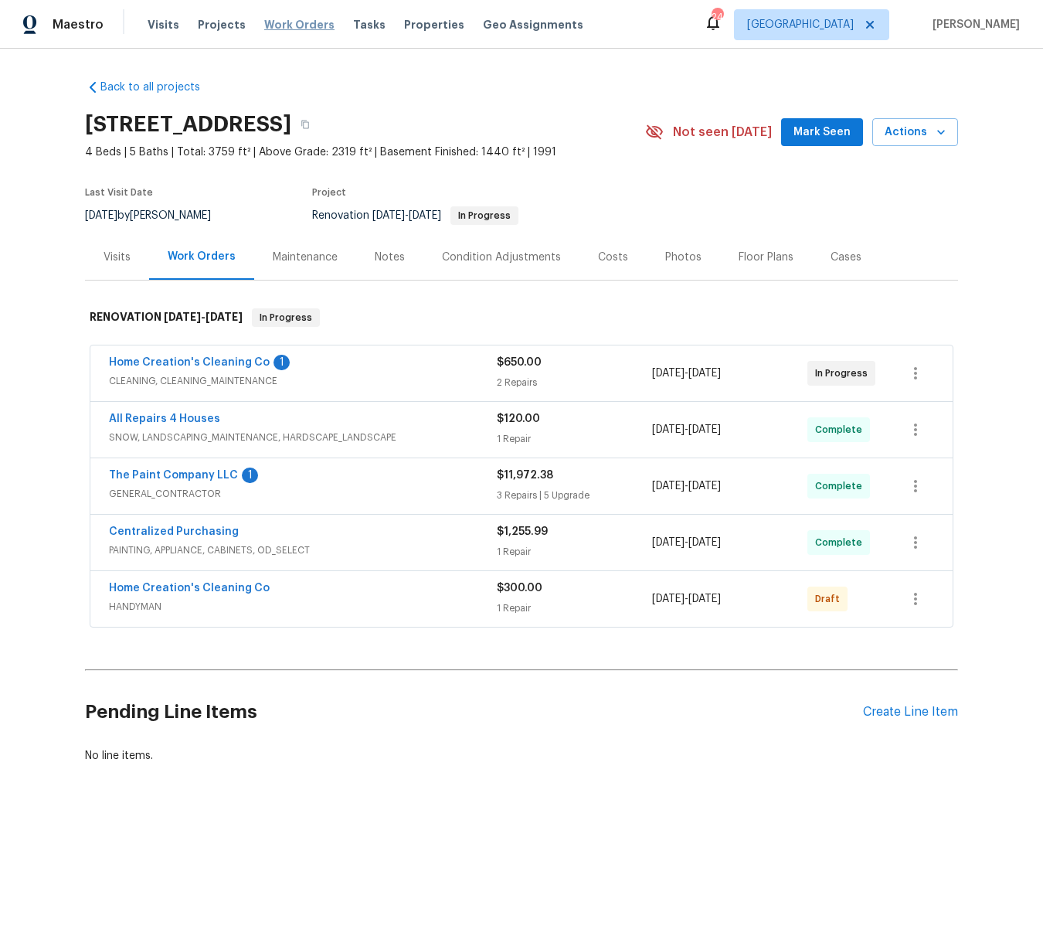
click at [271, 22] on span "Work Orders" at bounding box center [299, 24] width 70 height 15
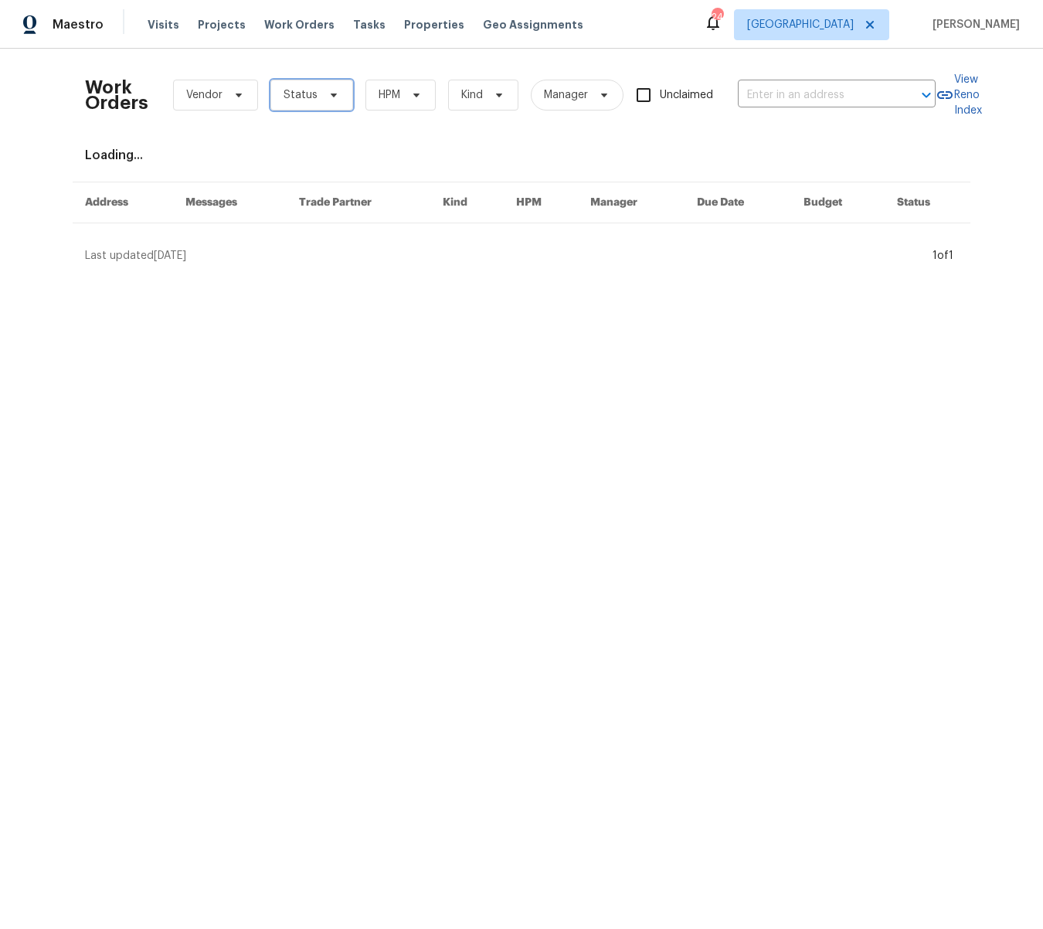
click at [332, 93] on icon at bounding box center [334, 95] width 12 height 12
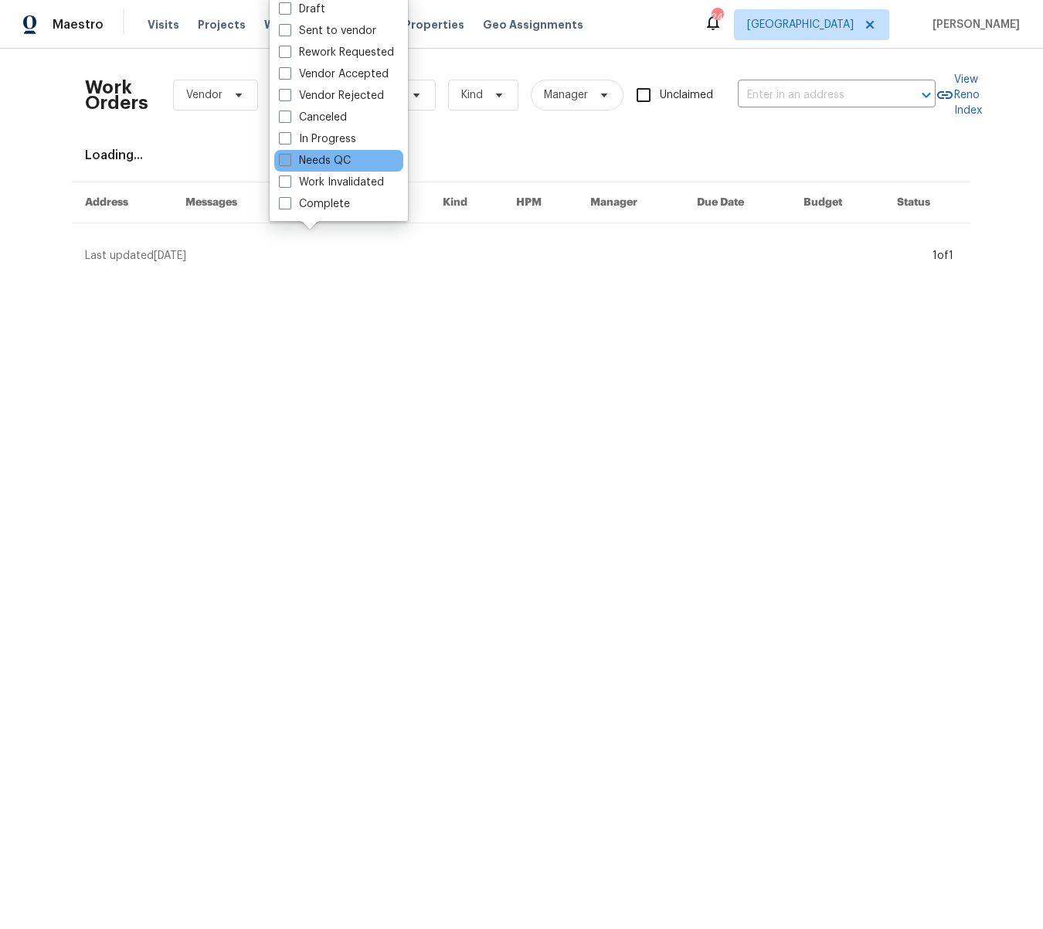
click at [285, 160] on span at bounding box center [285, 160] width 12 height 12
click at [285, 160] on input "Needs QC" at bounding box center [284, 158] width 10 height 10
checkbox input "true"
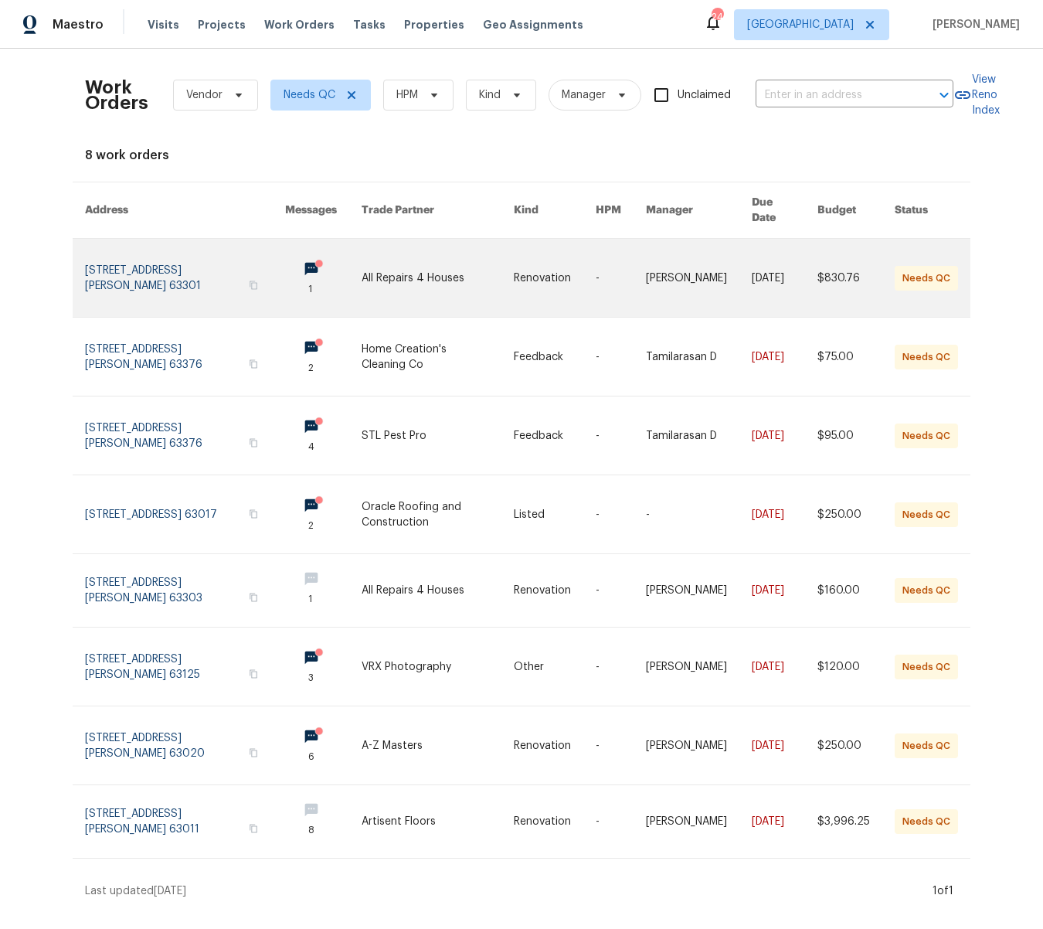
click at [177, 250] on link at bounding box center [185, 278] width 200 height 78
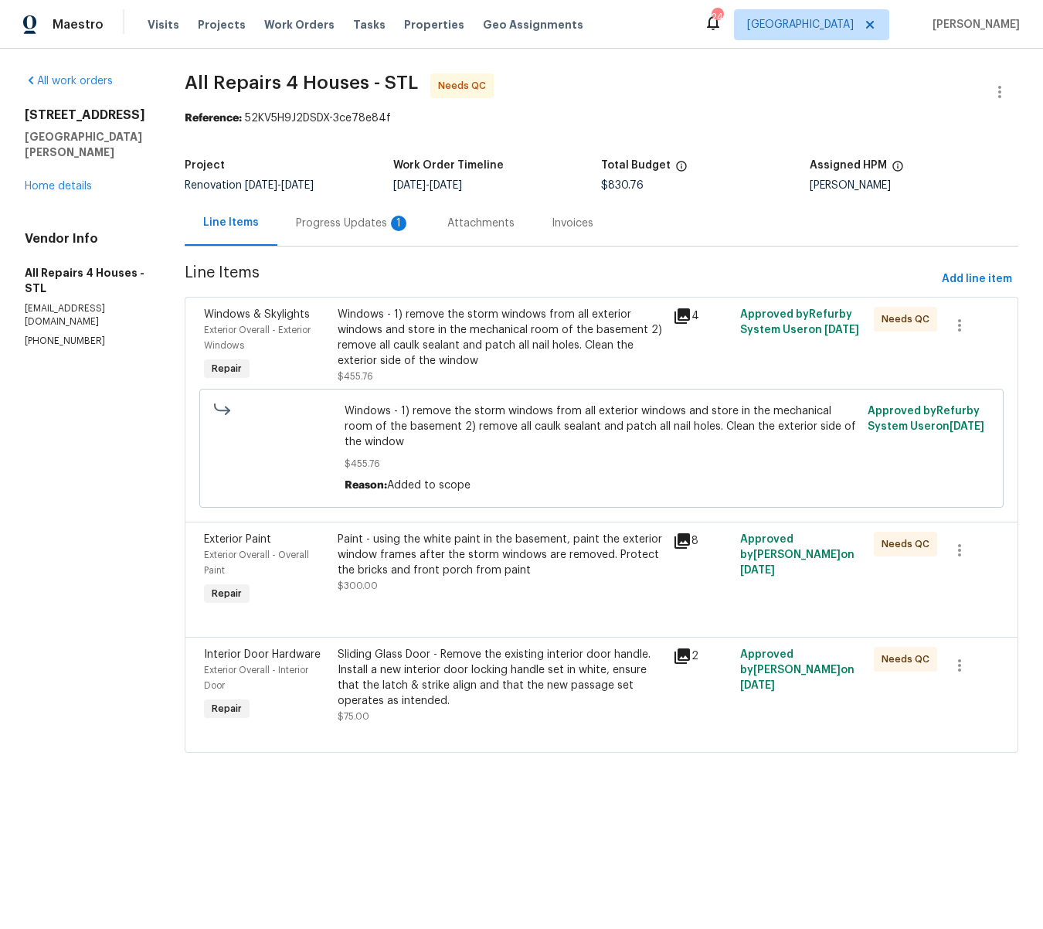
click at [324, 220] on div "Progress Updates 1" at bounding box center [353, 223] width 114 height 15
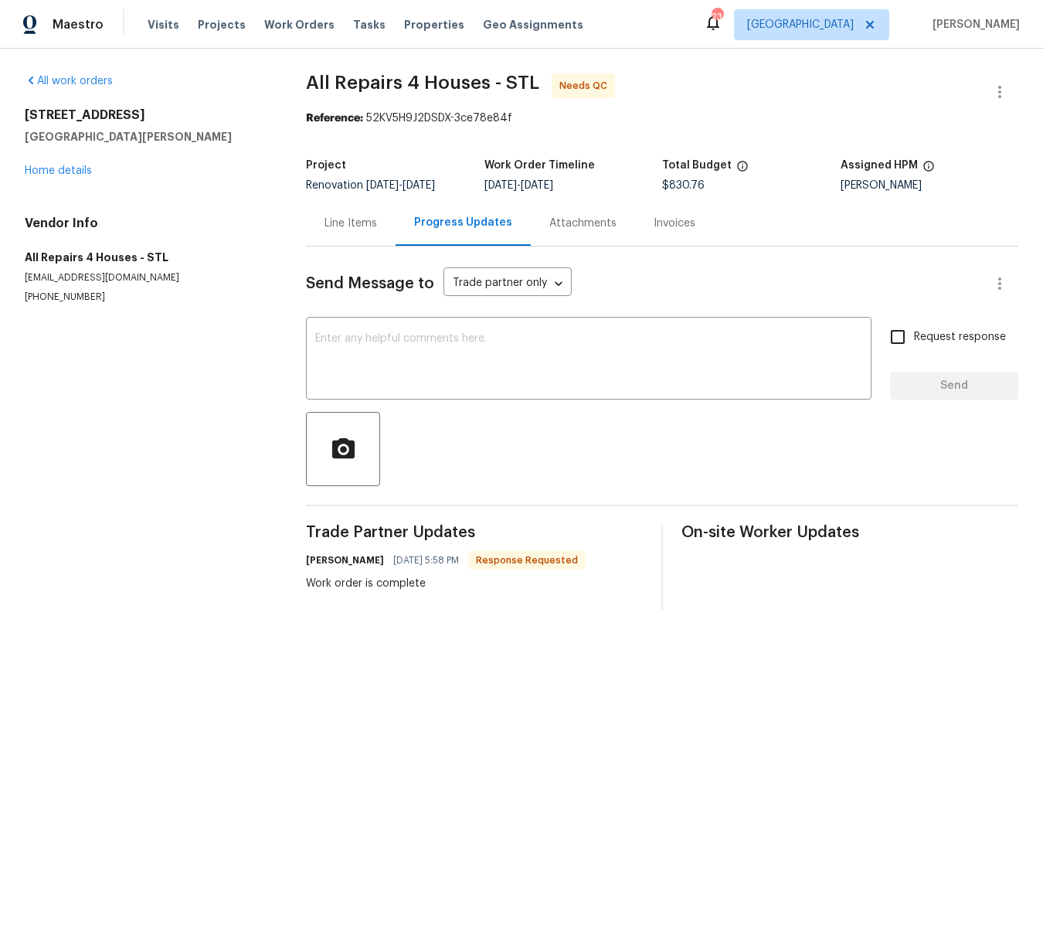
click at [352, 224] on div "Line Items" at bounding box center [351, 223] width 53 height 15
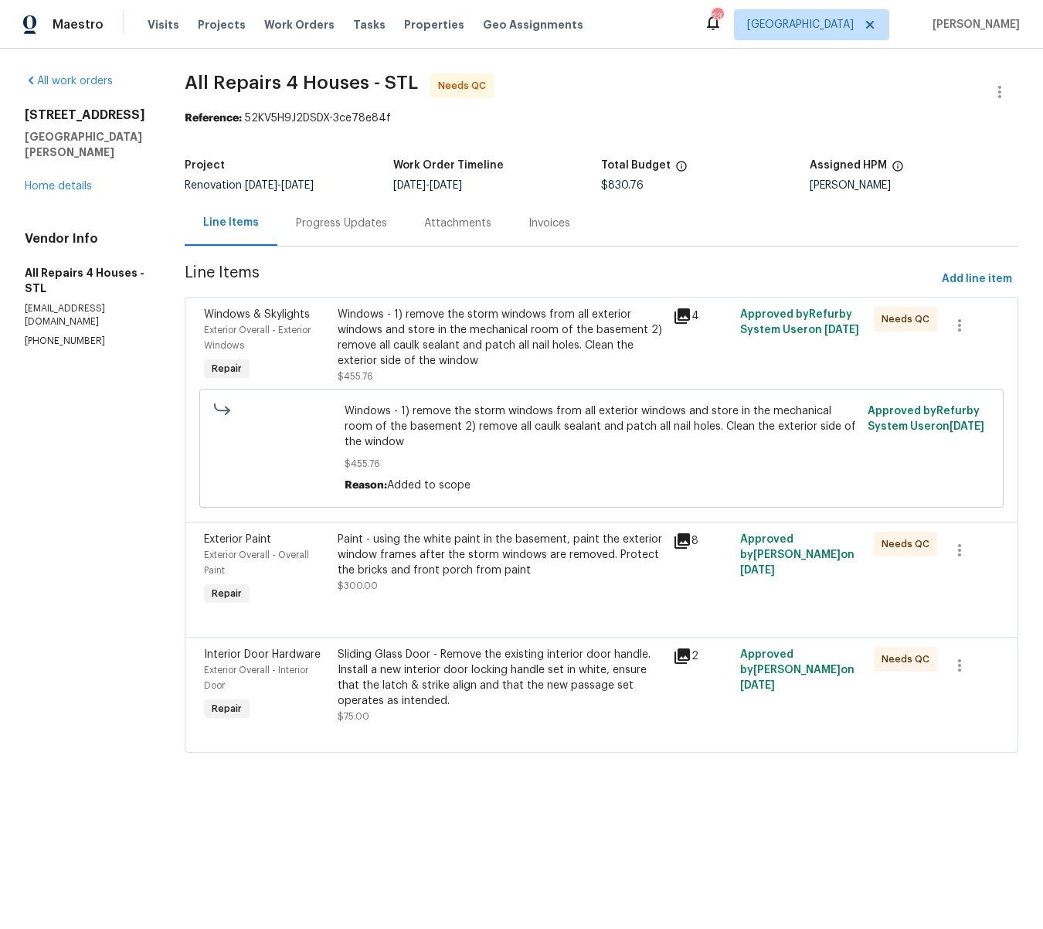
click at [423, 330] on div "Windows - 1) remove the storm windows from all exterior windows and store in th…" at bounding box center [501, 338] width 326 height 62
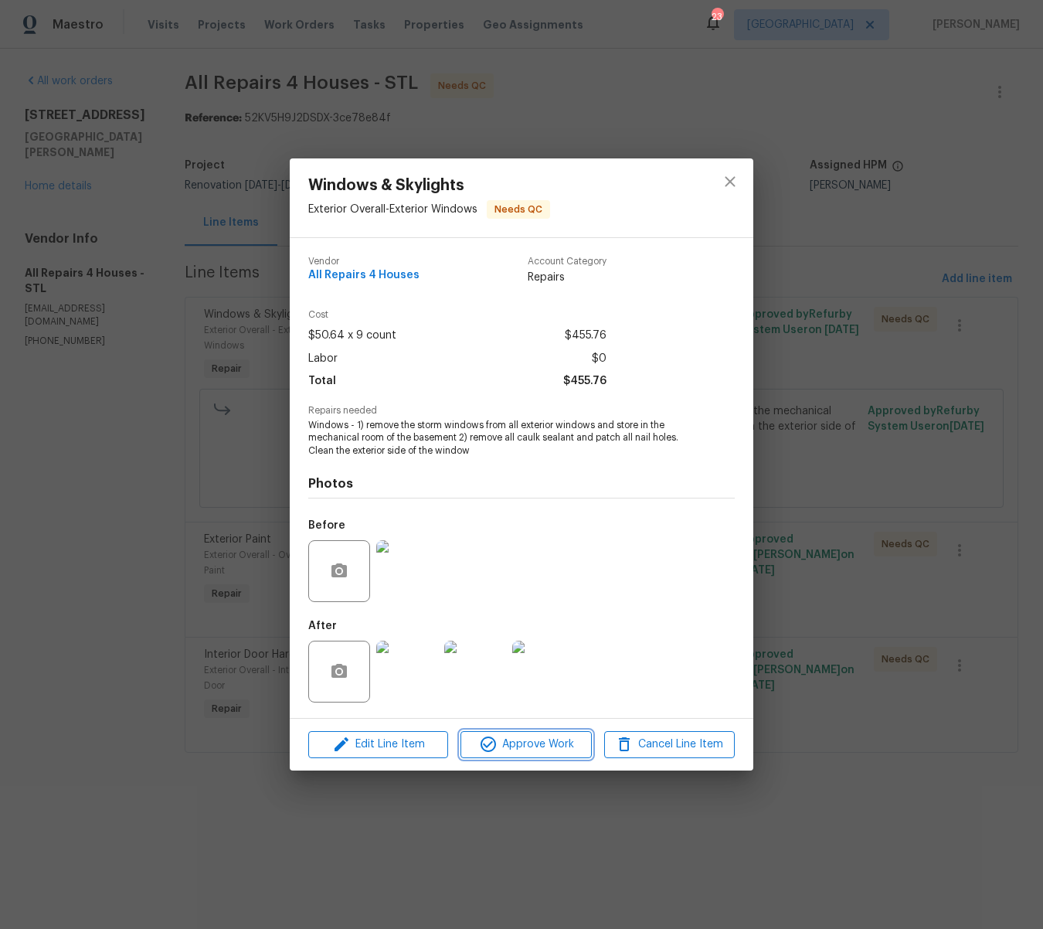
click at [524, 741] on span "Approve Work" at bounding box center [525, 744] width 121 height 19
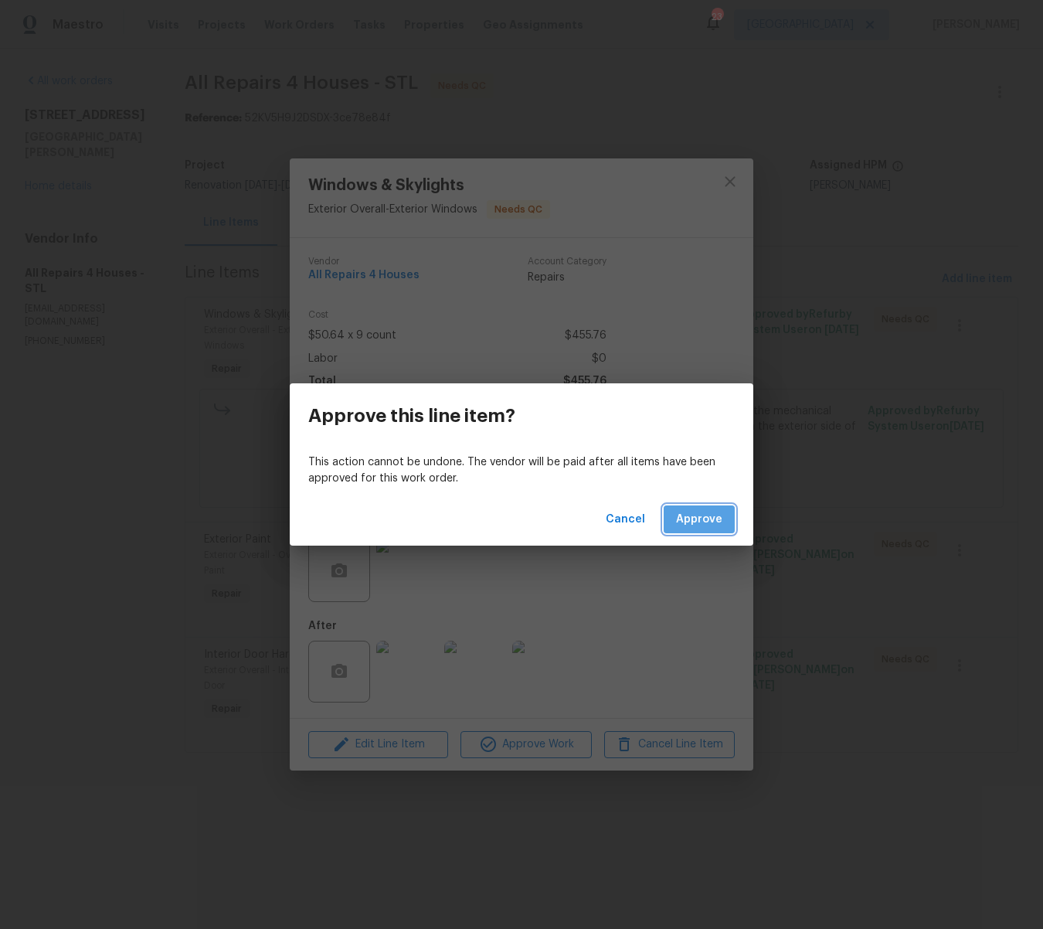
click at [691, 510] on span "Approve" at bounding box center [699, 519] width 46 height 19
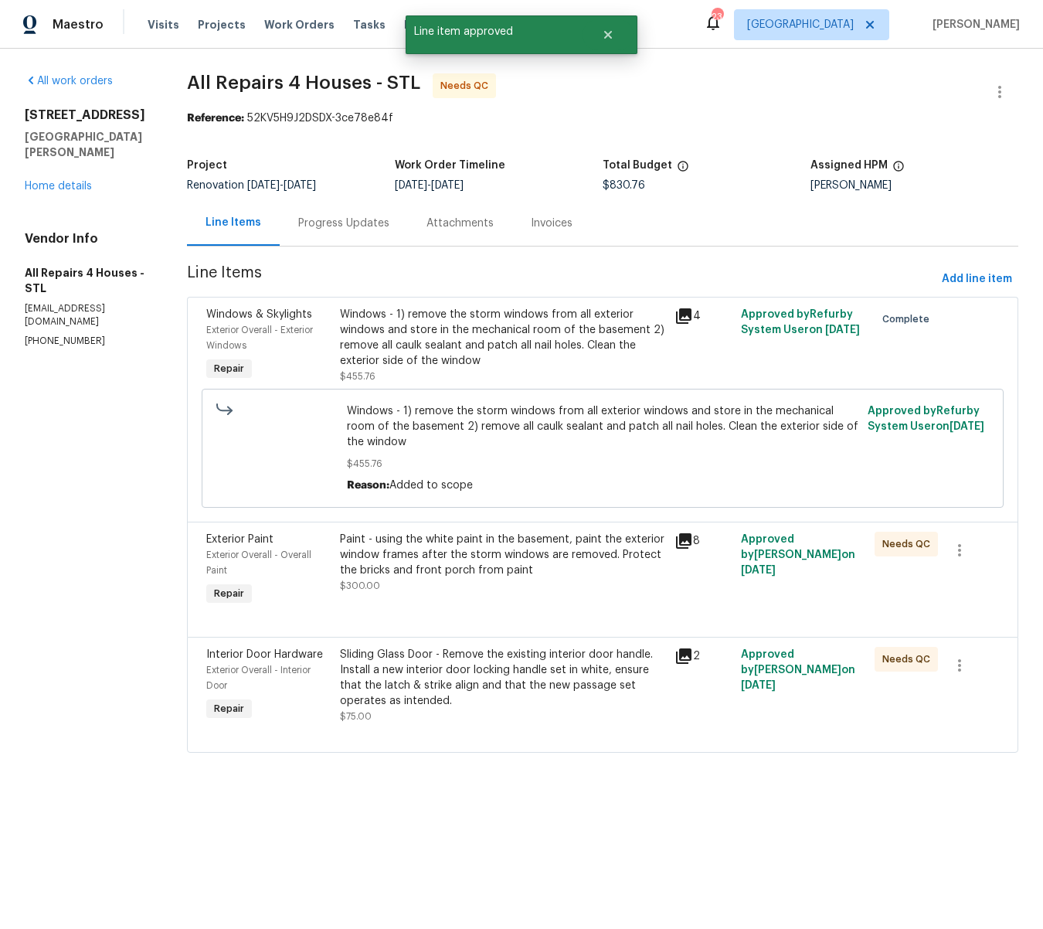
click at [475, 555] on div "Paint - using the white paint in the basement, paint the exterior window frames…" at bounding box center [502, 555] width 325 height 46
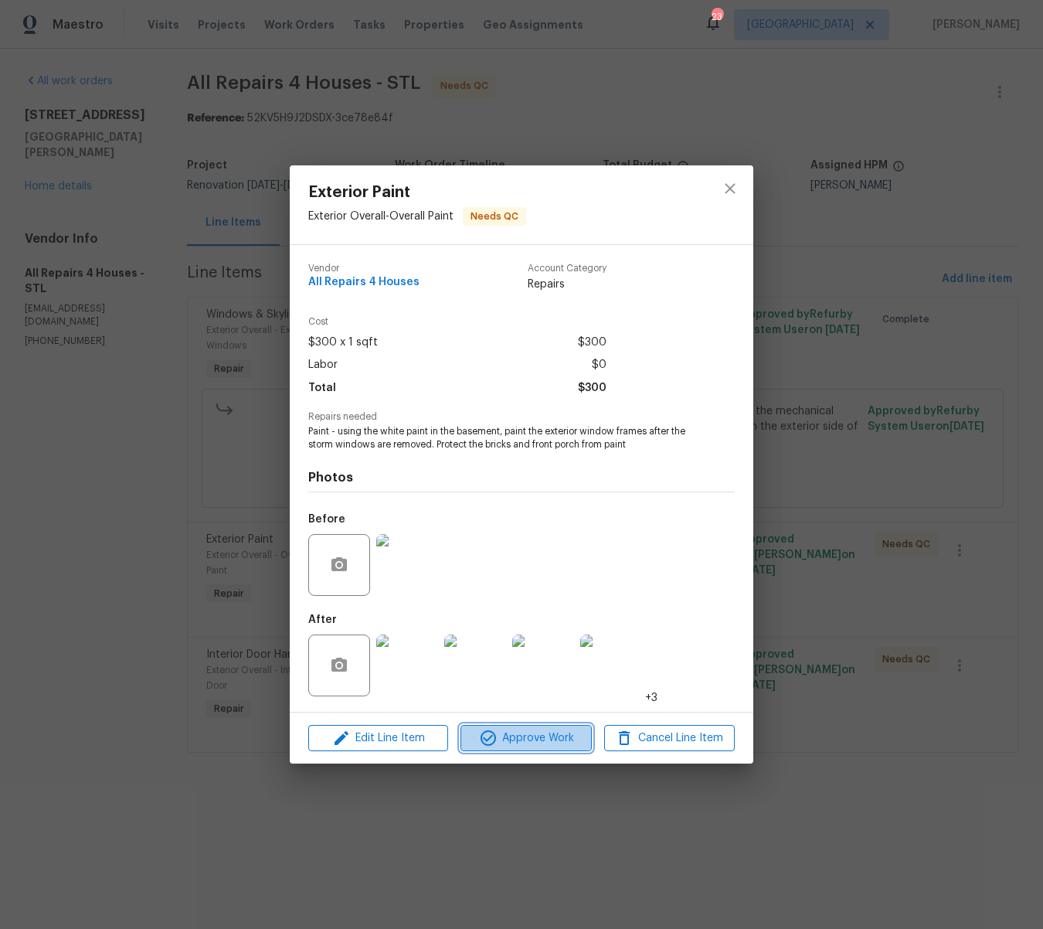
click at [510, 744] on span "Approve Work" at bounding box center [525, 738] width 121 height 19
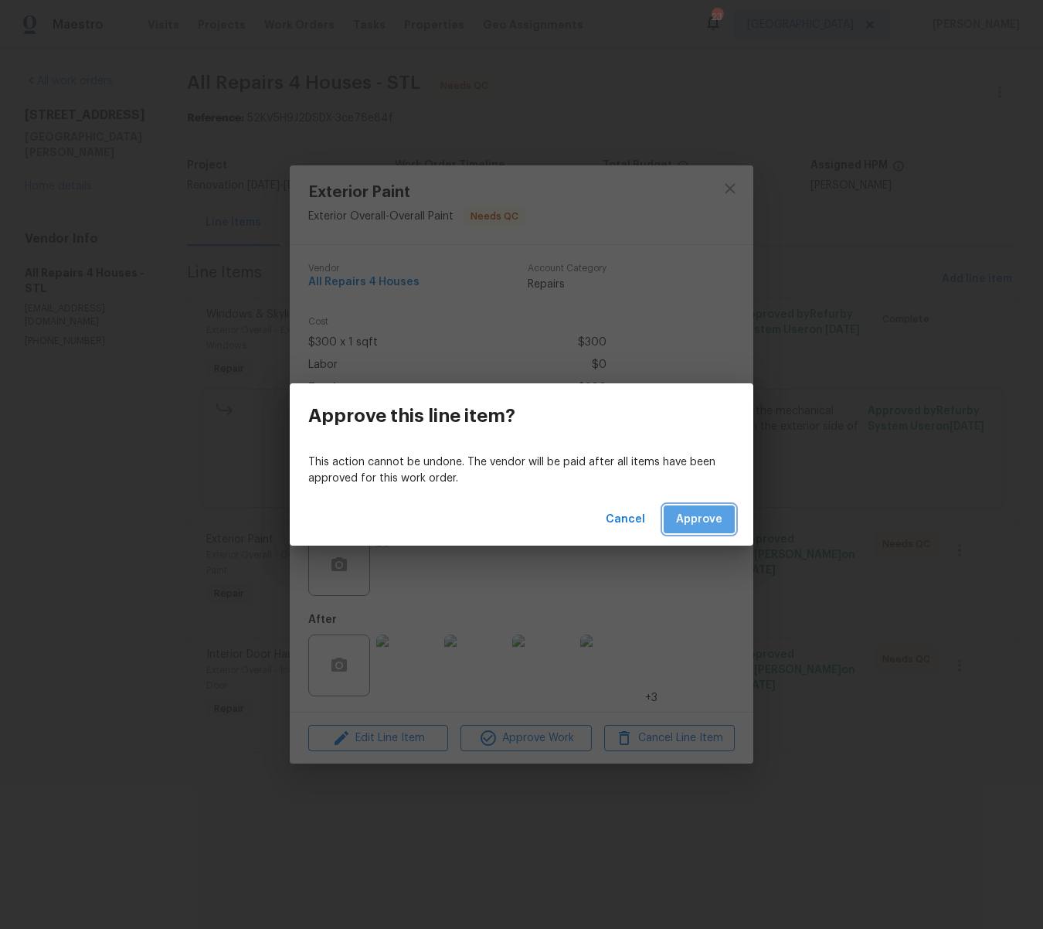
click at [685, 517] on span "Approve" at bounding box center [699, 519] width 46 height 19
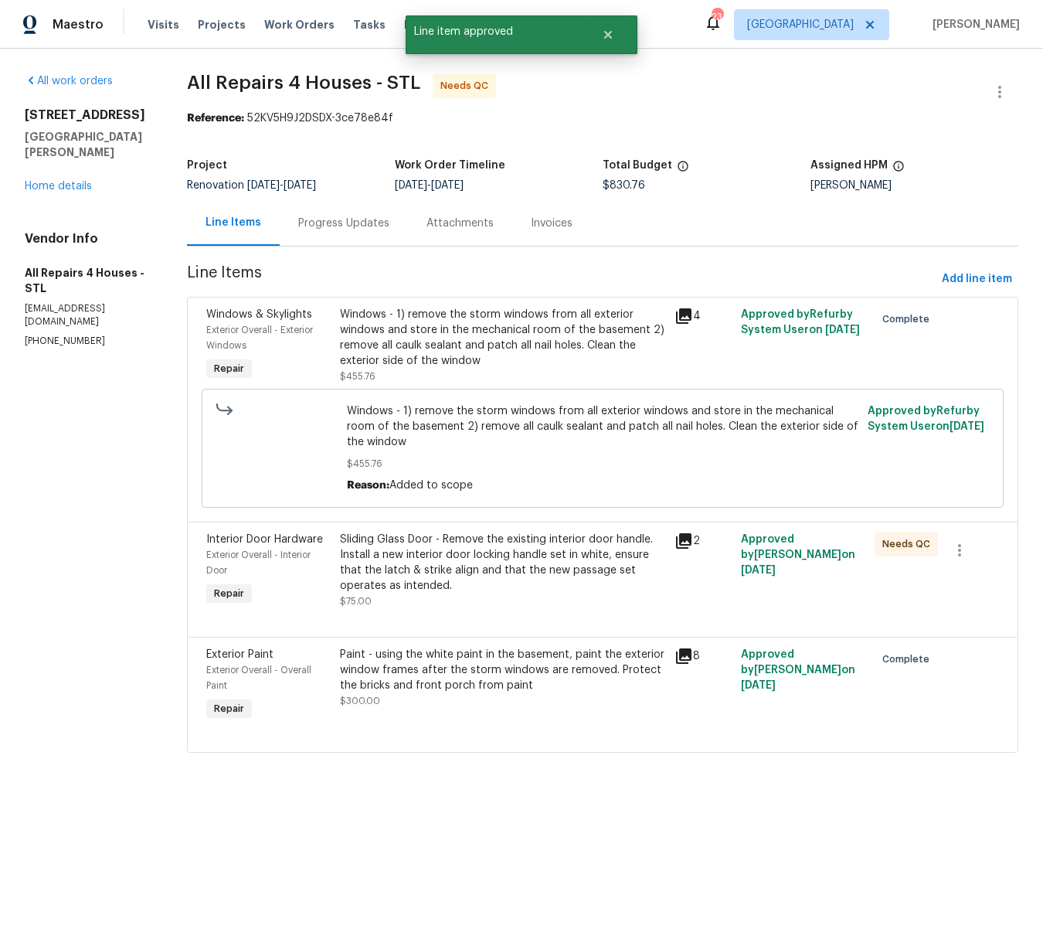
click at [479, 563] on div "Sliding Glass Door - Remove the existing interior door handle. Install a new in…" at bounding box center [502, 563] width 325 height 62
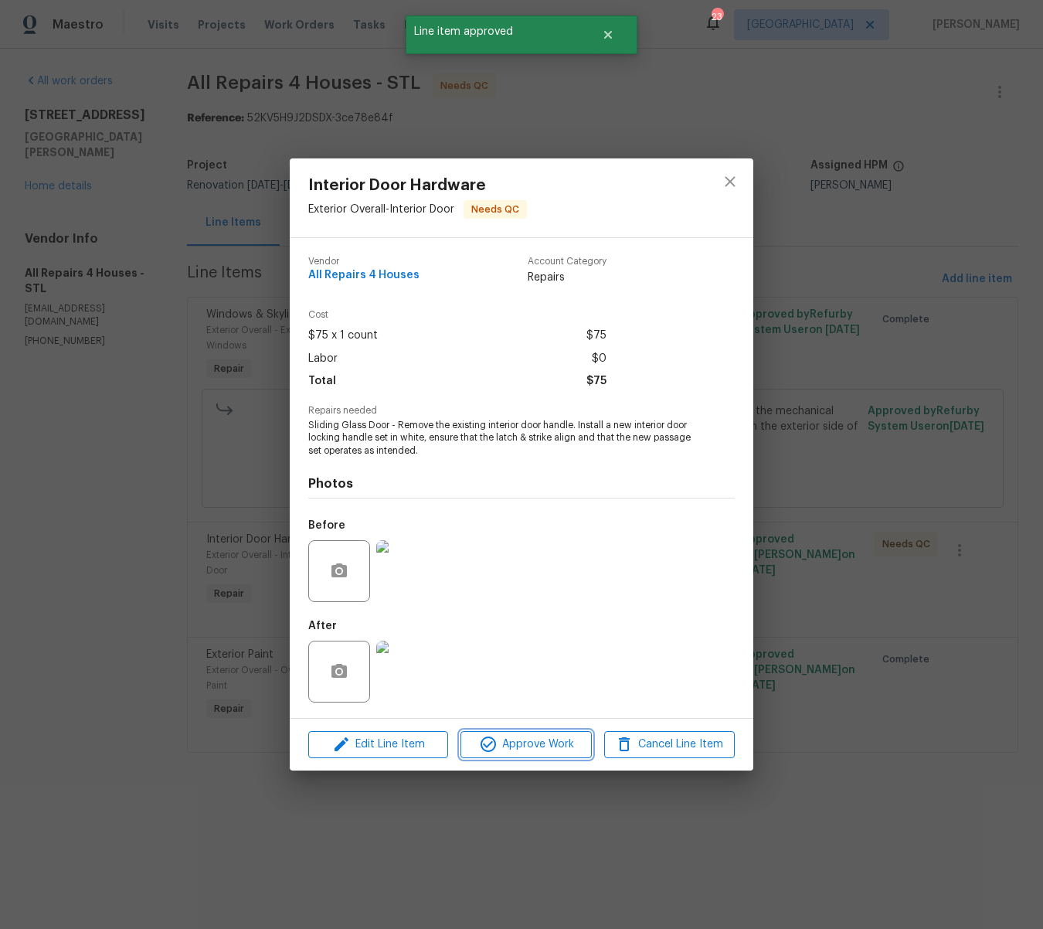
click at [552, 745] on span "Approve Work" at bounding box center [525, 744] width 121 height 19
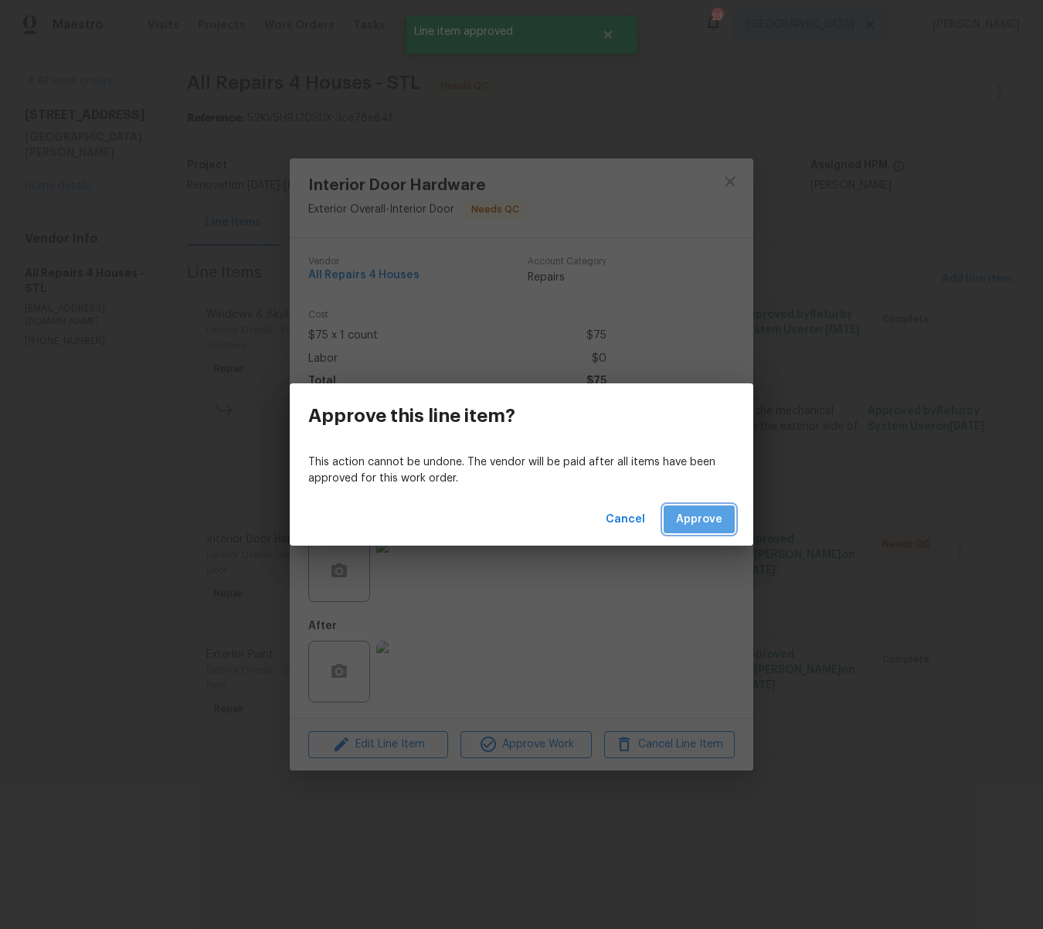
click at [699, 517] on span "Approve" at bounding box center [699, 519] width 46 height 19
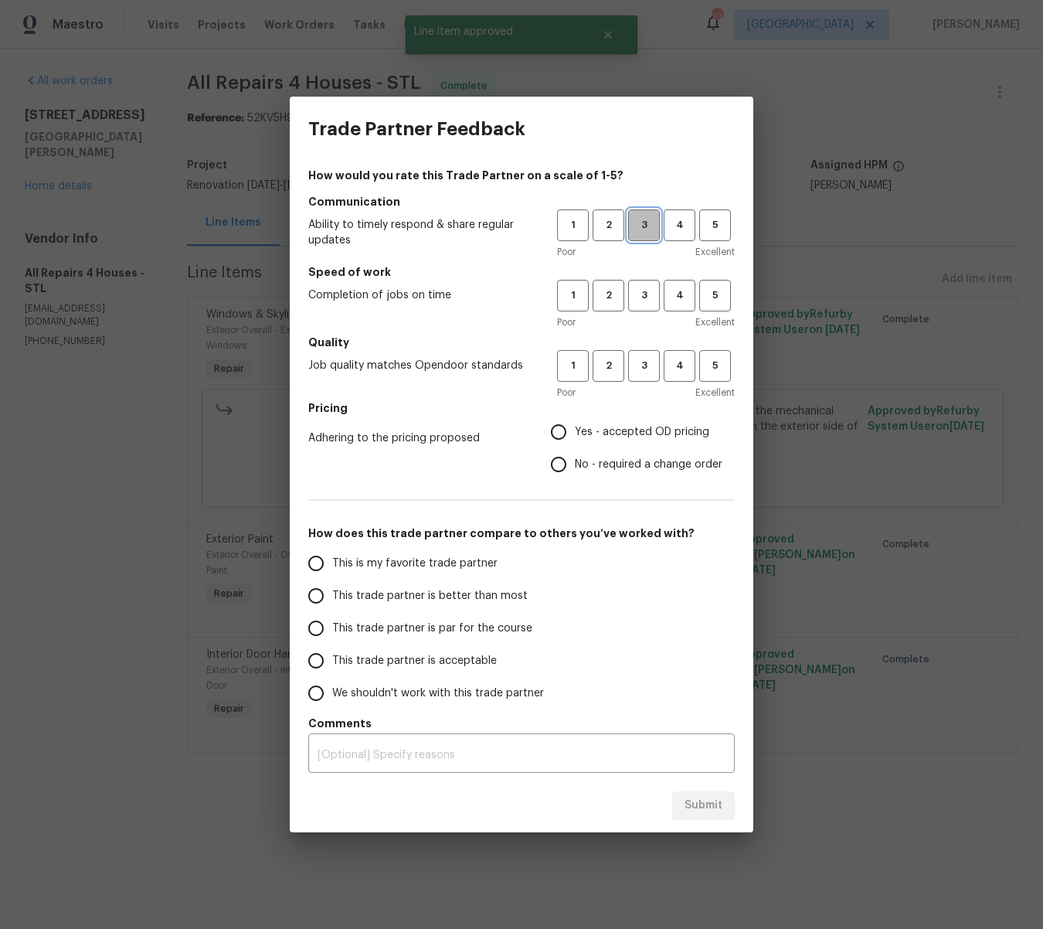
click at [637, 229] on span "3" at bounding box center [644, 225] width 29 height 18
click at [645, 300] on span "3" at bounding box center [644, 296] width 29 height 18
click at [638, 363] on span "3" at bounding box center [644, 366] width 29 height 18
click at [563, 434] on input "Yes - accepted OD pricing" at bounding box center [559, 432] width 32 height 32
radio input "true"
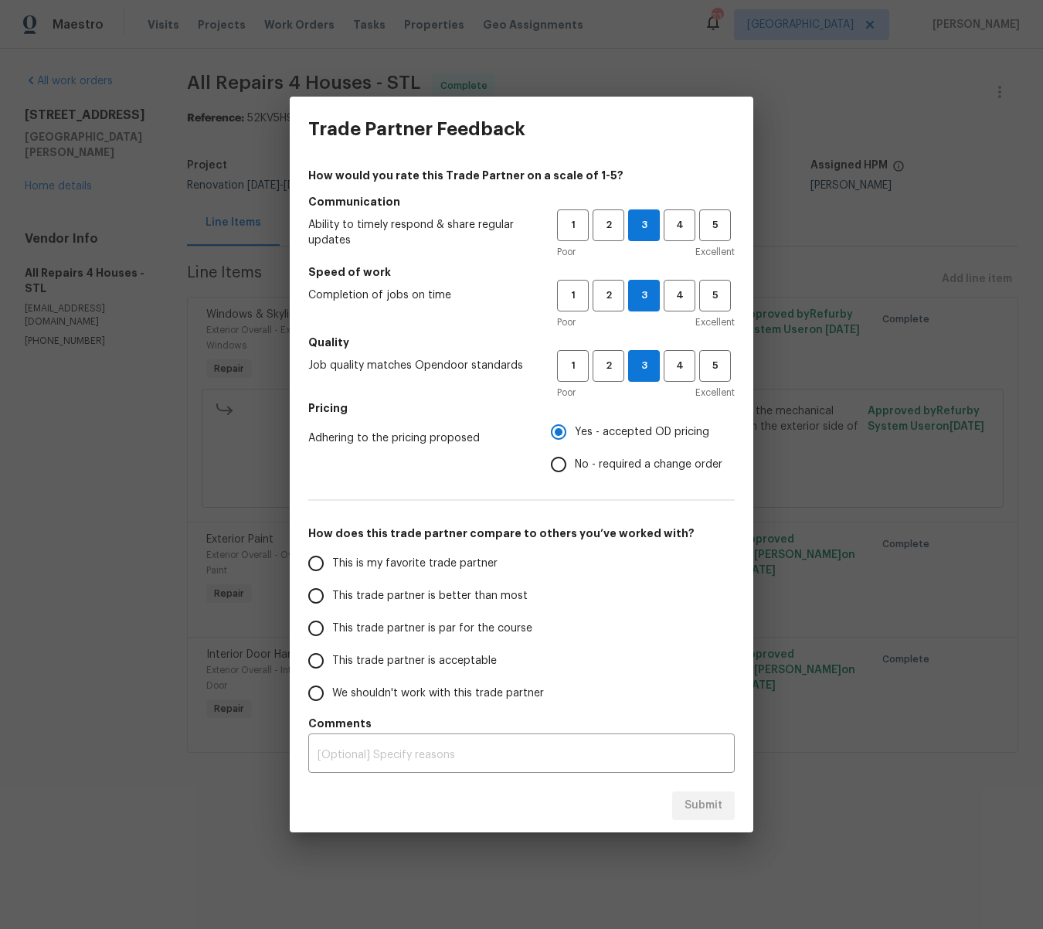
click at [313, 598] on input "This trade partner is better than most" at bounding box center [316, 596] width 32 height 32
click at [707, 808] on span "Submit" at bounding box center [704, 805] width 38 height 19
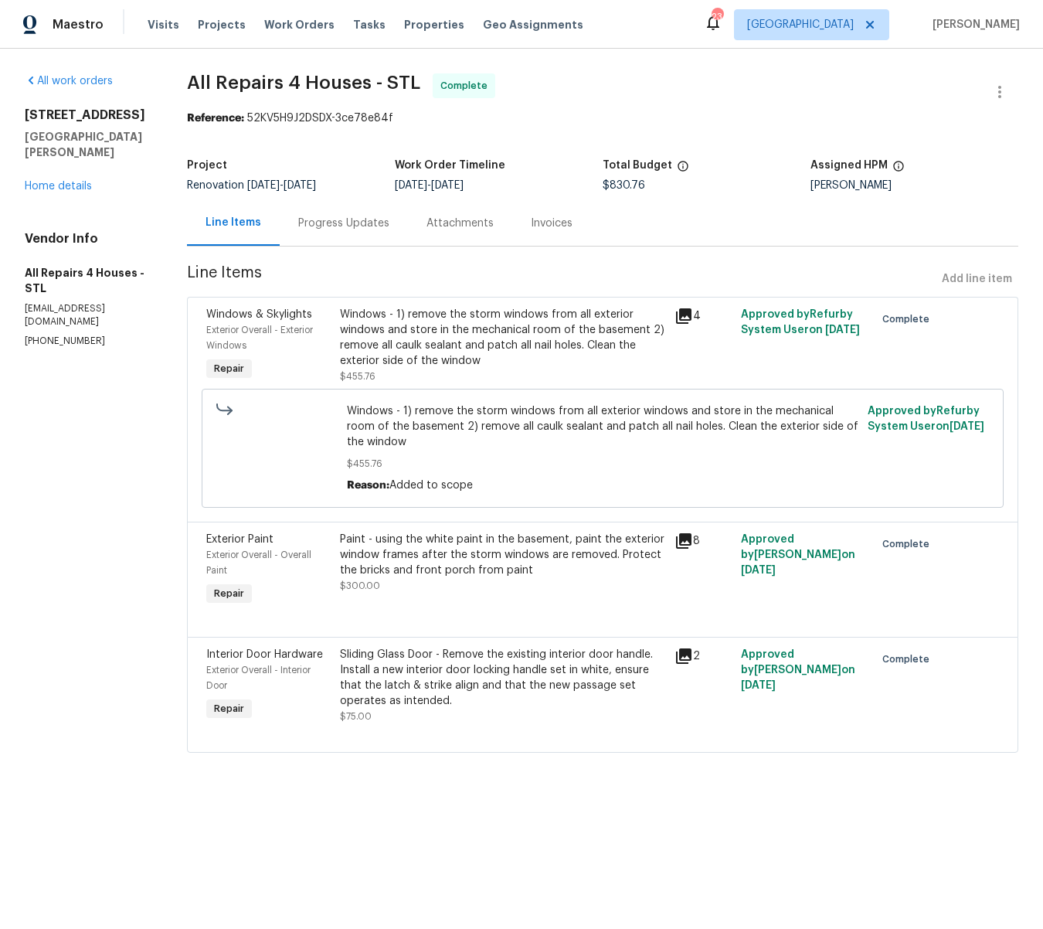
radio input "true"
click at [311, 24] on span "Work Orders" at bounding box center [299, 24] width 70 height 15
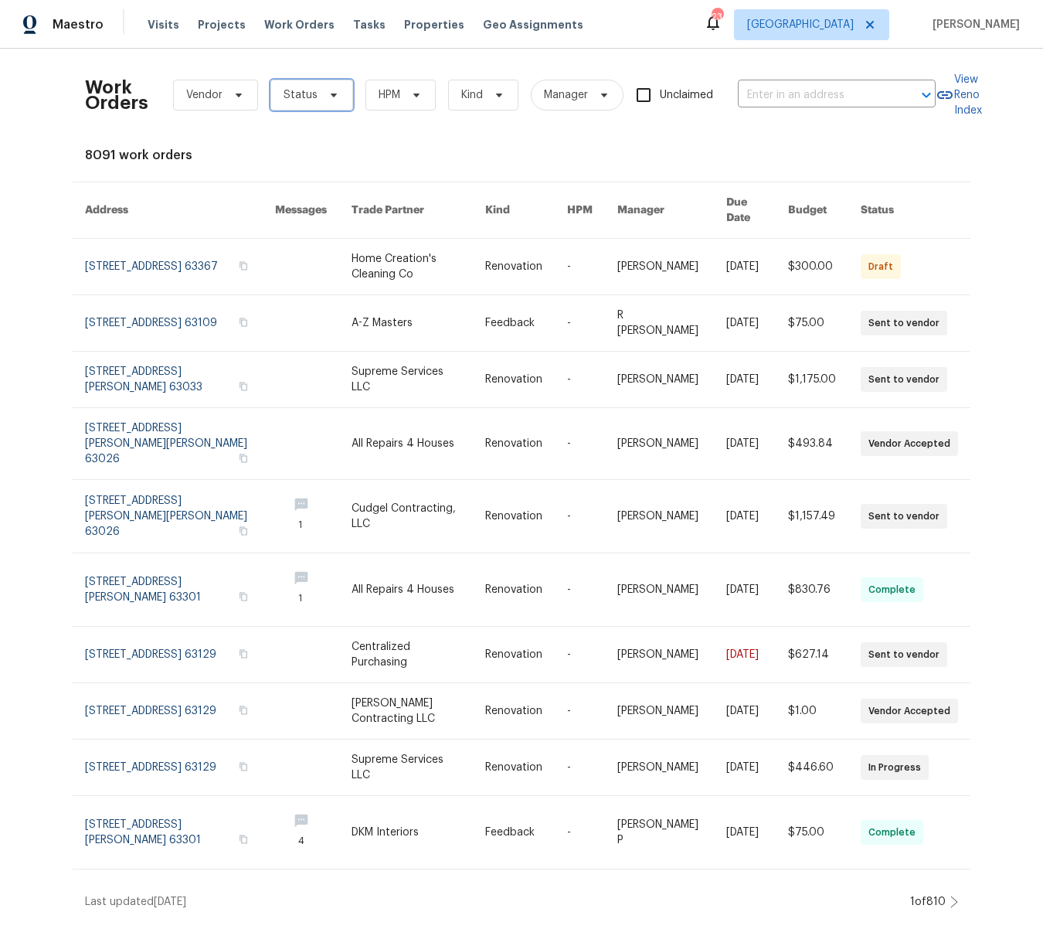
click at [328, 90] on icon at bounding box center [334, 95] width 12 height 12
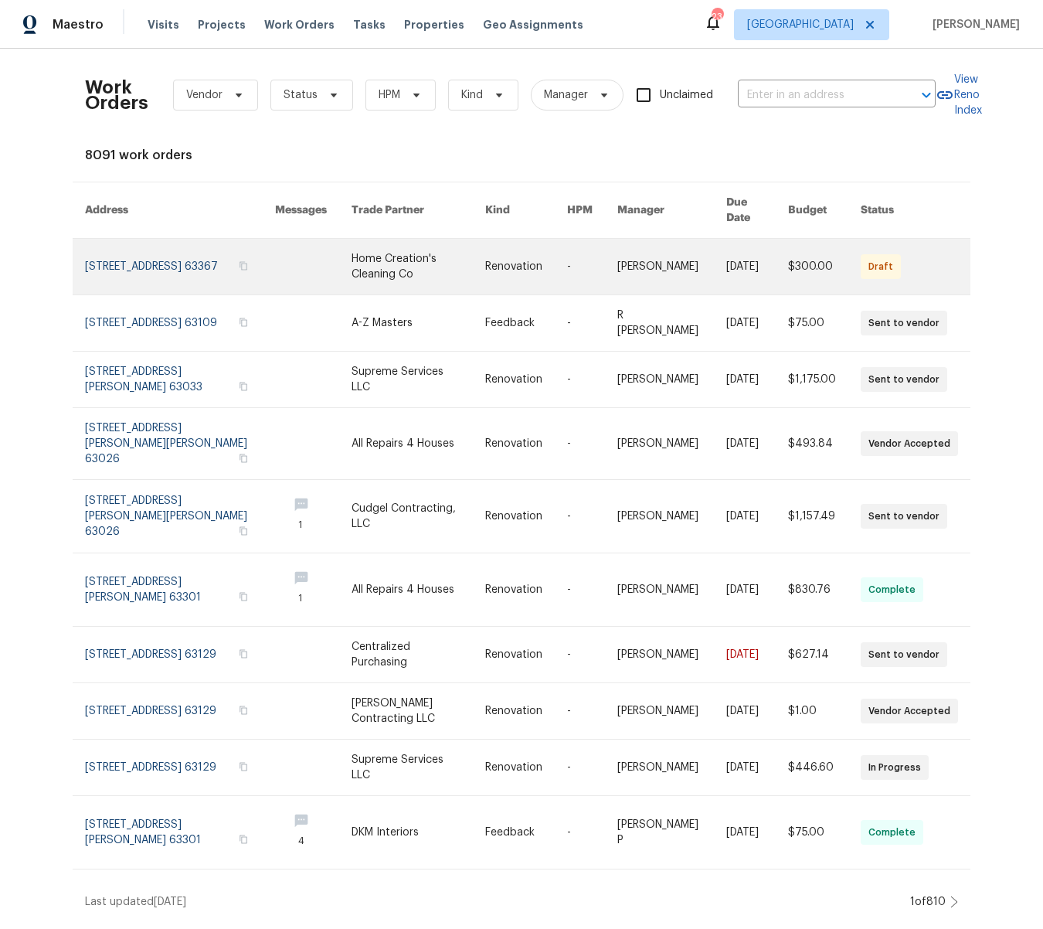
click at [880, 250] on link at bounding box center [922, 267] width 122 height 56
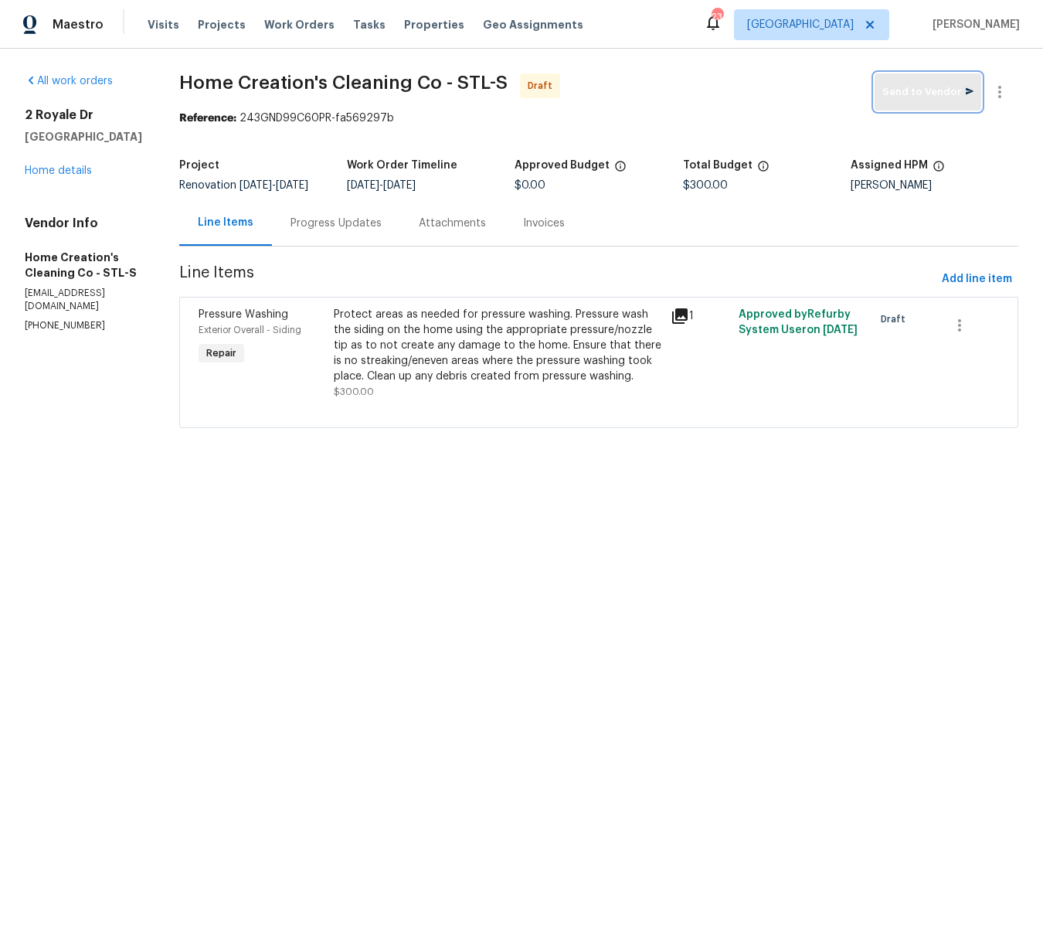
click at [914, 92] on span "Send to Vendor" at bounding box center [928, 92] width 91 height 18
click at [290, 19] on span "Work Orders" at bounding box center [299, 24] width 70 height 15
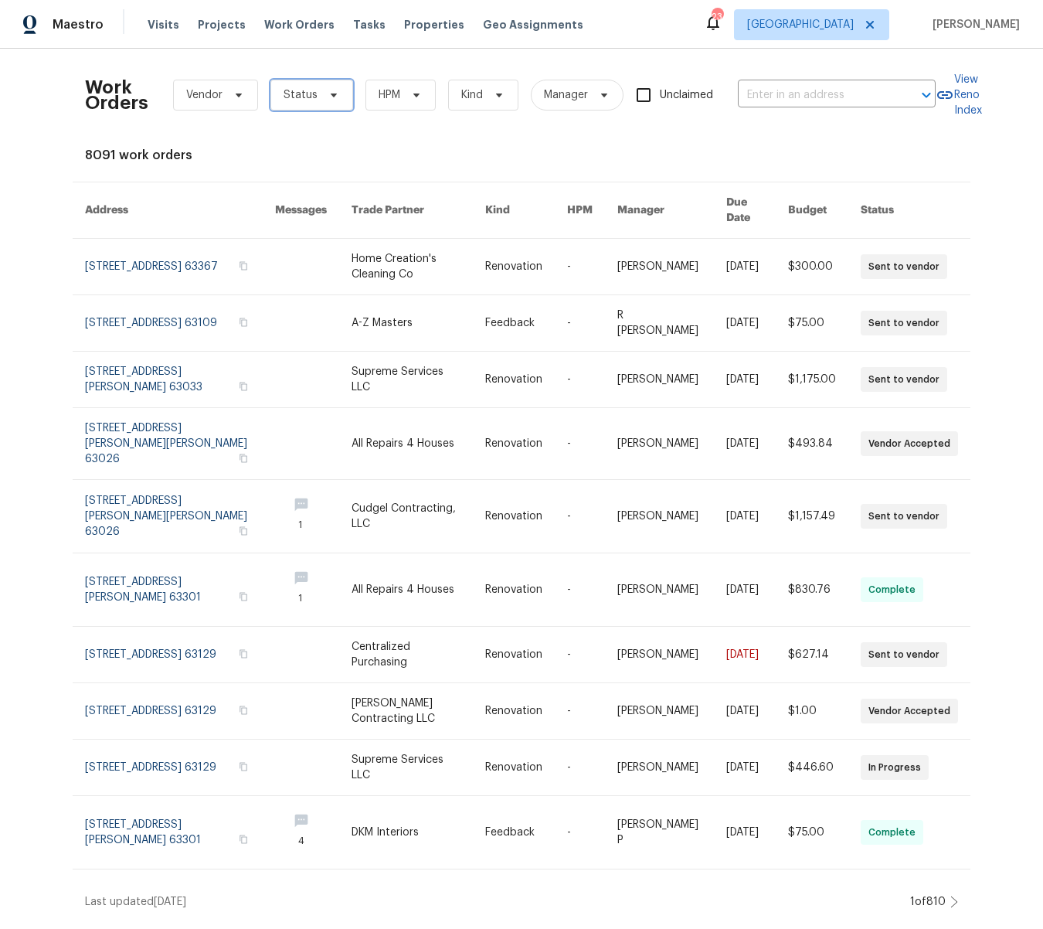
click at [323, 93] on span at bounding box center [331, 95] width 17 height 12
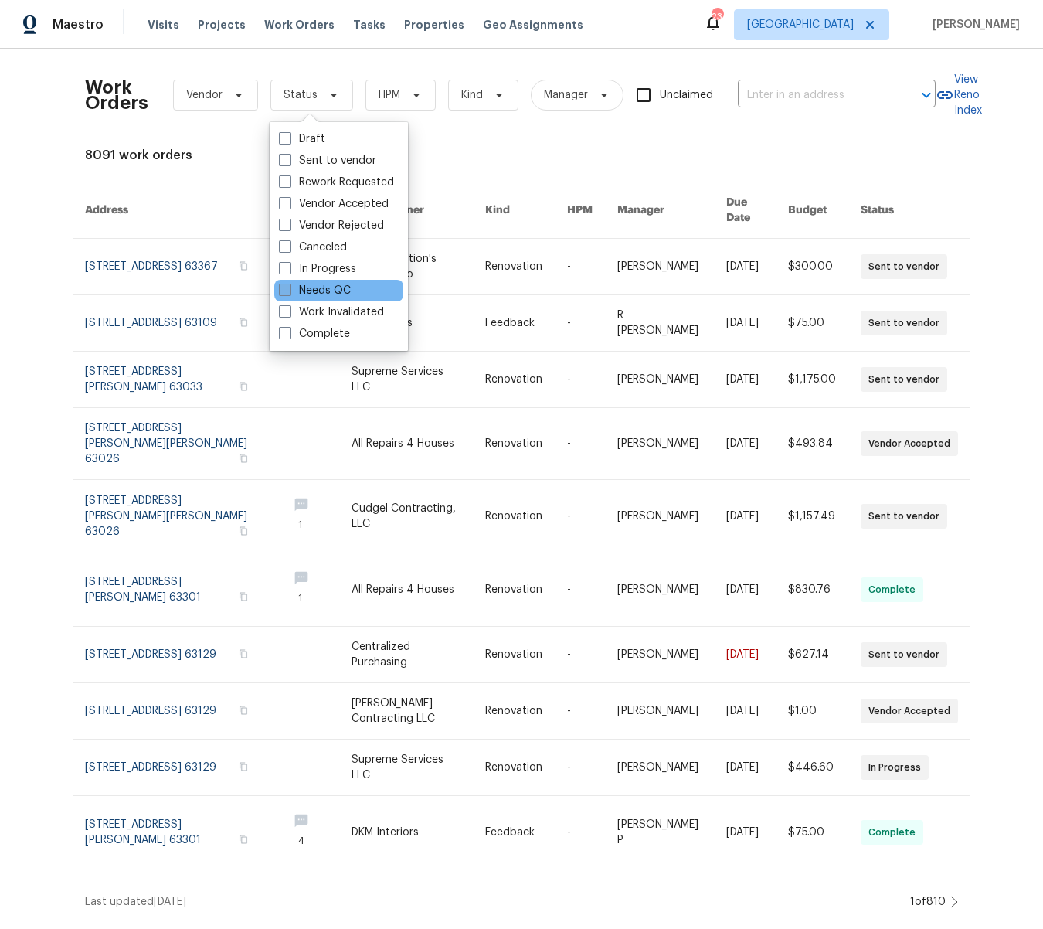
click at [288, 288] on span at bounding box center [285, 290] width 12 height 12
click at [288, 288] on input "Needs QC" at bounding box center [284, 288] width 10 height 10
checkbox input "true"
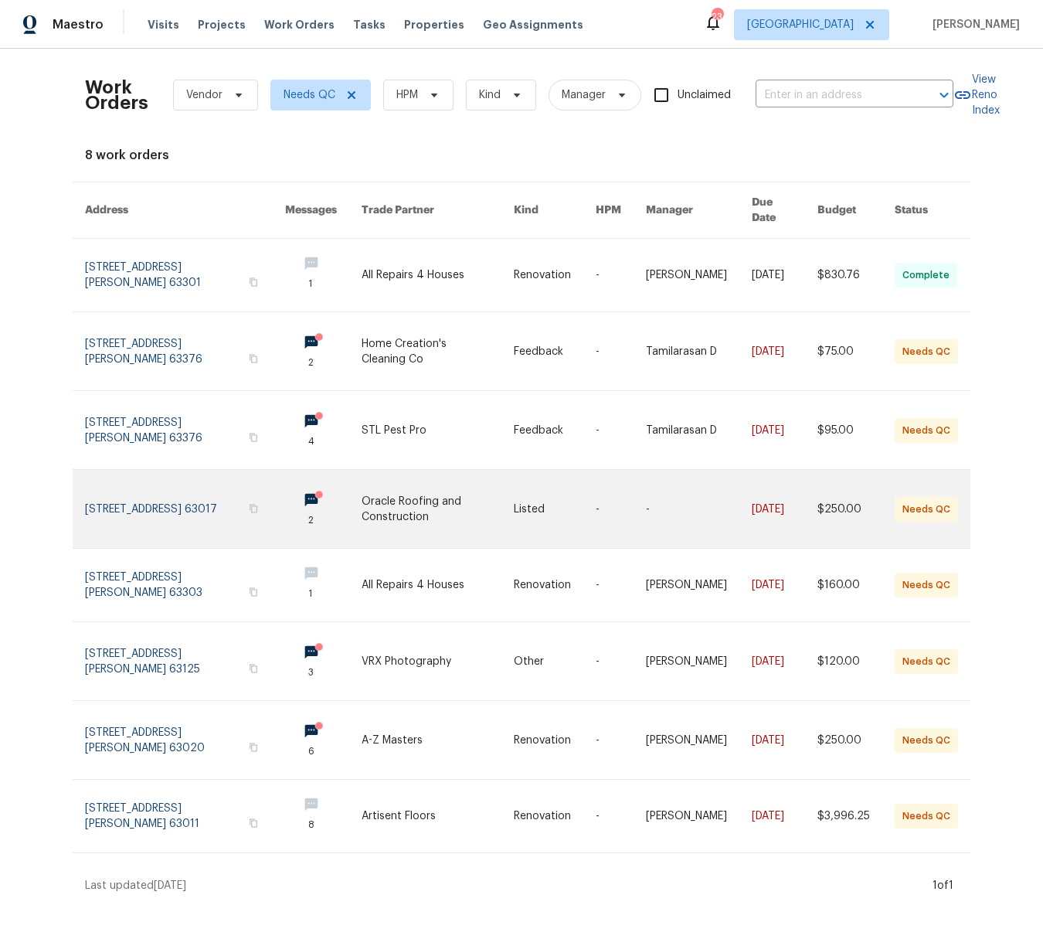
click at [397, 490] on link at bounding box center [438, 509] width 152 height 78
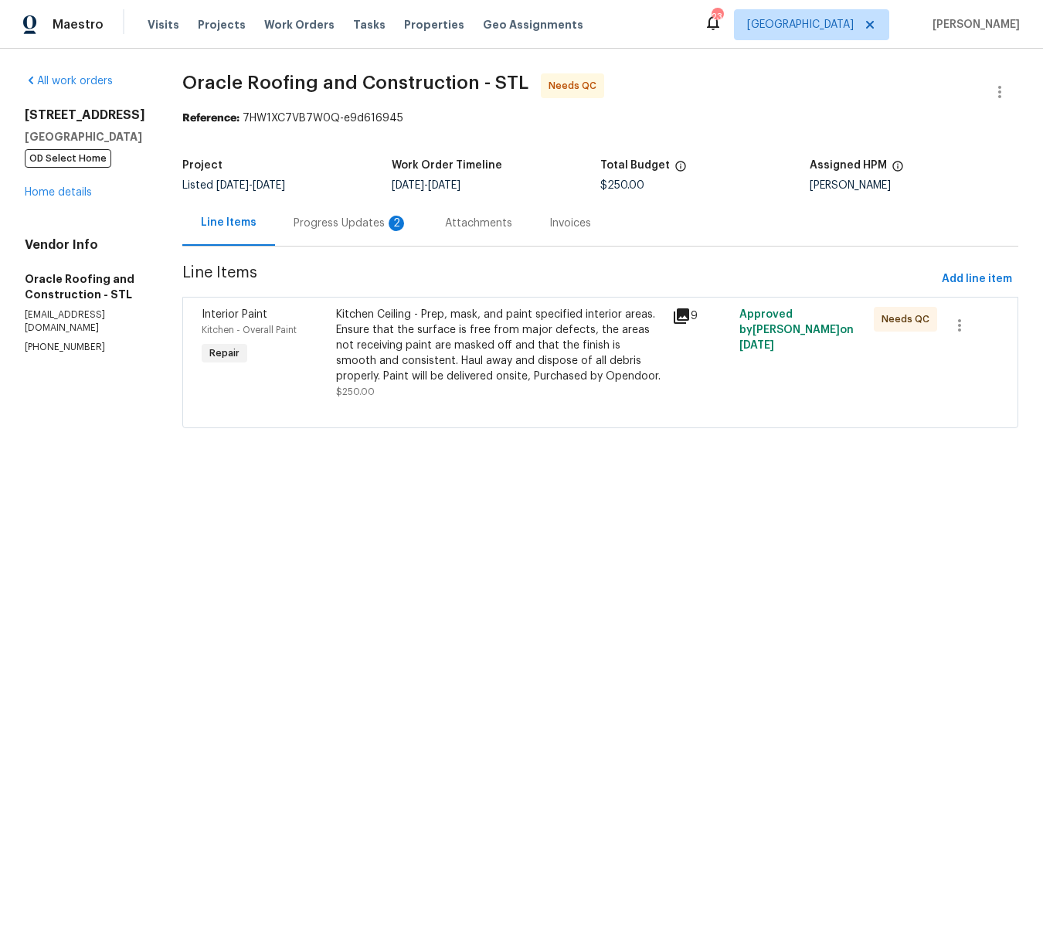
click at [349, 218] on div "Progress Updates 2" at bounding box center [351, 223] width 114 height 15
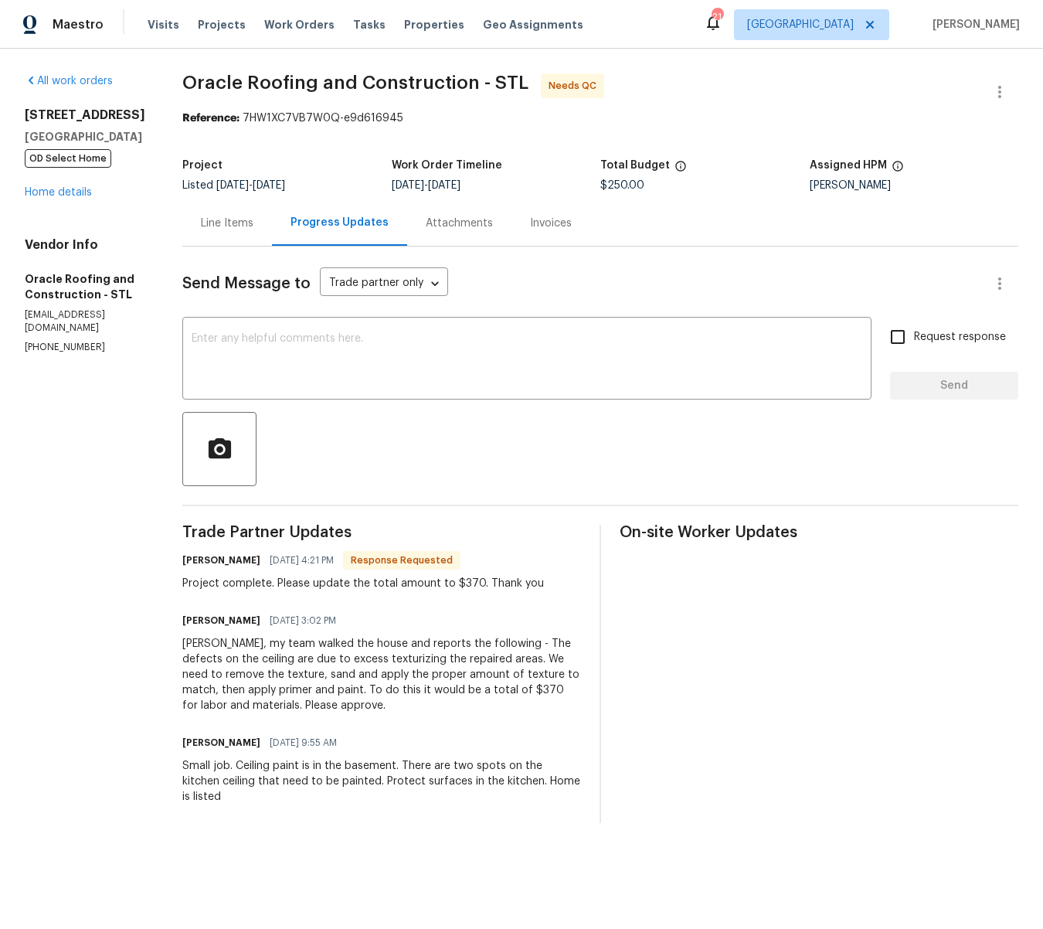
click at [228, 222] on div "Line Items" at bounding box center [227, 223] width 53 height 15
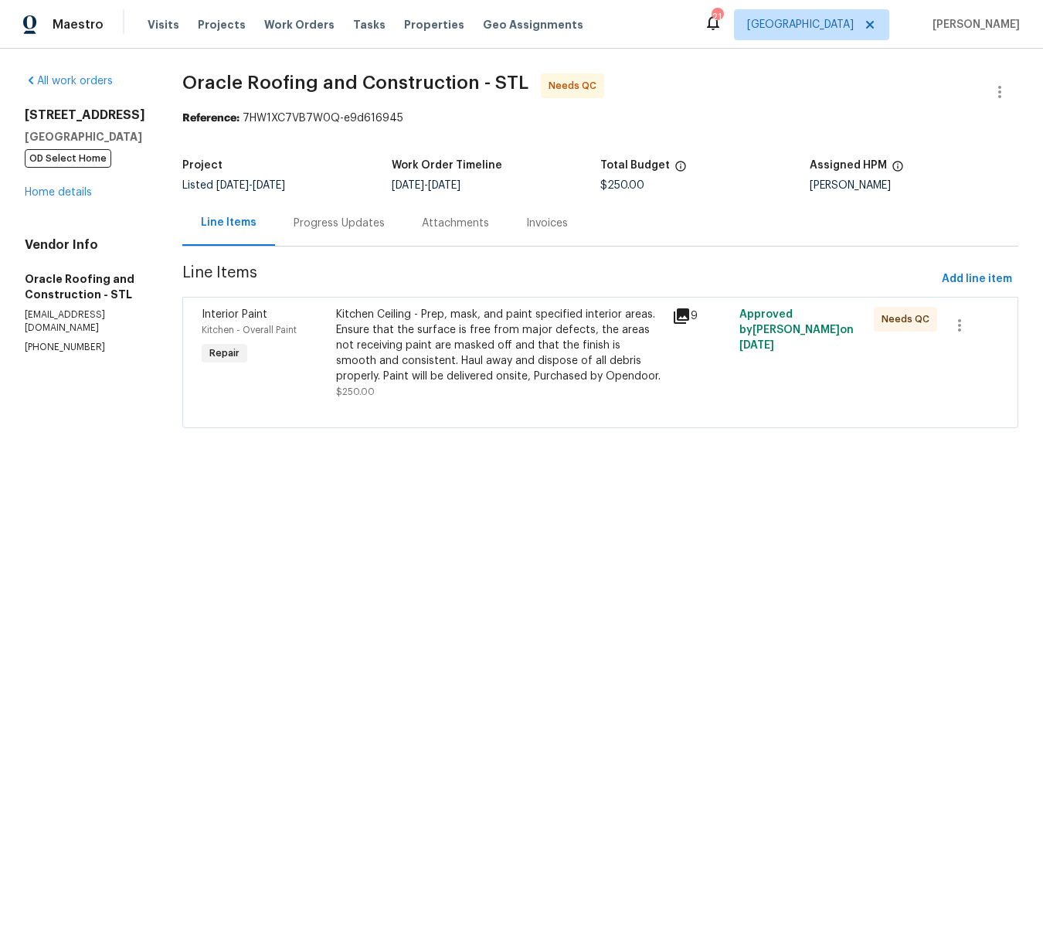
click at [387, 364] on div "Kitchen Ceiling - Prep, mask, and paint specified interior areas. Ensure that t…" at bounding box center [499, 345] width 327 height 77
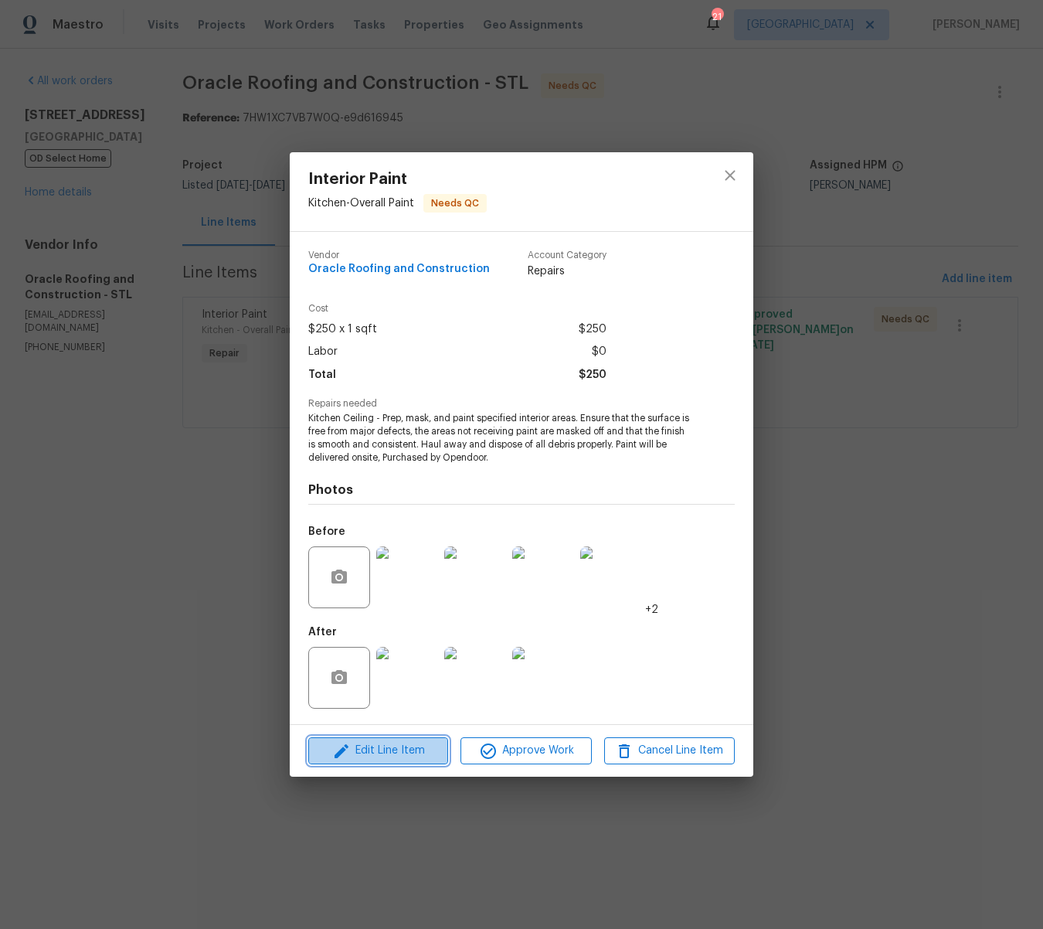
click at [389, 747] on span "Edit Line Item" at bounding box center [378, 750] width 131 height 19
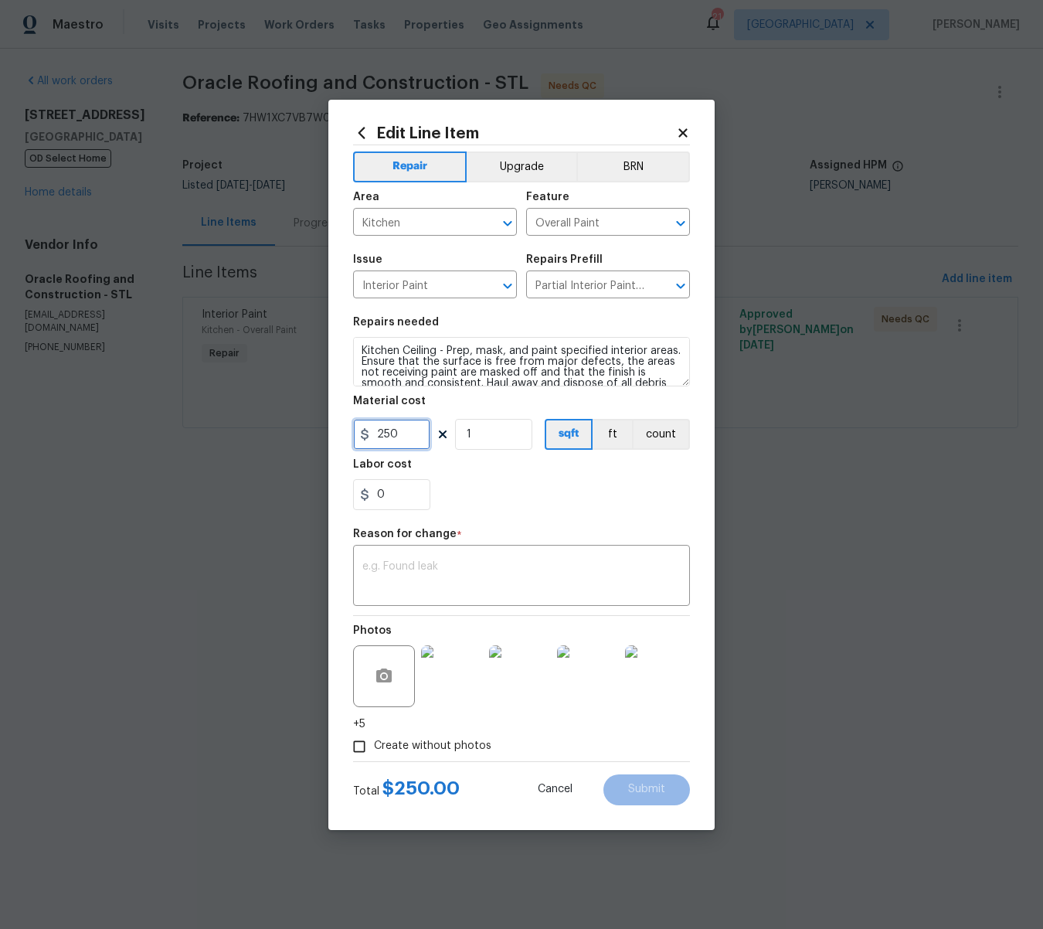
click at [411, 439] on input "250" at bounding box center [391, 434] width 77 height 31
type input "370"
click at [424, 570] on textarea at bounding box center [522, 577] width 318 height 32
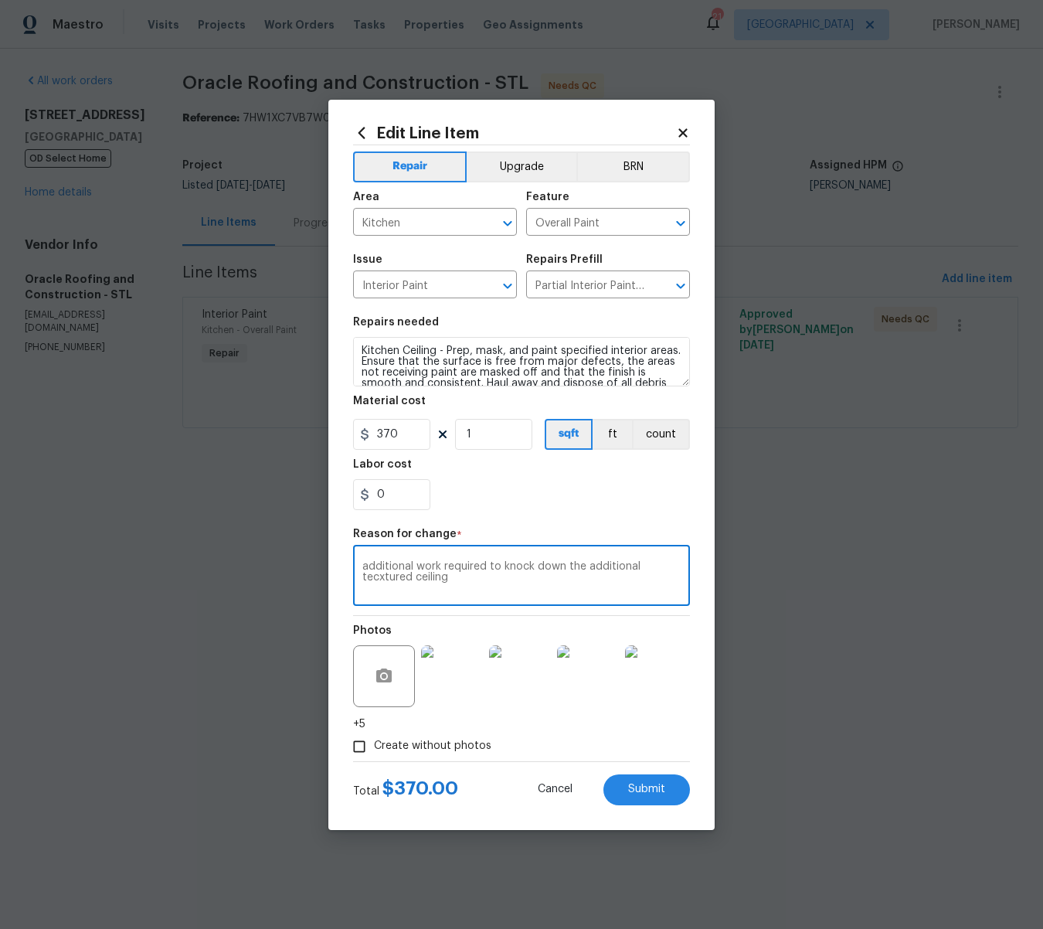
click at [377, 577] on textarea "additional work required to knock down the additional tecxtured ceiling" at bounding box center [522, 577] width 318 height 32
type textarea "additional work required to knock down the additional textured ceiling"
click at [661, 793] on span "Submit" at bounding box center [646, 790] width 37 height 12
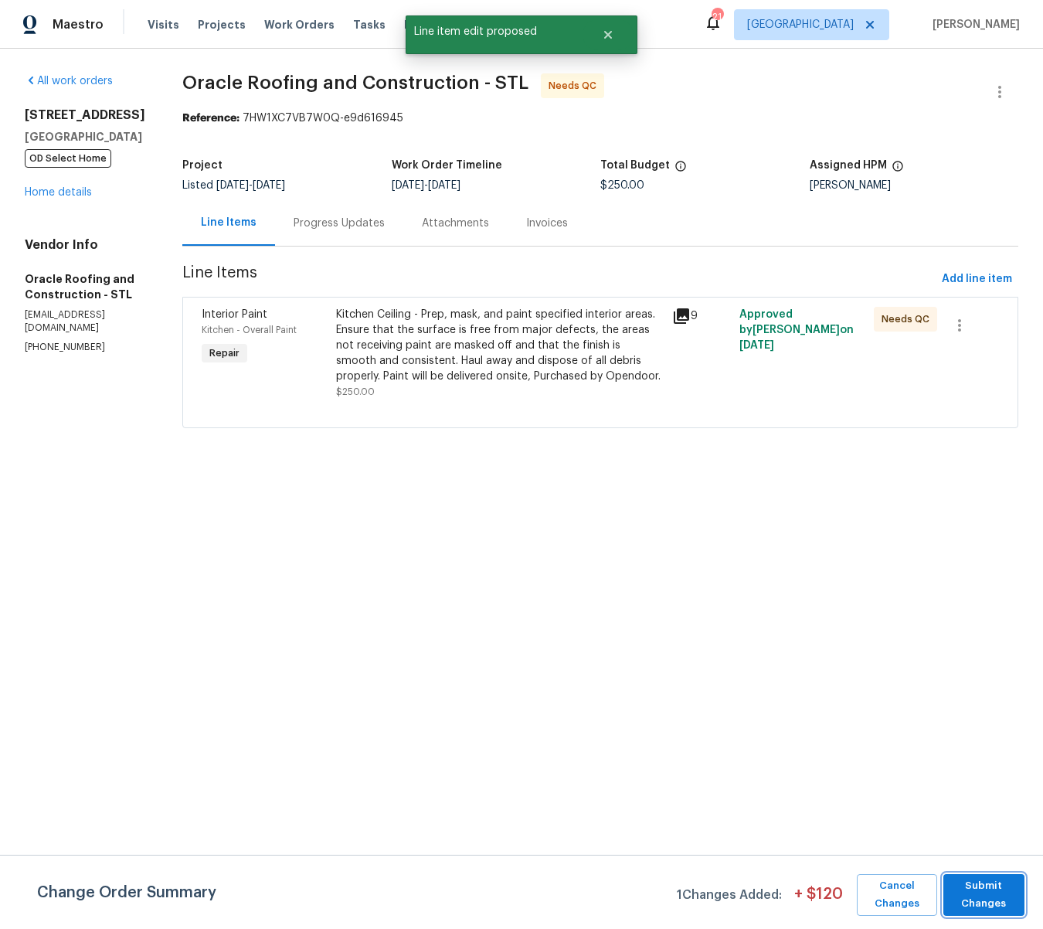
click at [956, 884] on span "Submit Changes" at bounding box center [984, 895] width 66 height 36
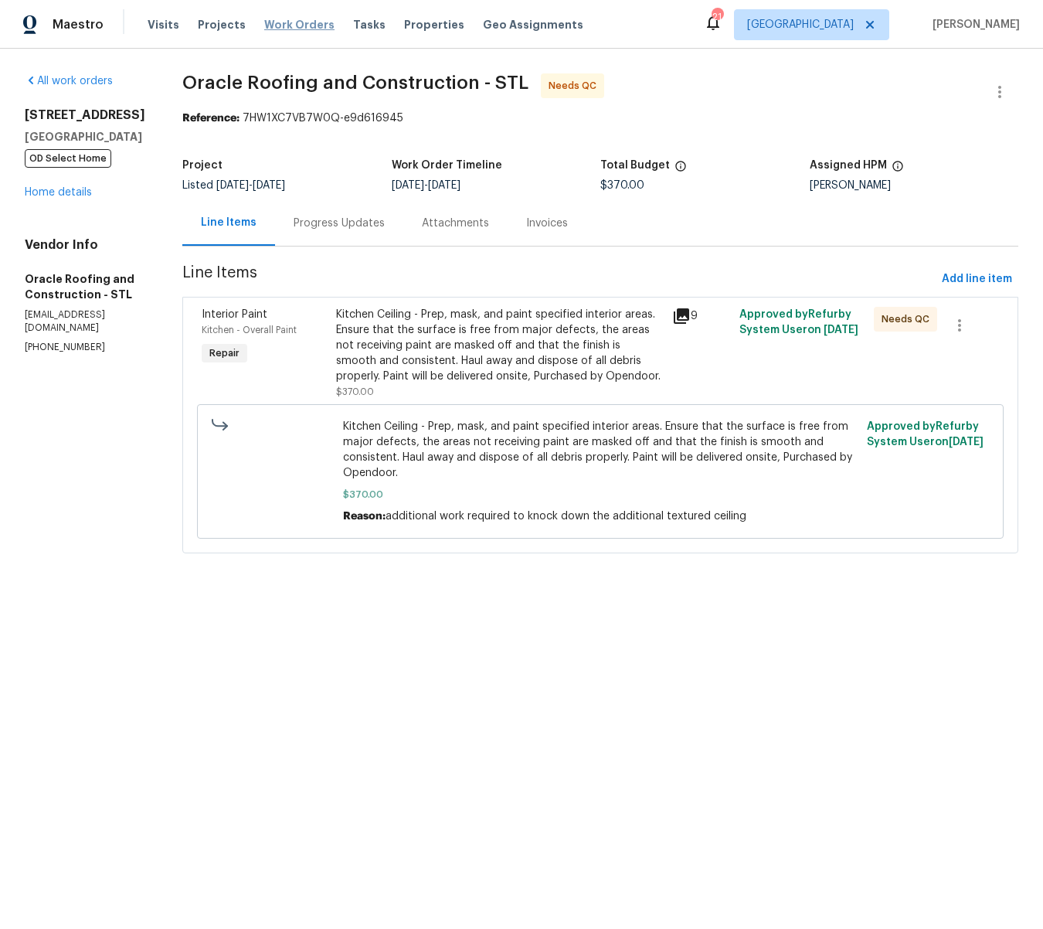
click at [272, 26] on span "Work Orders" at bounding box center [299, 24] width 70 height 15
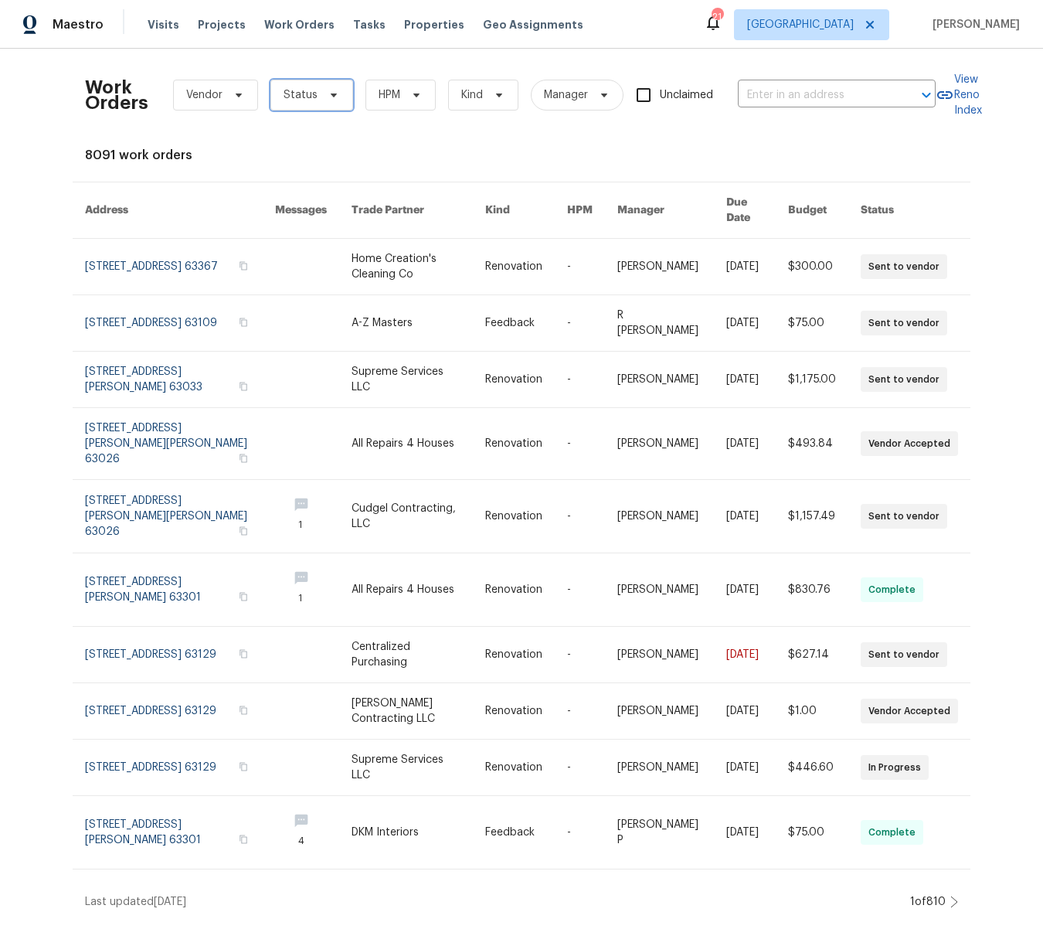
click at [331, 94] on icon at bounding box center [334, 96] width 6 height 4
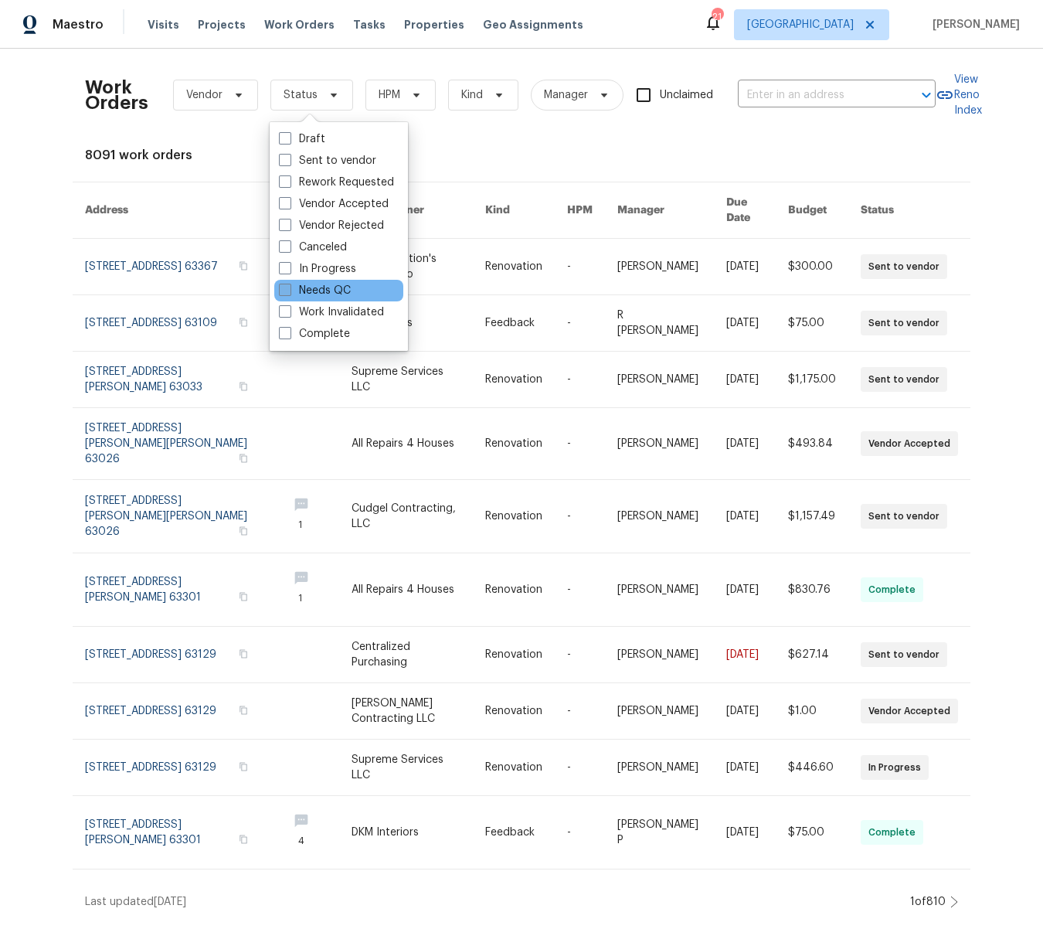
click at [283, 285] on span at bounding box center [285, 290] width 12 height 12
click at [283, 285] on input "Needs QC" at bounding box center [284, 288] width 10 height 10
checkbox input "true"
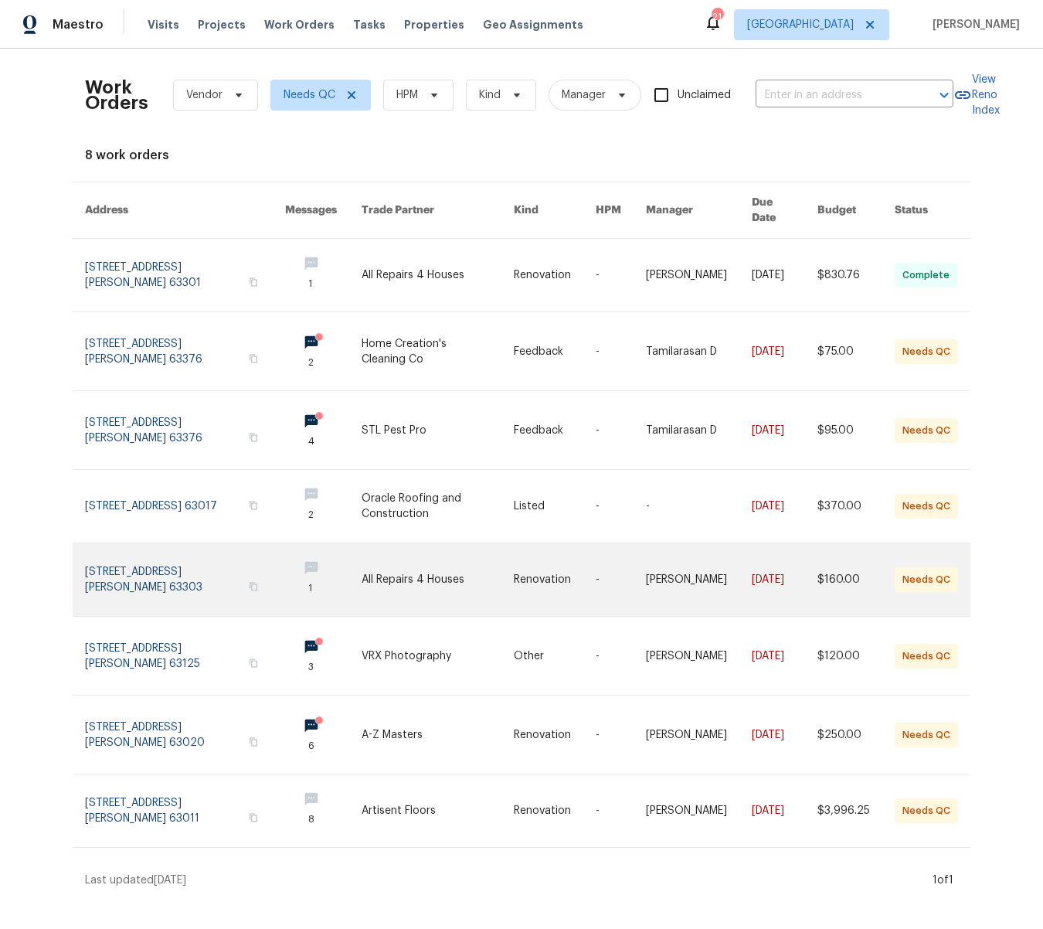
click at [420, 562] on link at bounding box center [438, 579] width 152 height 73
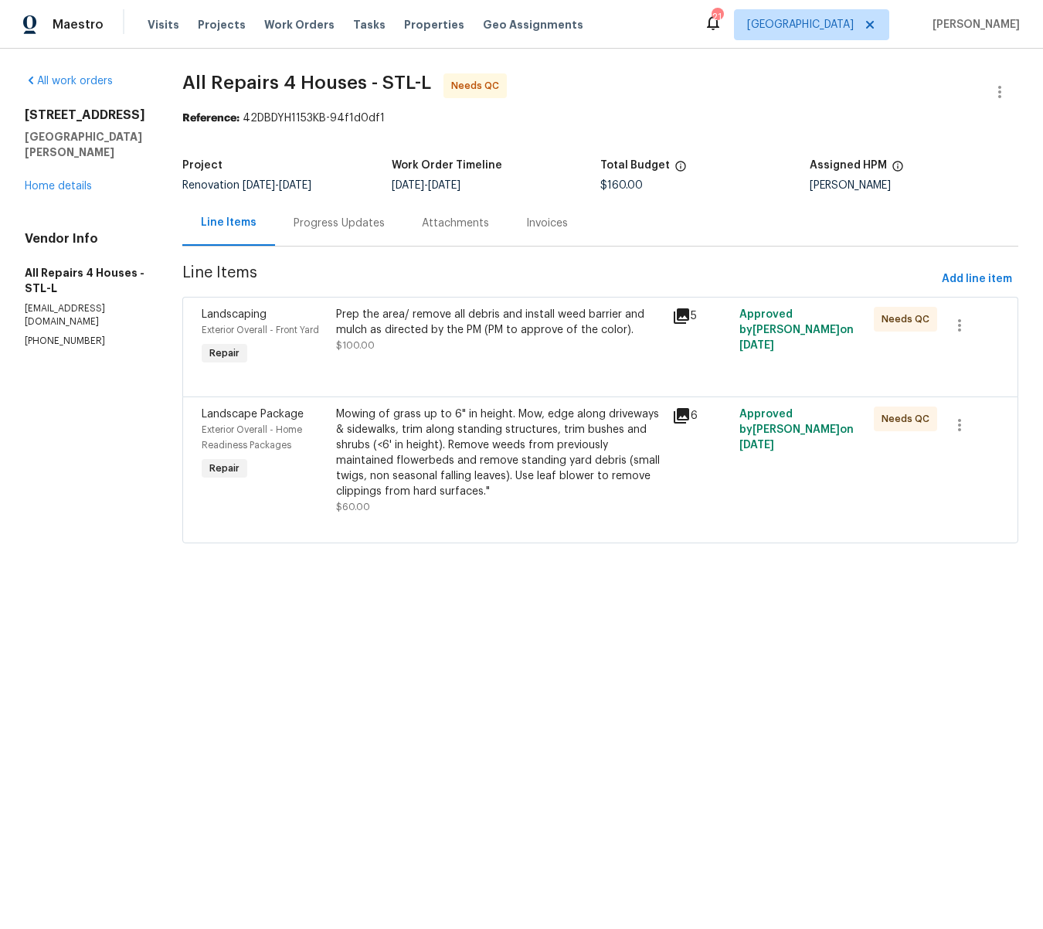
click at [443, 326] on div "Prep the area/ remove all debris and install weed barrier and mulch as directed…" at bounding box center [499, 322] width 327 height 31
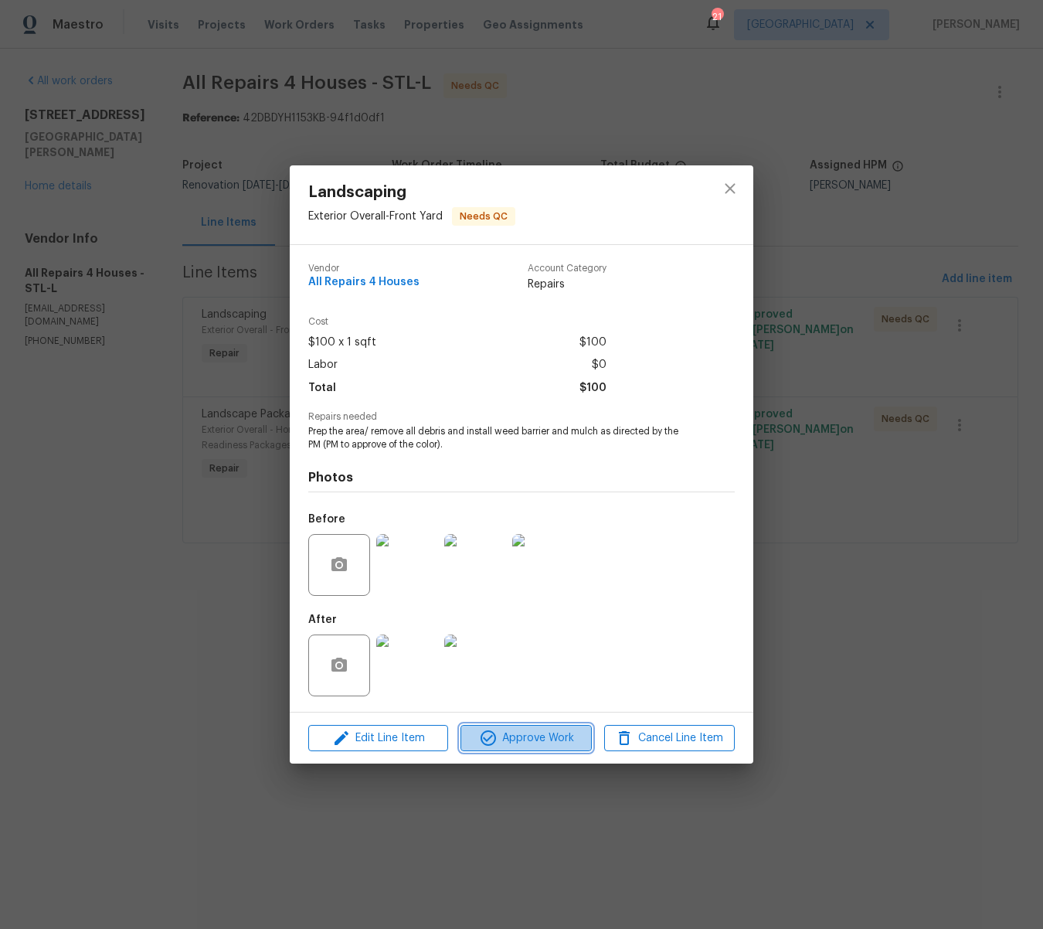
click at [542, 744] on span "Approve Work" at bounding box center [525, 738] width 121 height 19
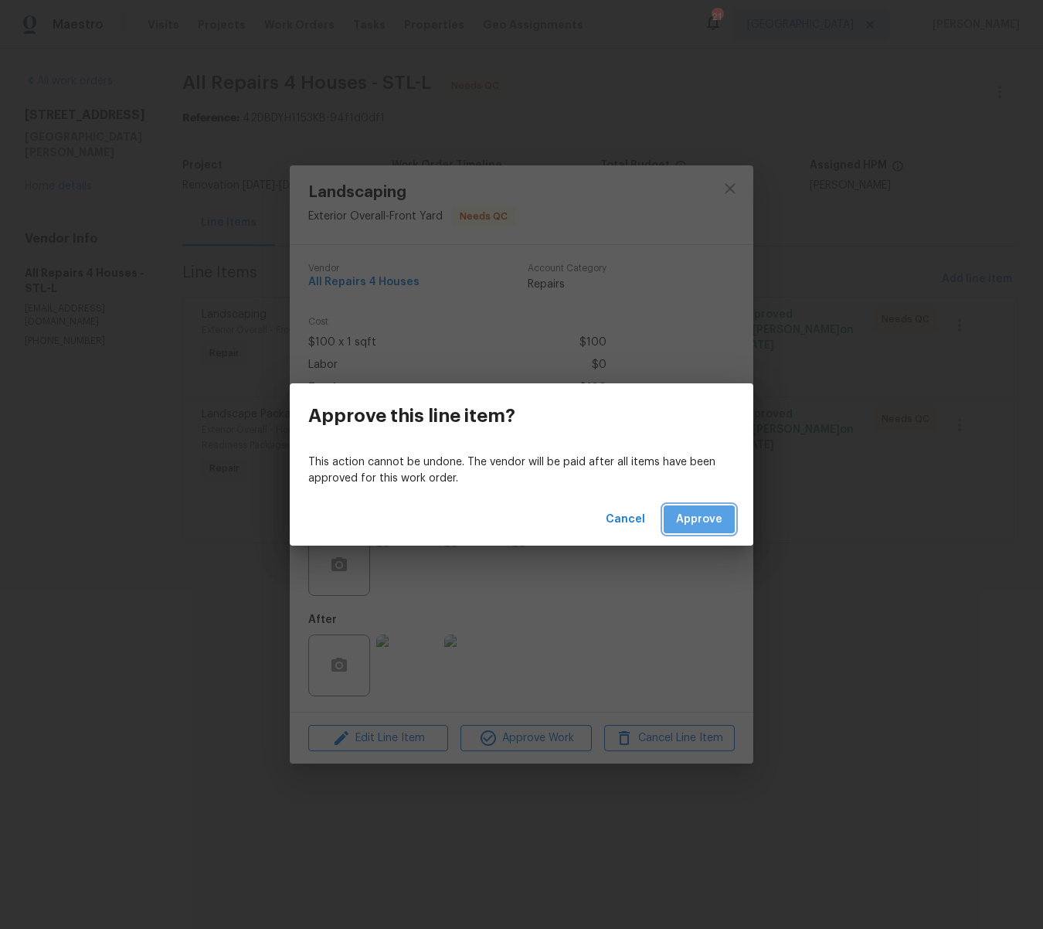
click at [698, 519] on span "Approve" at bounding box center [699, 519] width 46 height 19
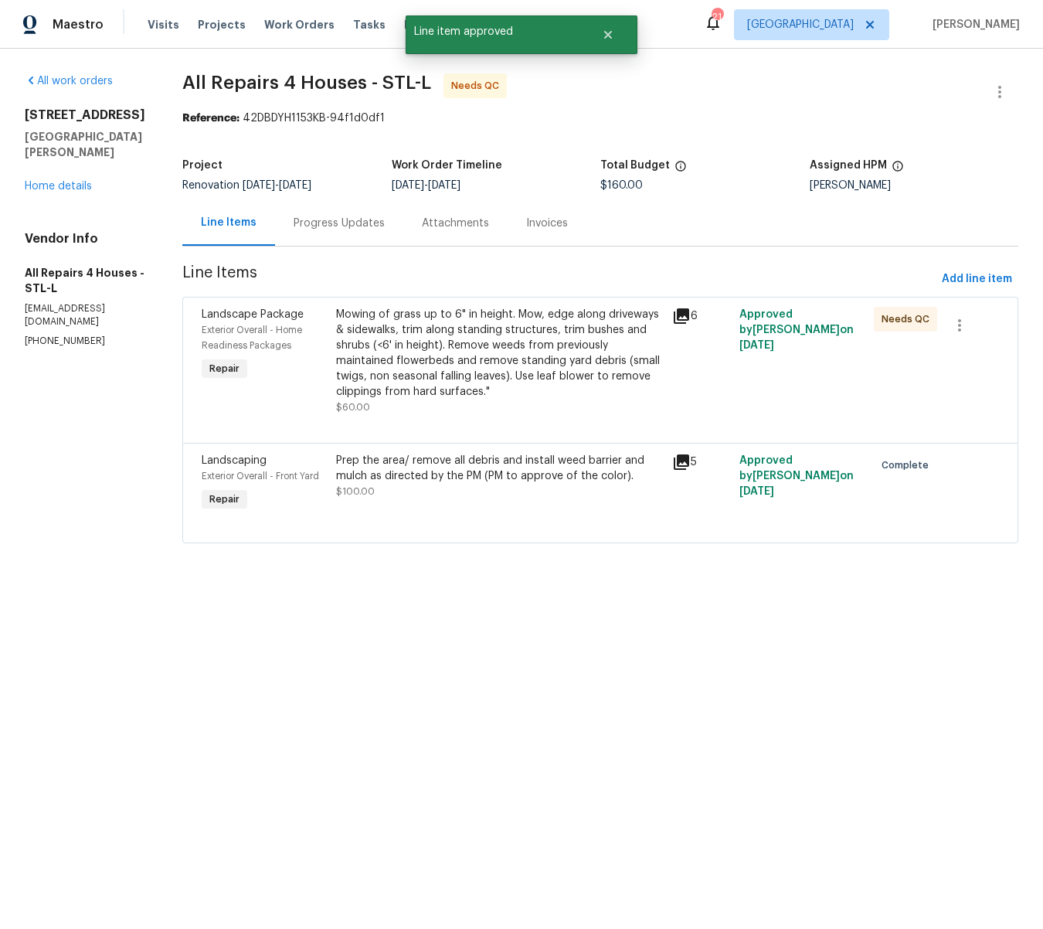
click at [444, 365] on div "Mowing of grass up to 6" in height. Mow, edge along driveways & sidewalks, trim…" at bounding box center [499, 353] width 327 height 93
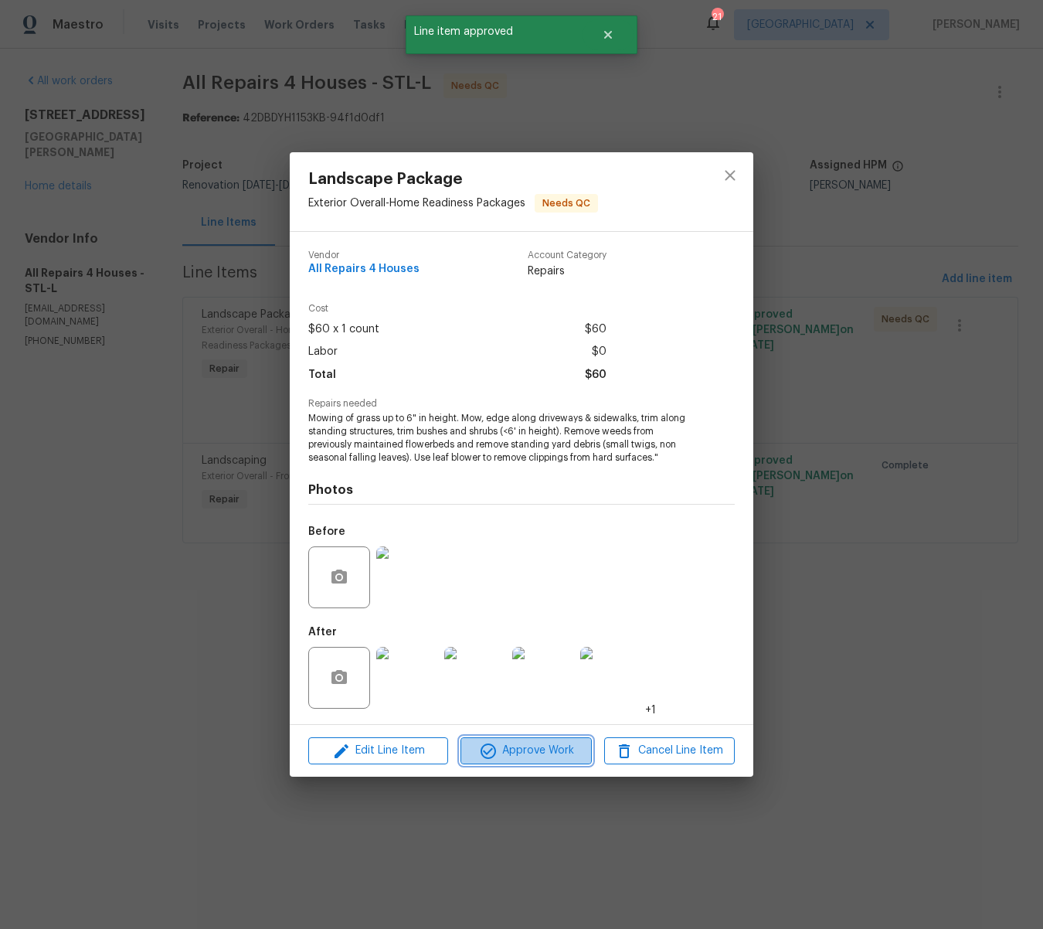
click at [574, 754] on span "Approve Work" at bounding box center [525, 750] width 121 height 19
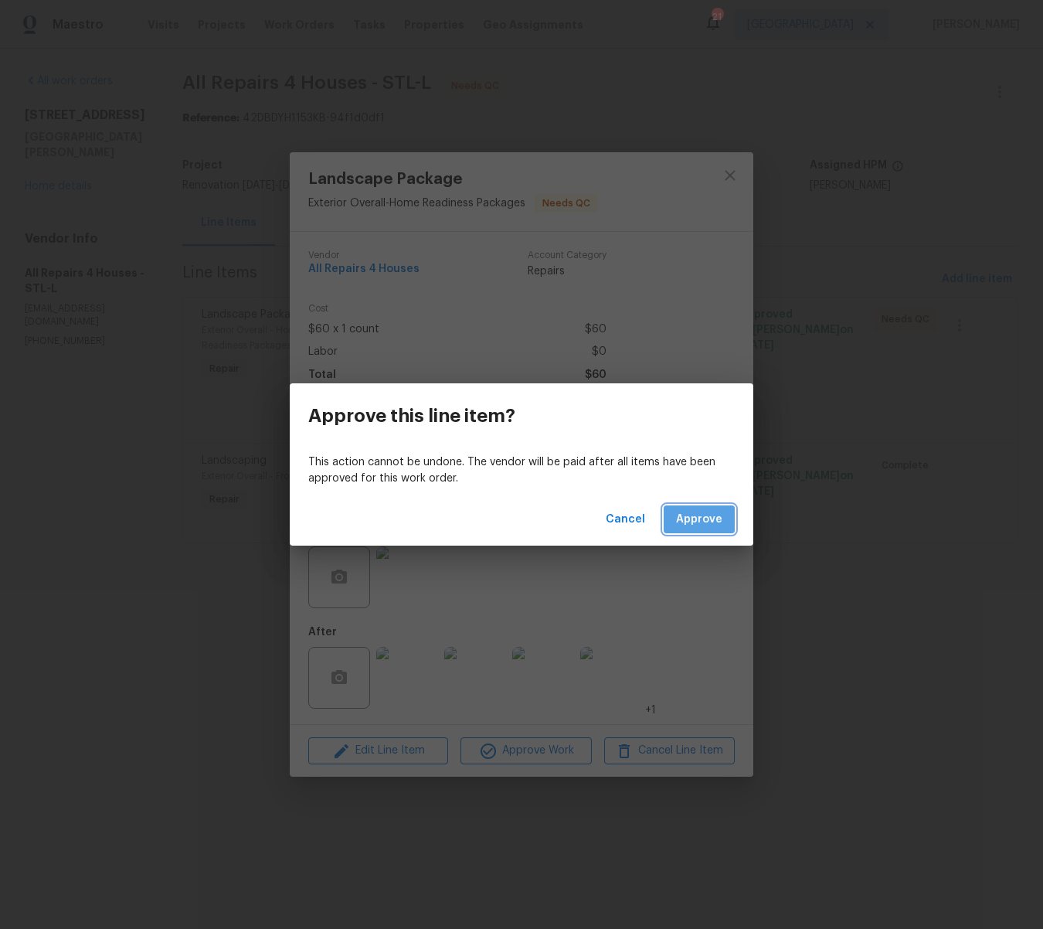
click at [710, 517] on span "Approve" at bounding box center [699, 519] width 46 height 19
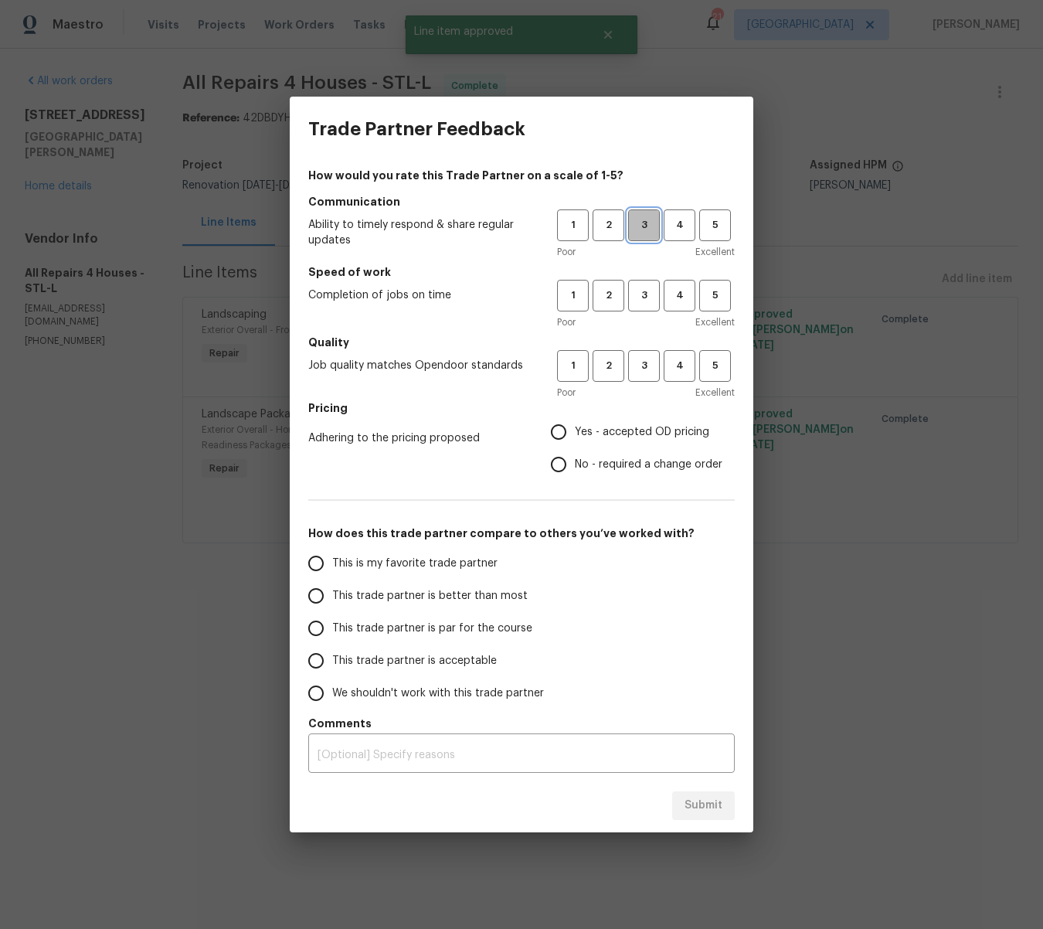
click at [651, 231] on span "3" at bounding box center [644, 225] width 29 height 18
click at [636, 307] on button "3" at bounding box center [644, 296] width 32 height 32
click at [628, 369] on button "3" at bounding box center [644, 366] width 32 height 32
click at [556, 432] on input "Yes - accepted OD pricing" at bounding box center [559, 432] width 32 height 32
radio input "true"
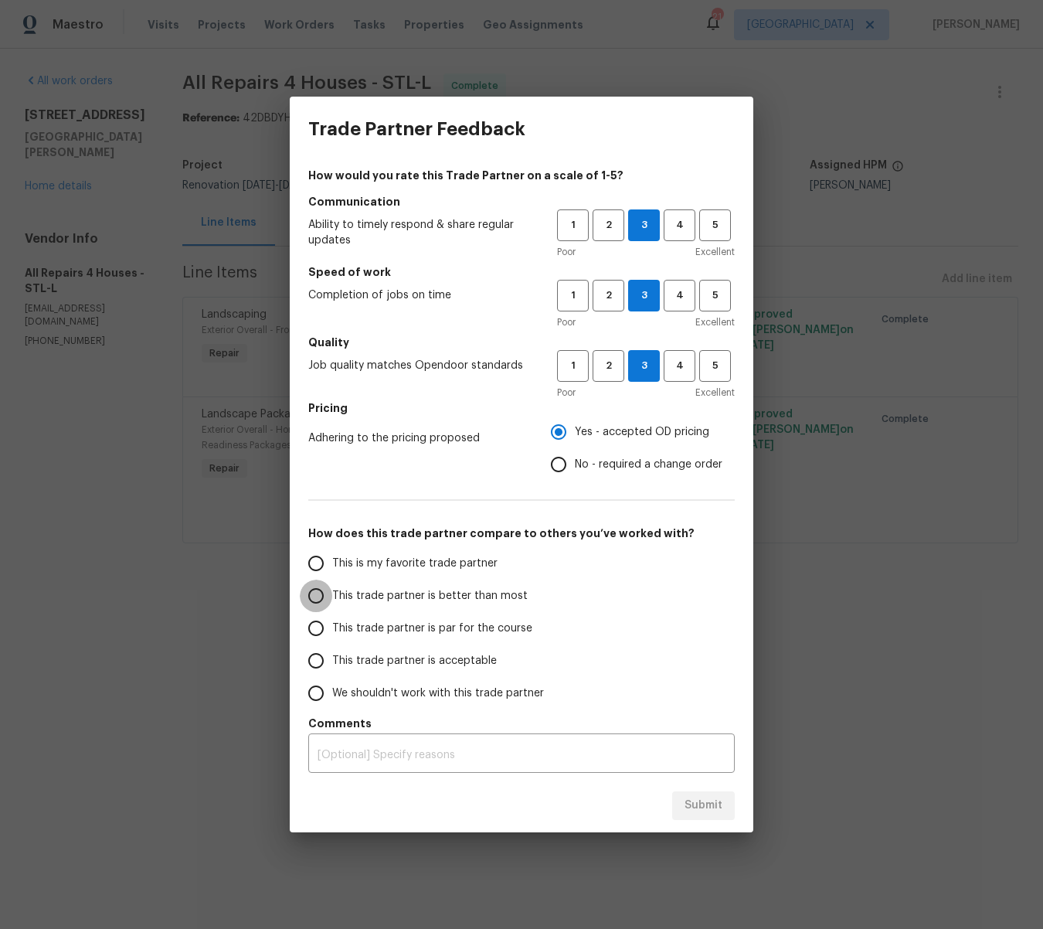
click at [325, 594] on input "This trade partner is better than most" at bounding box center [316, 596] width 32 height 32
click at [723, 802] on button "Submit" at bounding box center [703, 805] width 63 height 29
radio input "true"
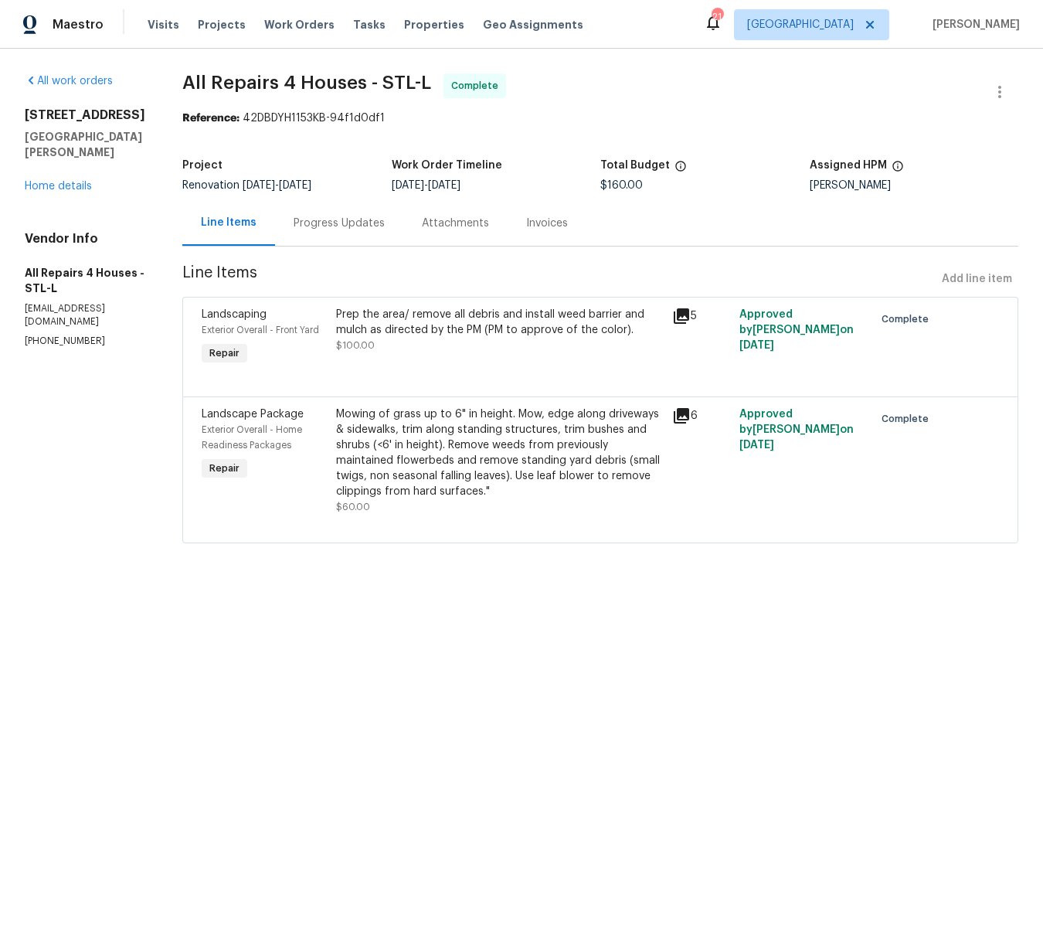
radio input "false"
click at [293, 23] on span "Work Orders" at bounding box center [299, 24] width 70 height 15
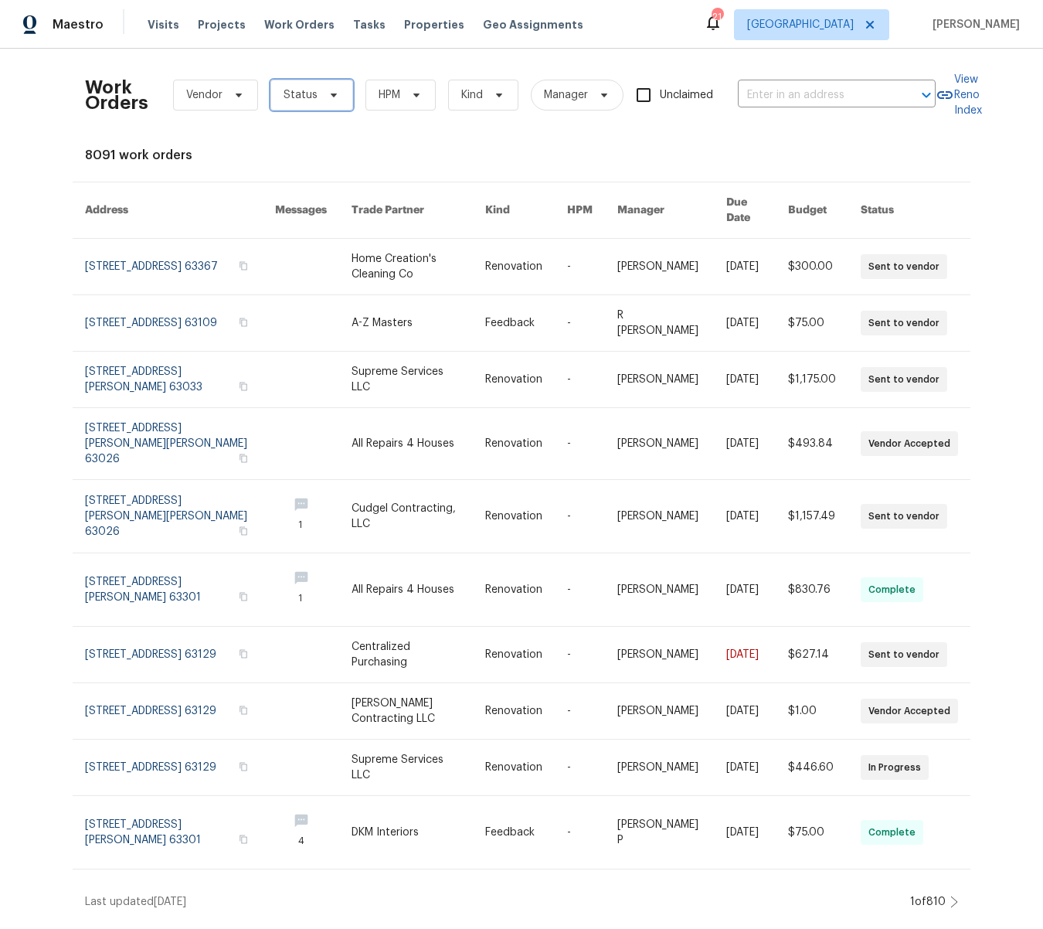
click at [328, 97] on icon at bounding box center [334, 95] width 12 height 12
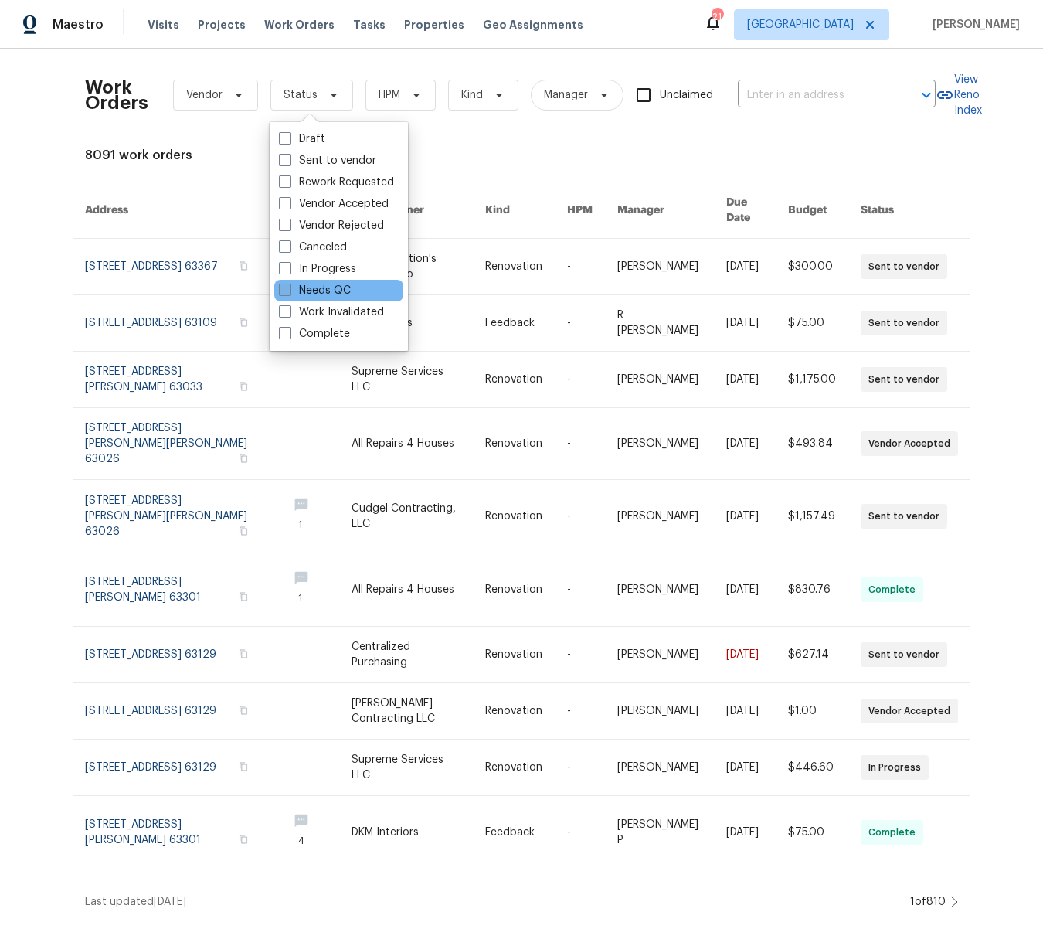
click at [284, 286] on span at bounding box center [285, 290] width 12 height 12
click at [284, 286] on input "Needs QC" at bounding box center [284, 288] width 10 height 10
checkbox input "true"
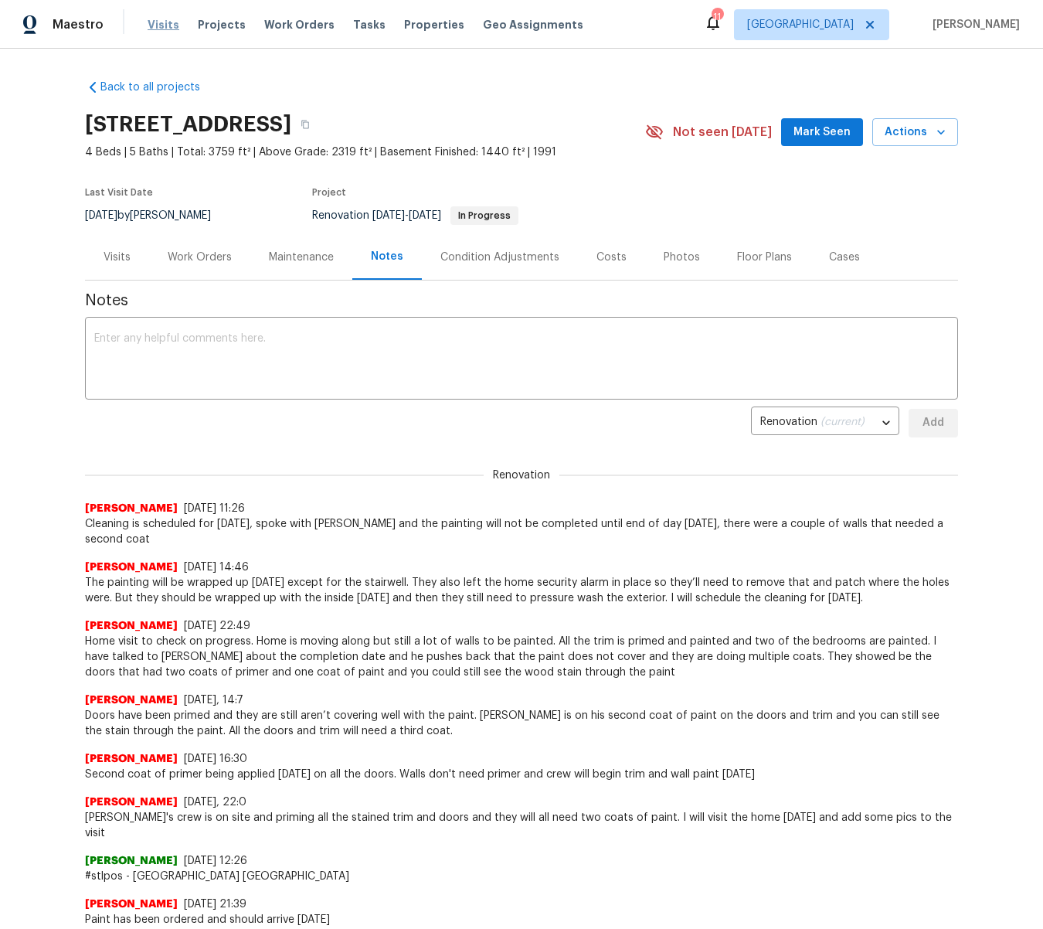
click at [155, 17] on span "Visits" at bounding box center [164, 24] width 32 height 15
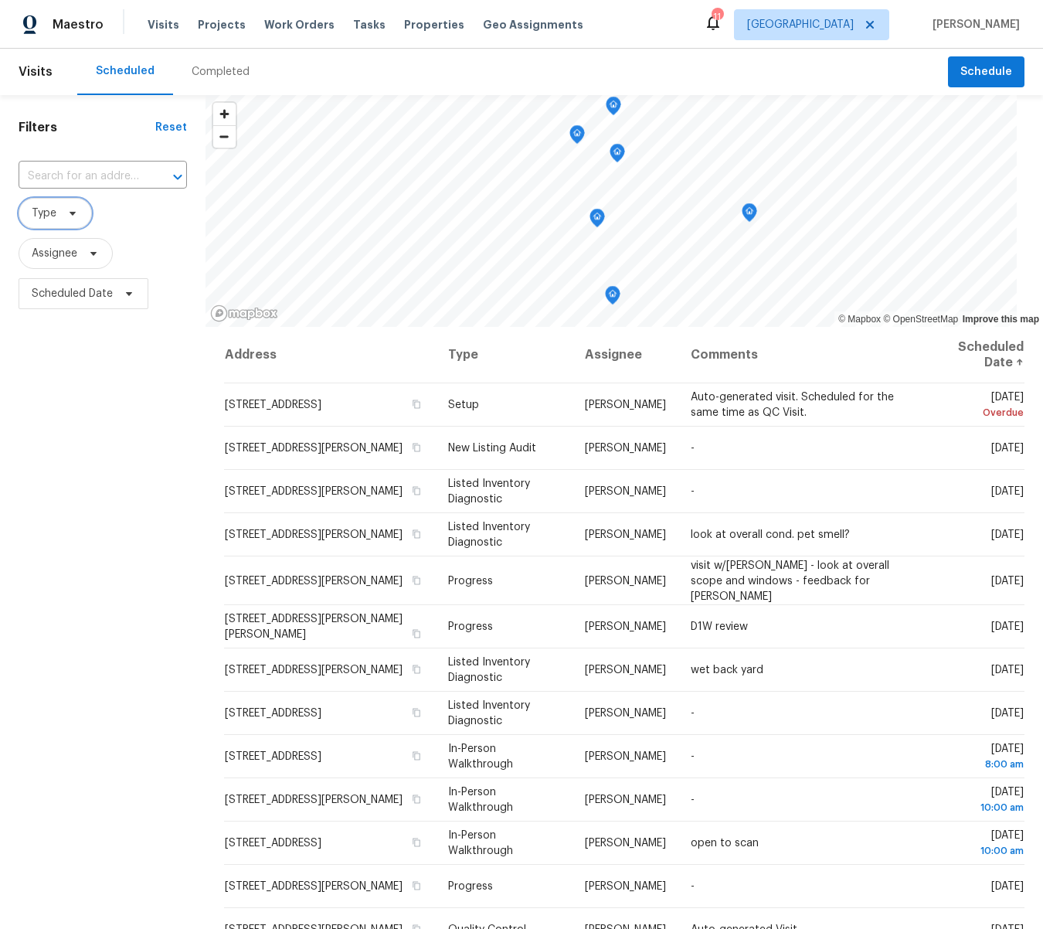
click at [75, 219] on icon at bounding box center [72, 213] width 12 height 12
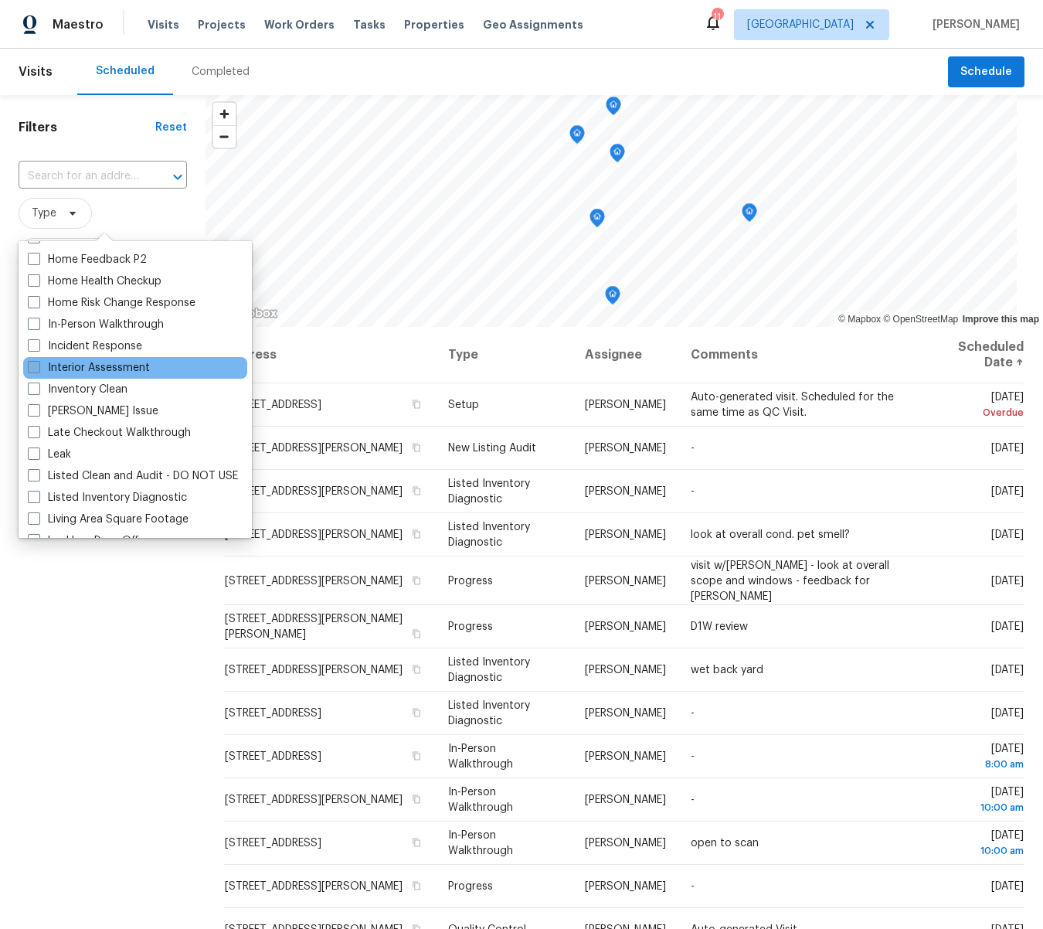
scroll to position [537, 0]
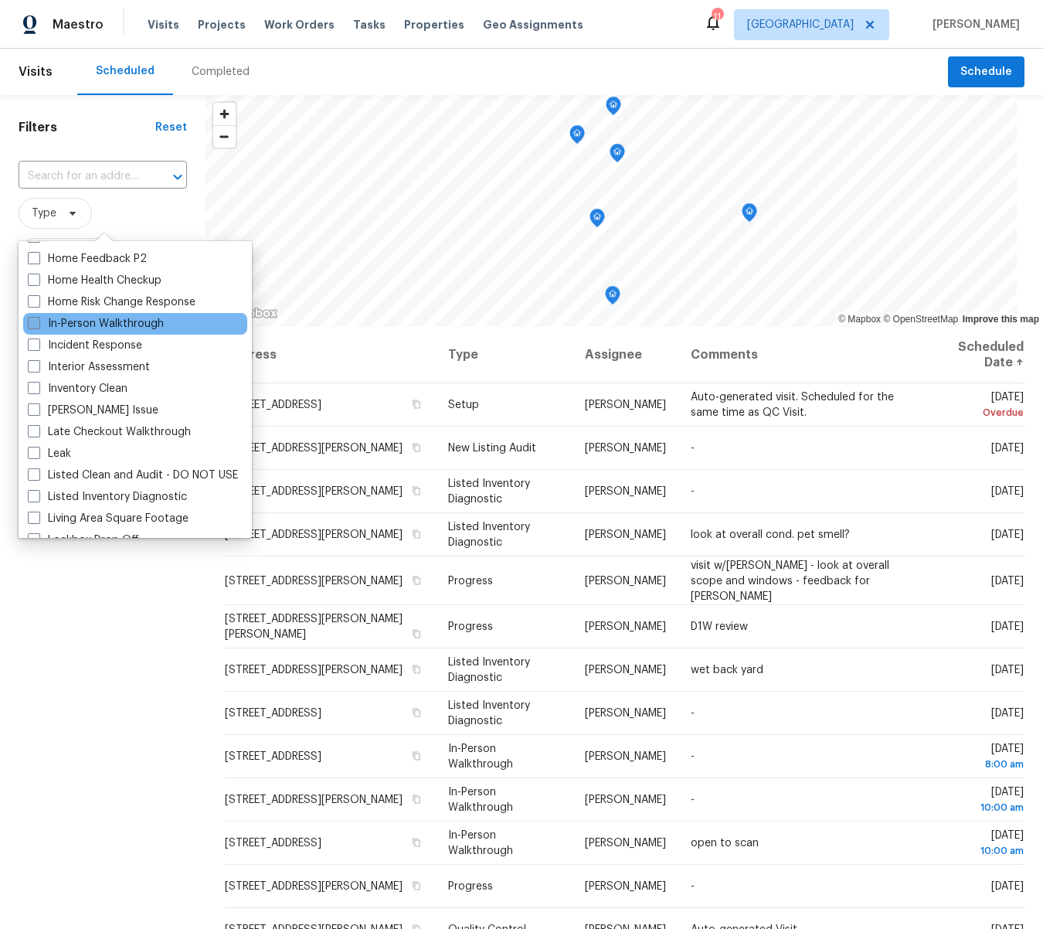
click at [41, 324] on label "In-Person Walkthrough" at bounding box center [96, 323] width 136 height 15
click at [38, 324] on input "In-Person Walkthrough" at bounding box center [33, 321] width 10 height 10
checkbox input "true"
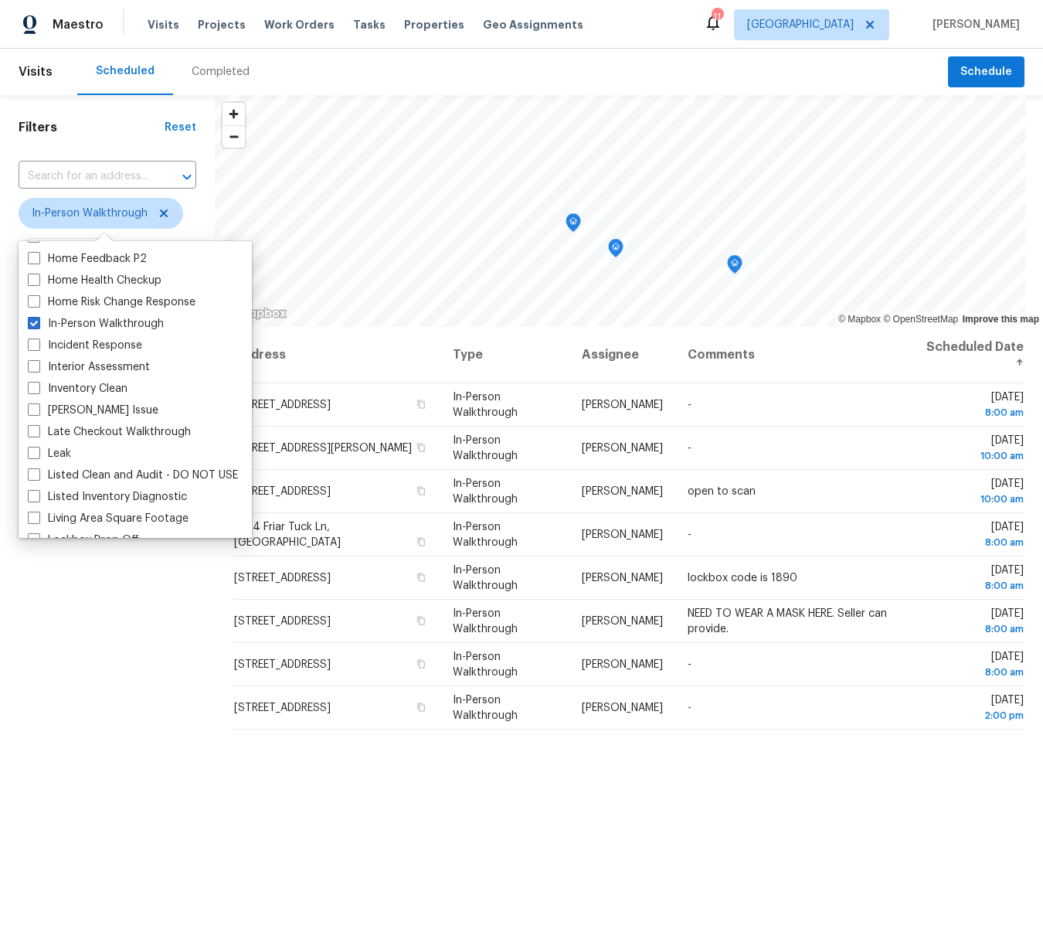
click at [148, 614] on div "Filters Reset ​ In-Person Walkthrough Assignee Scheduled Date" at bounding box center [107, 582] width 215 height 975
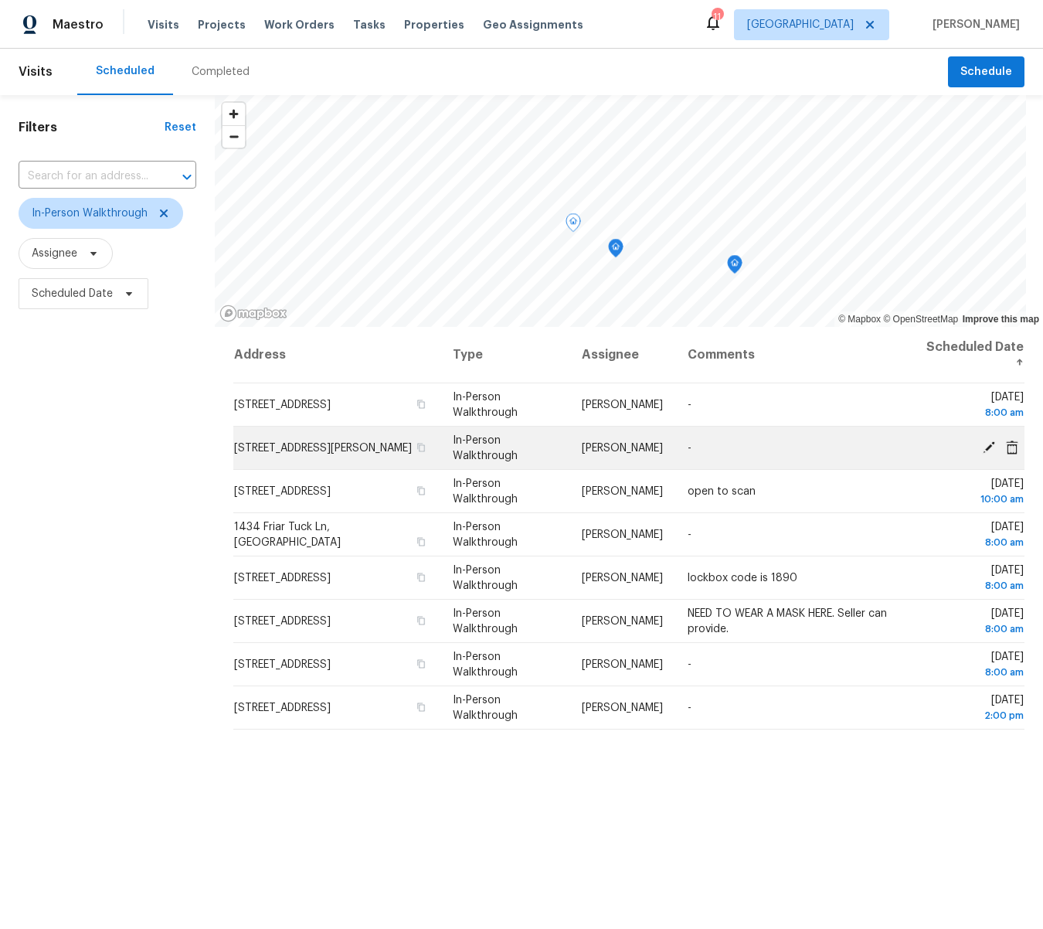
click at [987, 447] on icon at bounding box center [989, 447] width 12 height 12
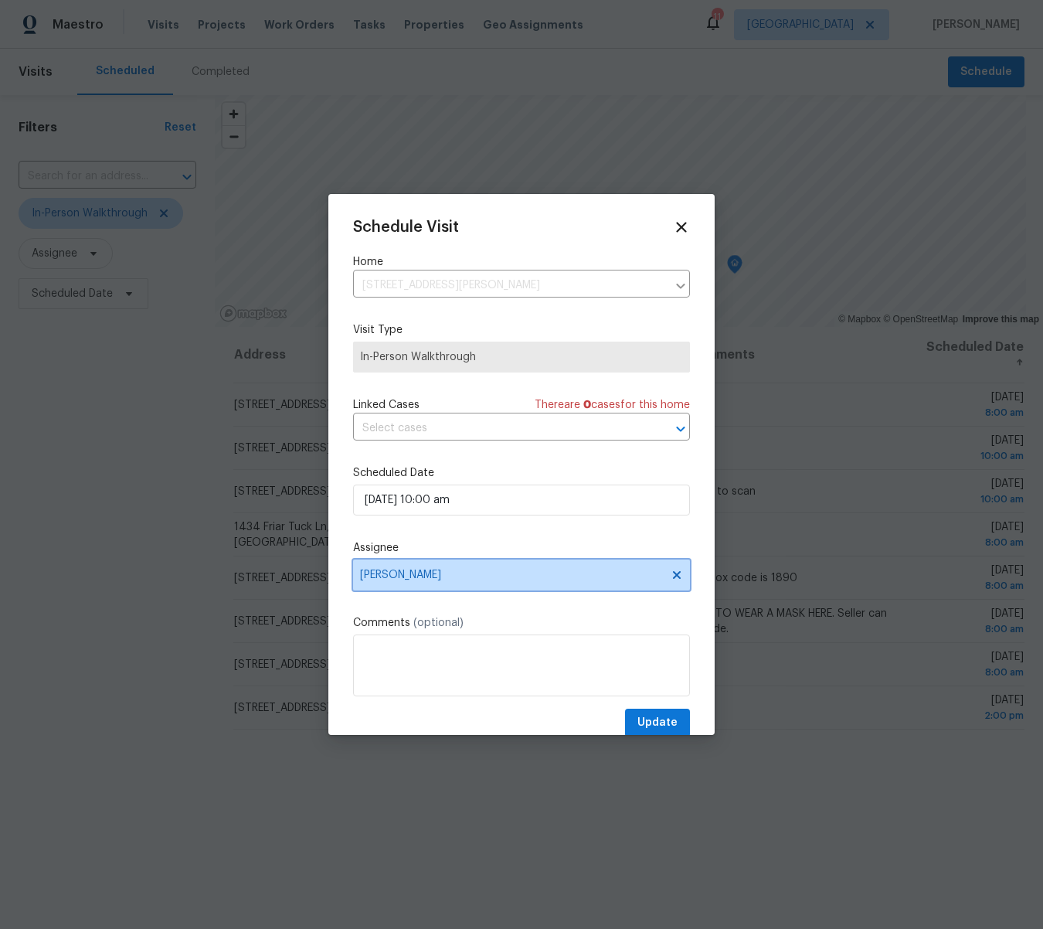
click at [419, 570] on span "Michael Gruener" at bounding box center [511, 575] width 303 height 12
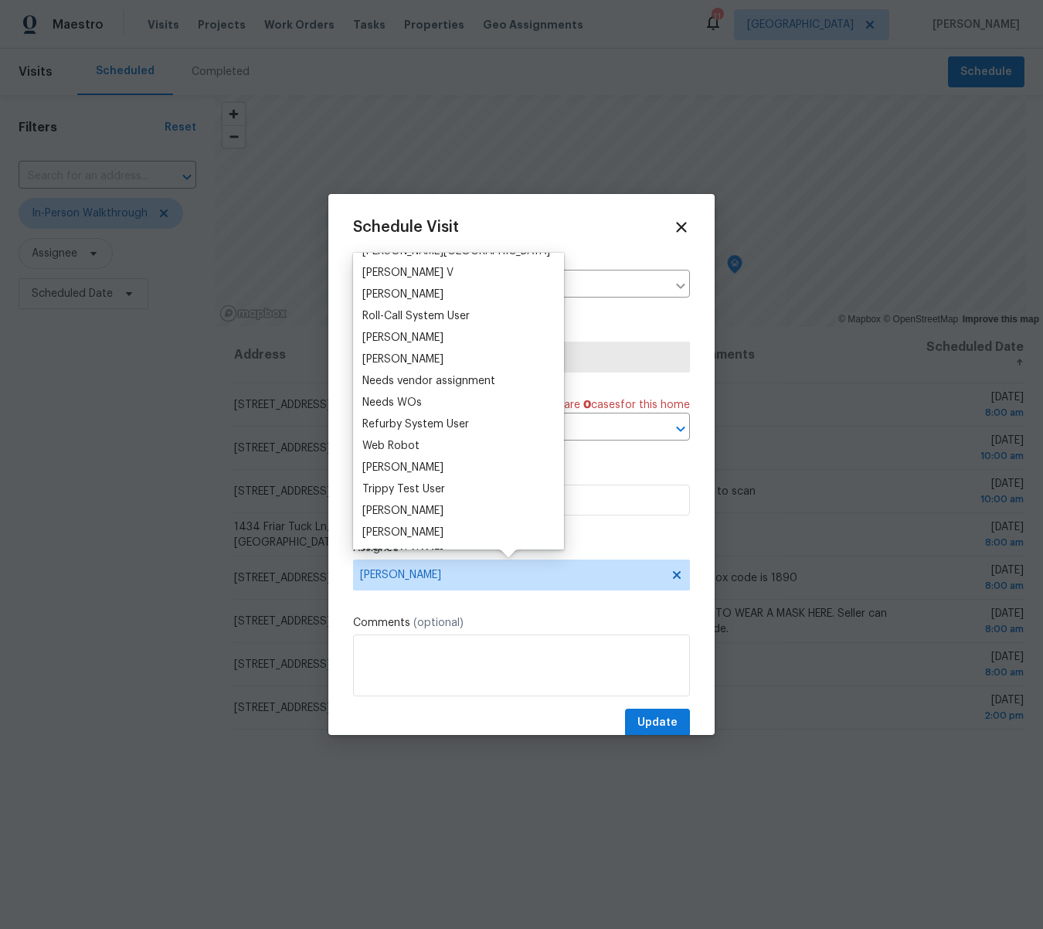
scroll to position [1422, 0]
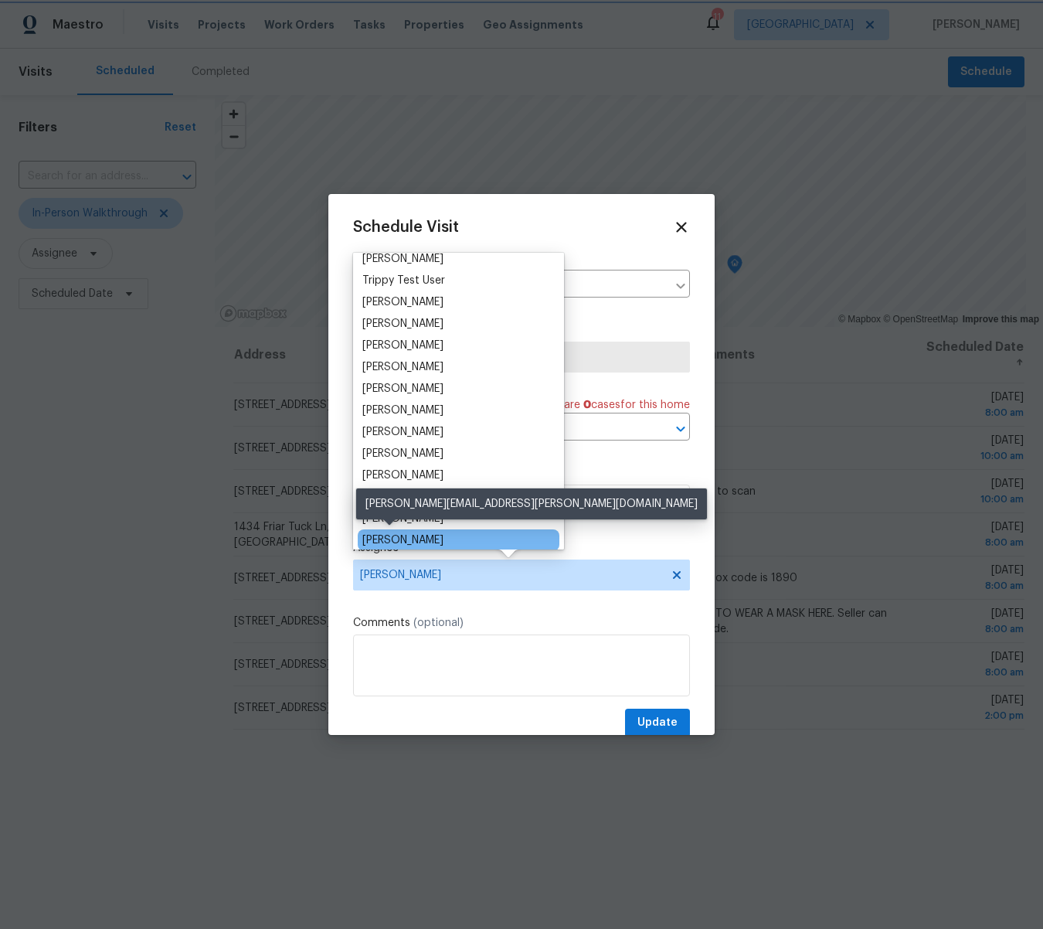
click at [390, 528] on div "Michael Gruener Vinodh Kumar Mohammed Moshin Ali Vinod Kumar Sayali Pendse Juli…" at bounding box center [458, 401] width 211 height 297
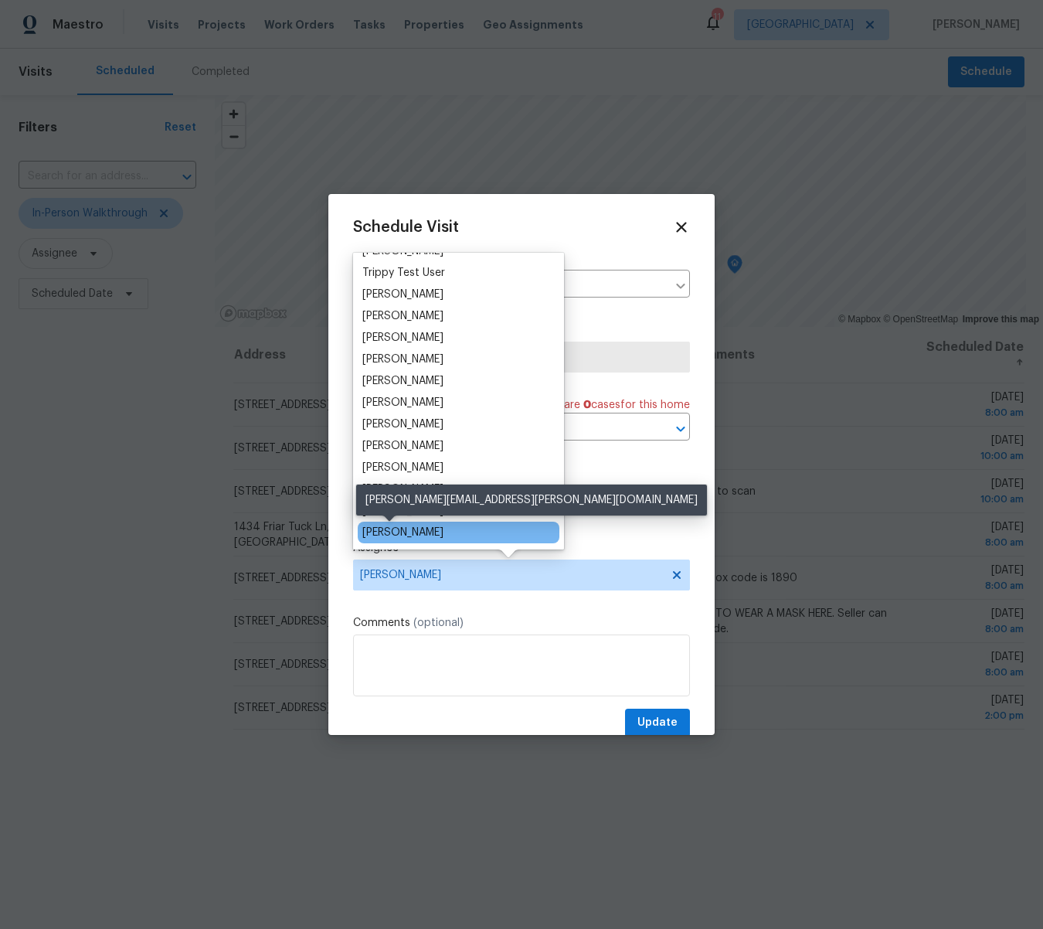
click at [387, 532] on div "[PERSON_NAME]" at bounding box center [403, 532] width 81 height 15
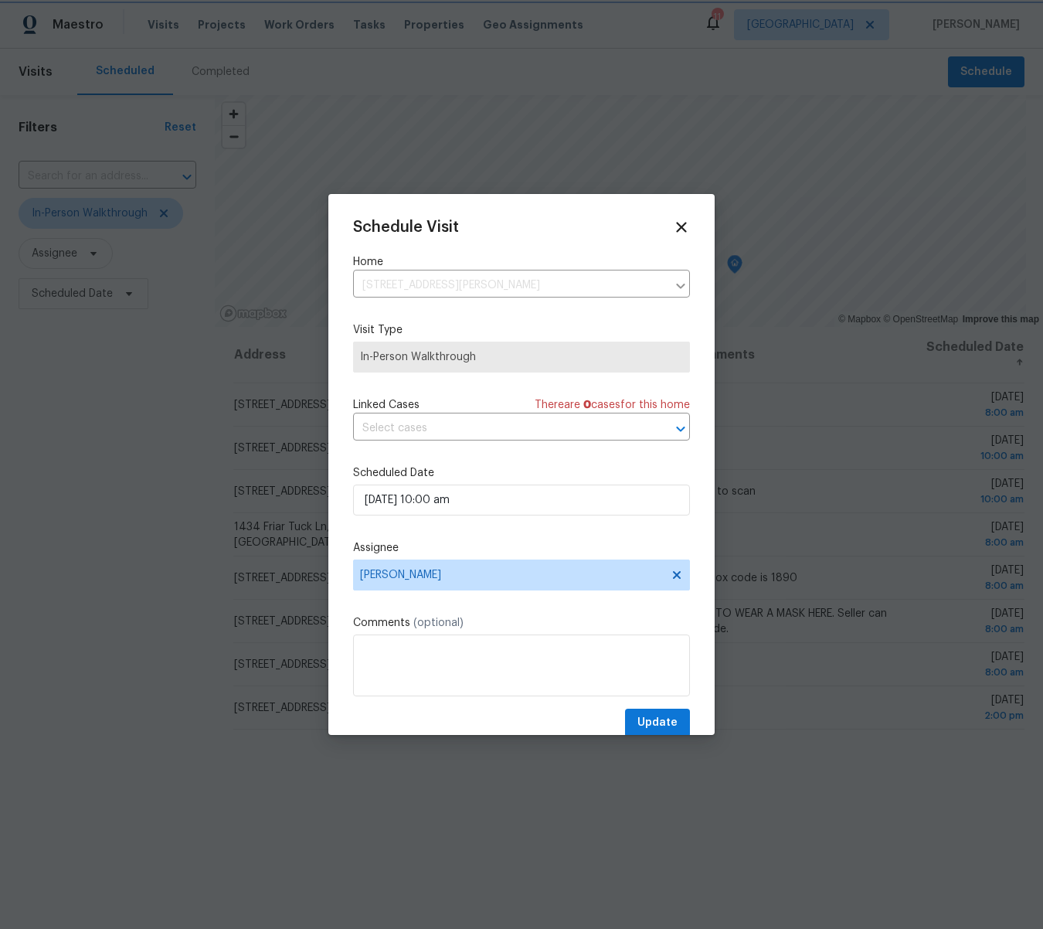
scroll to position [28, 0]
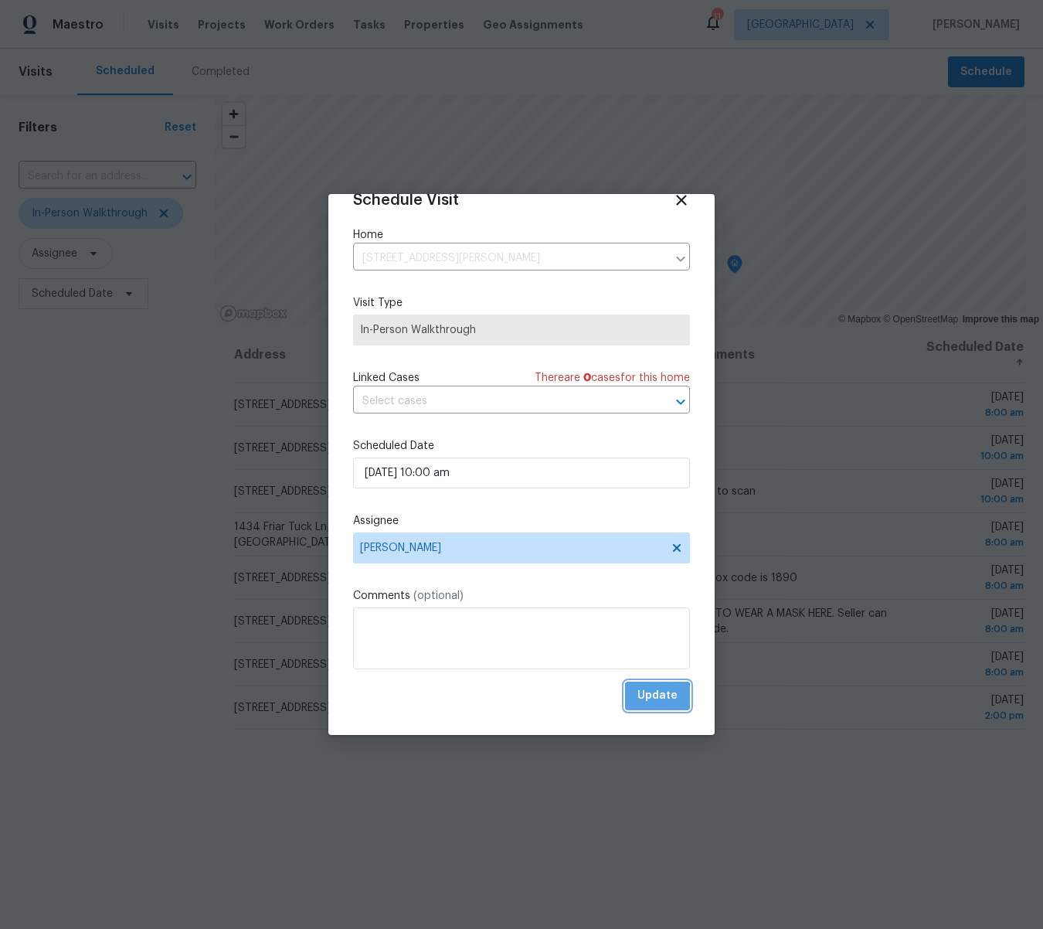
click at [648, 698] on span "Update" at bounding box center [658, 695] width 40 height 19
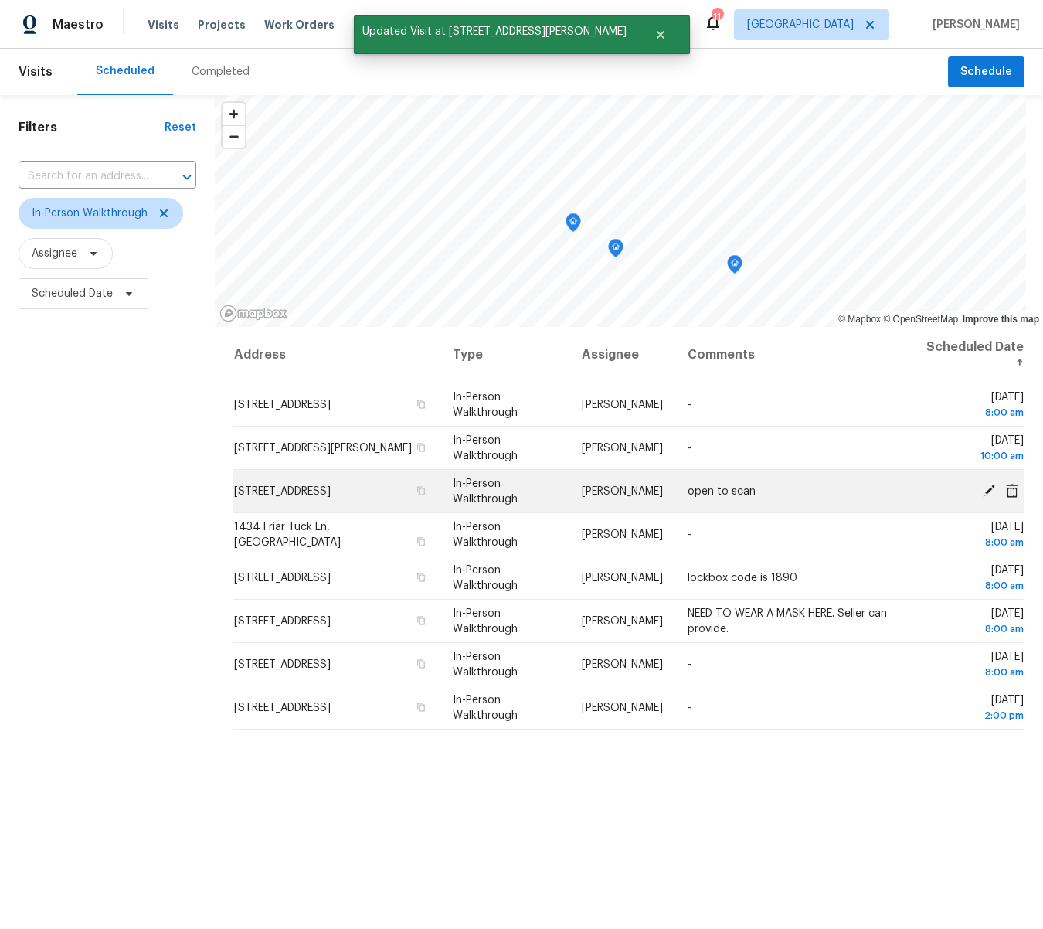
click at [984, 489] on icon at bounding box center [989, 490] width 14 height 14
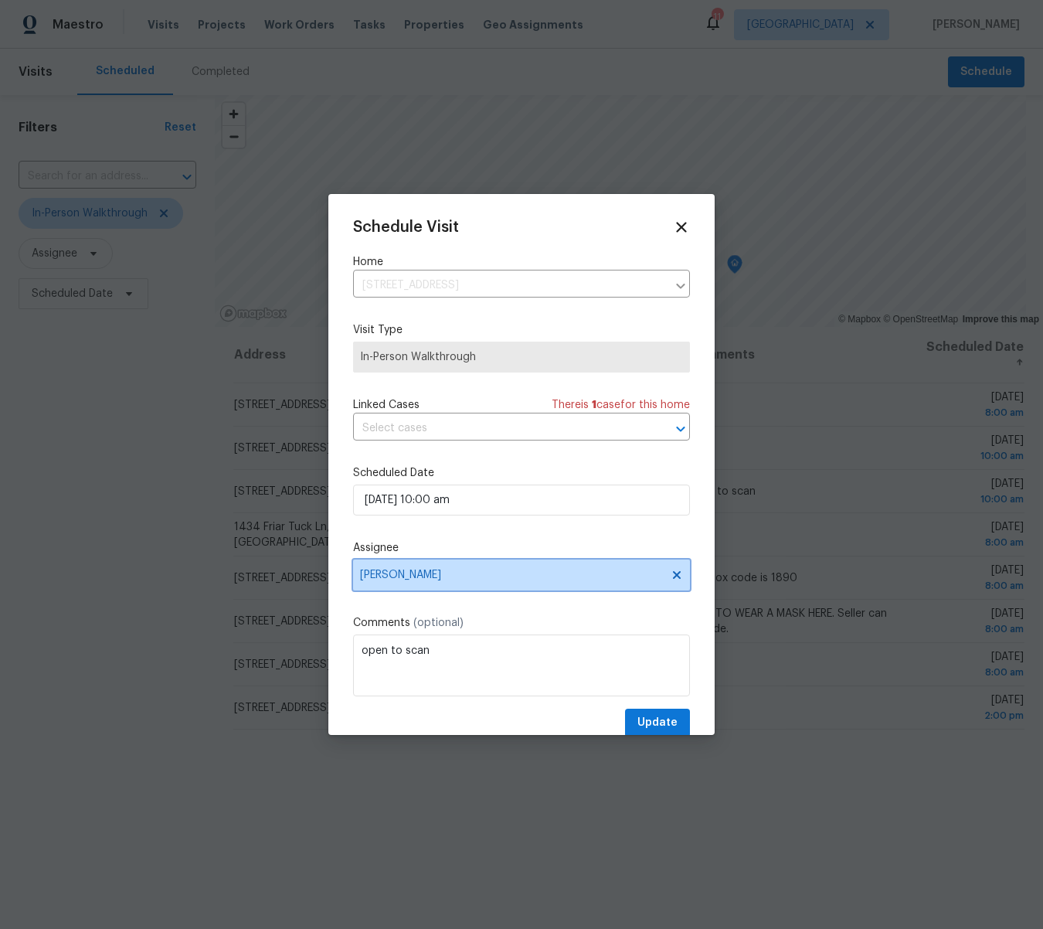
click at [378, 577] on span "[PERSON_NAME]" at bounding box center [511, 575] width 303 height 12
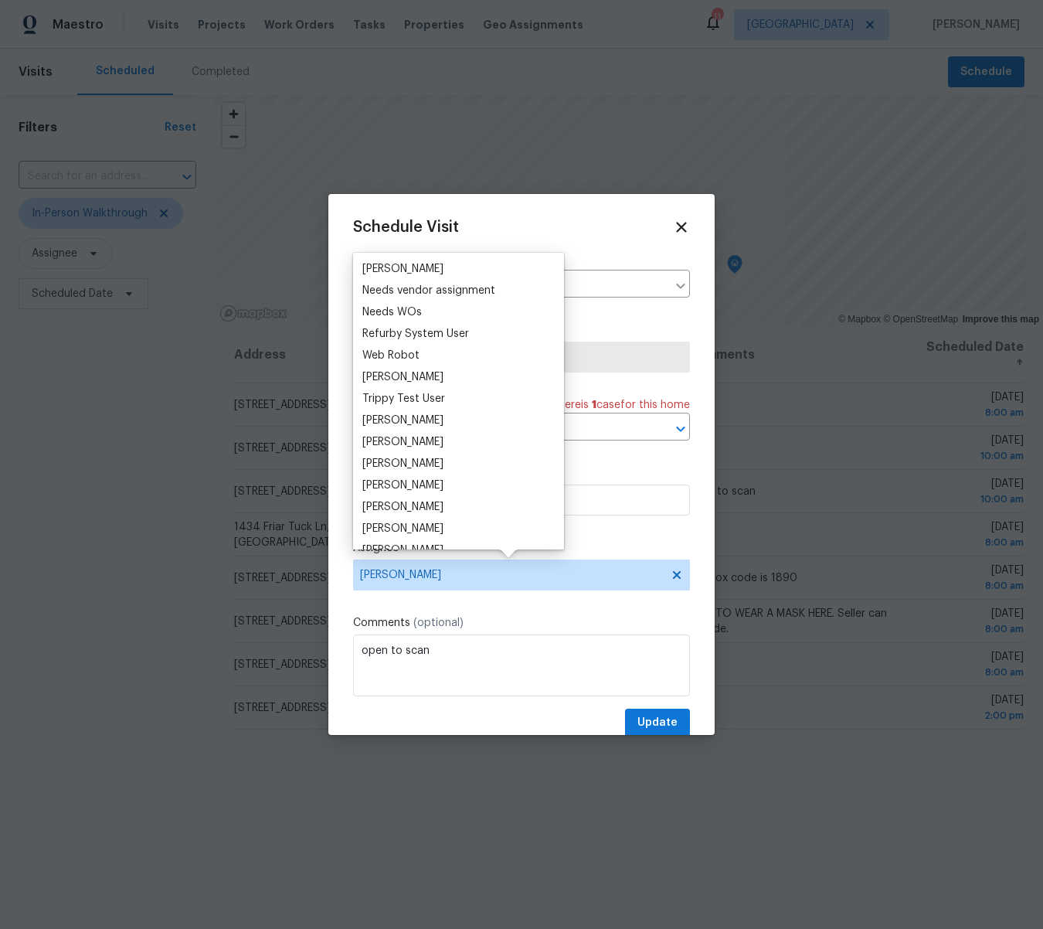
scroll to position [1422, 0]
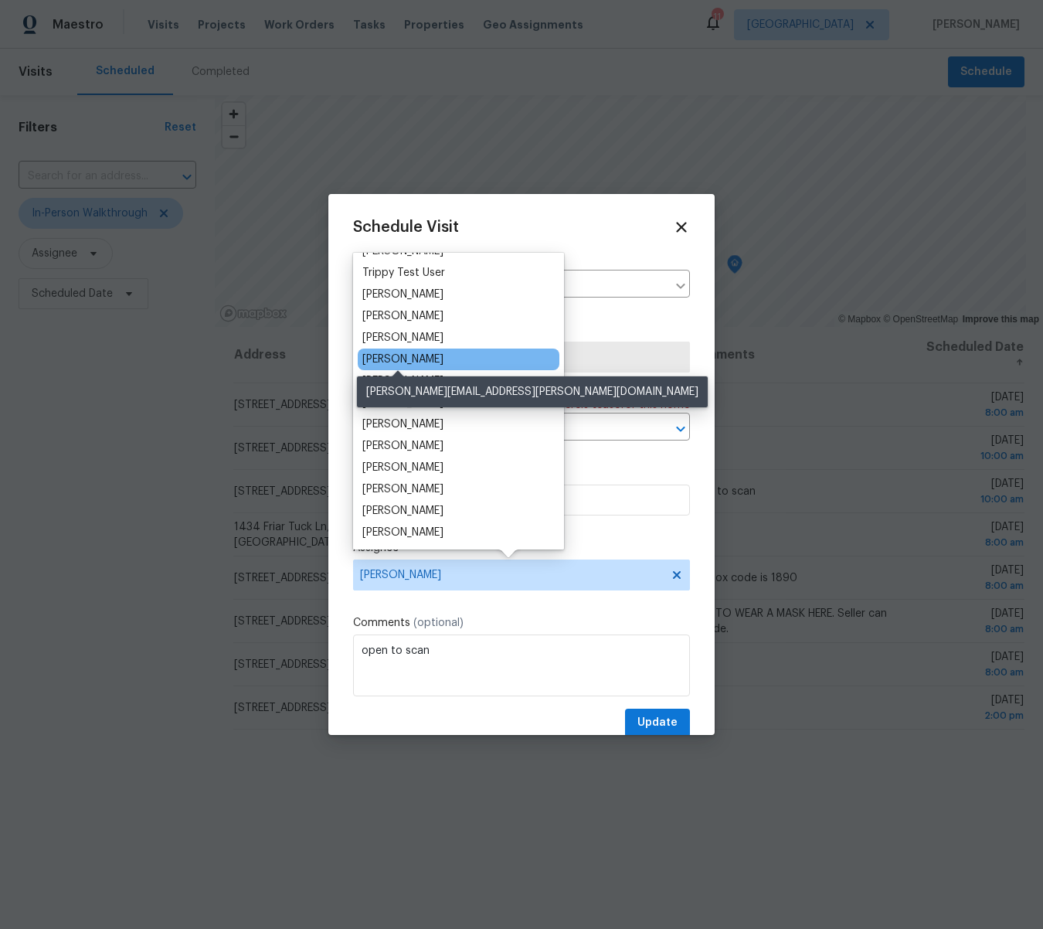
click at [407, 360] on div "[PERSON_NAME]" at bounding box center [403, 359] width 81 height 15
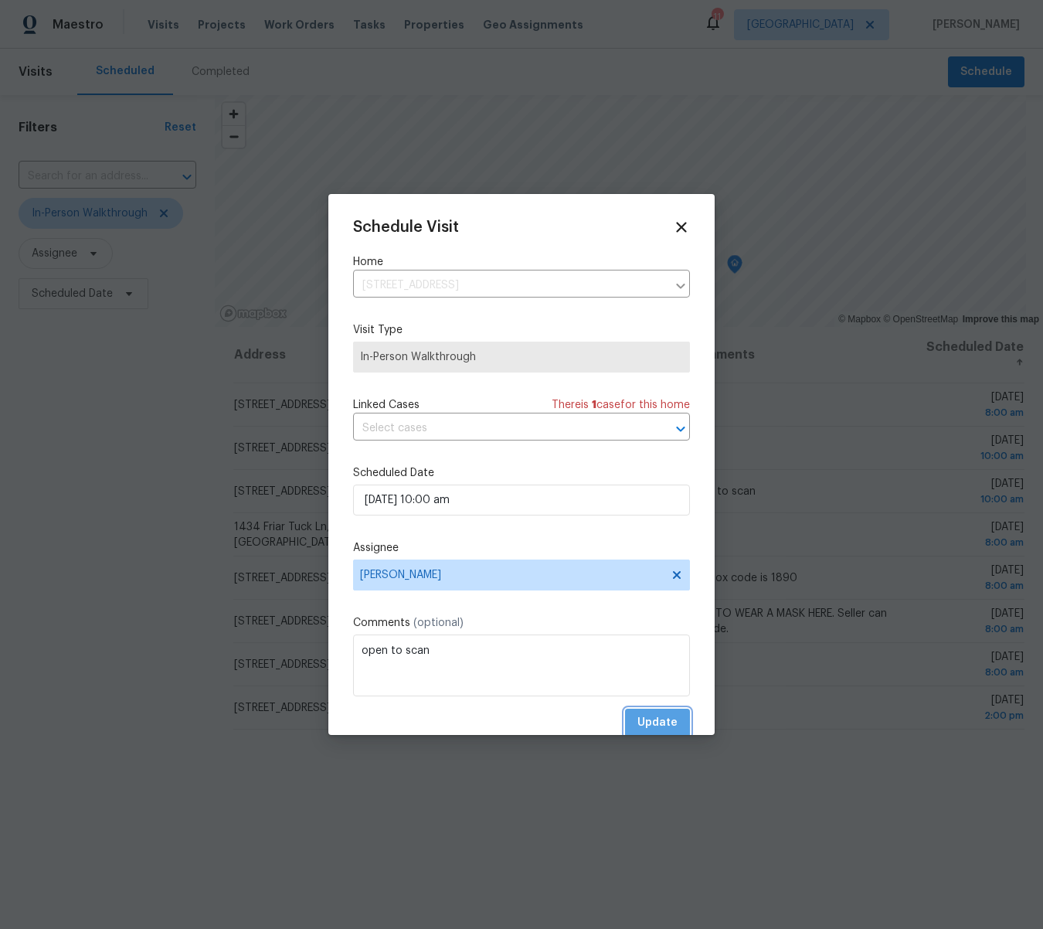
click at [659, 716] on span "Update" at bounding box center [658, 722] width 40 height 19
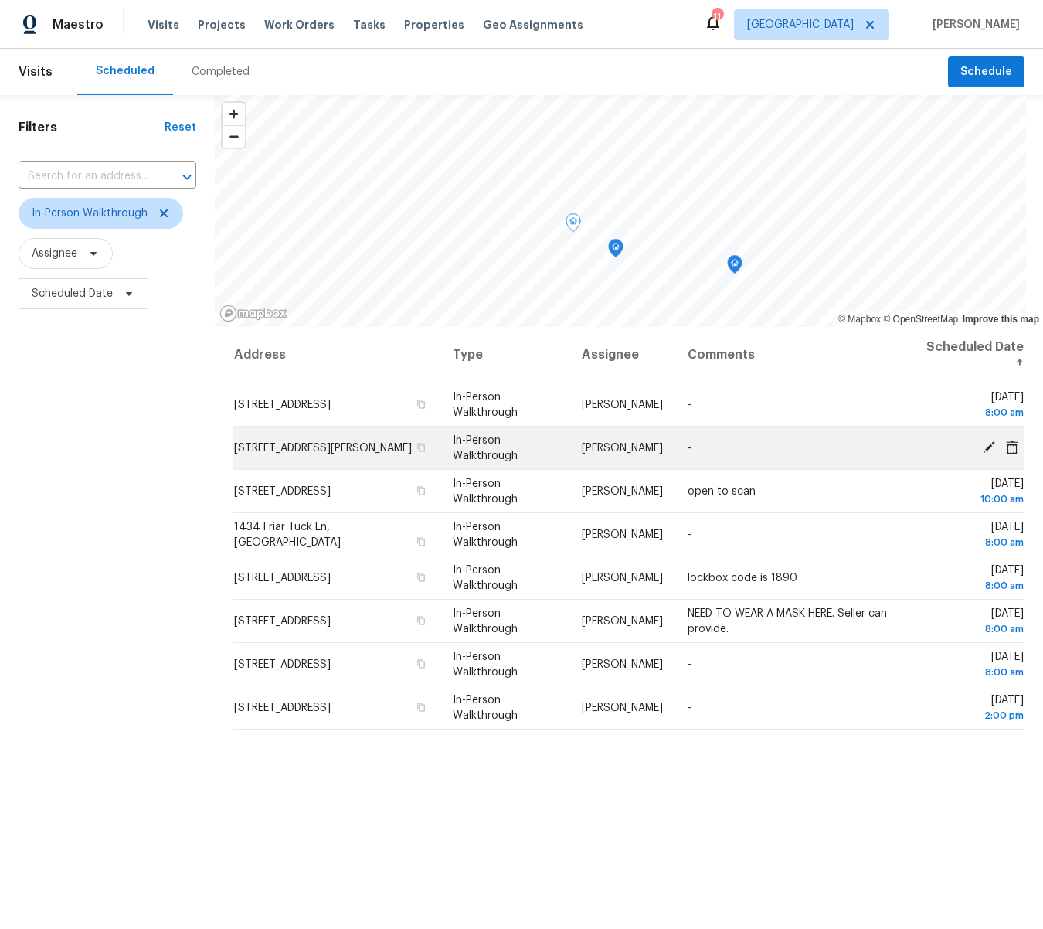
scroll to position [4, 0]
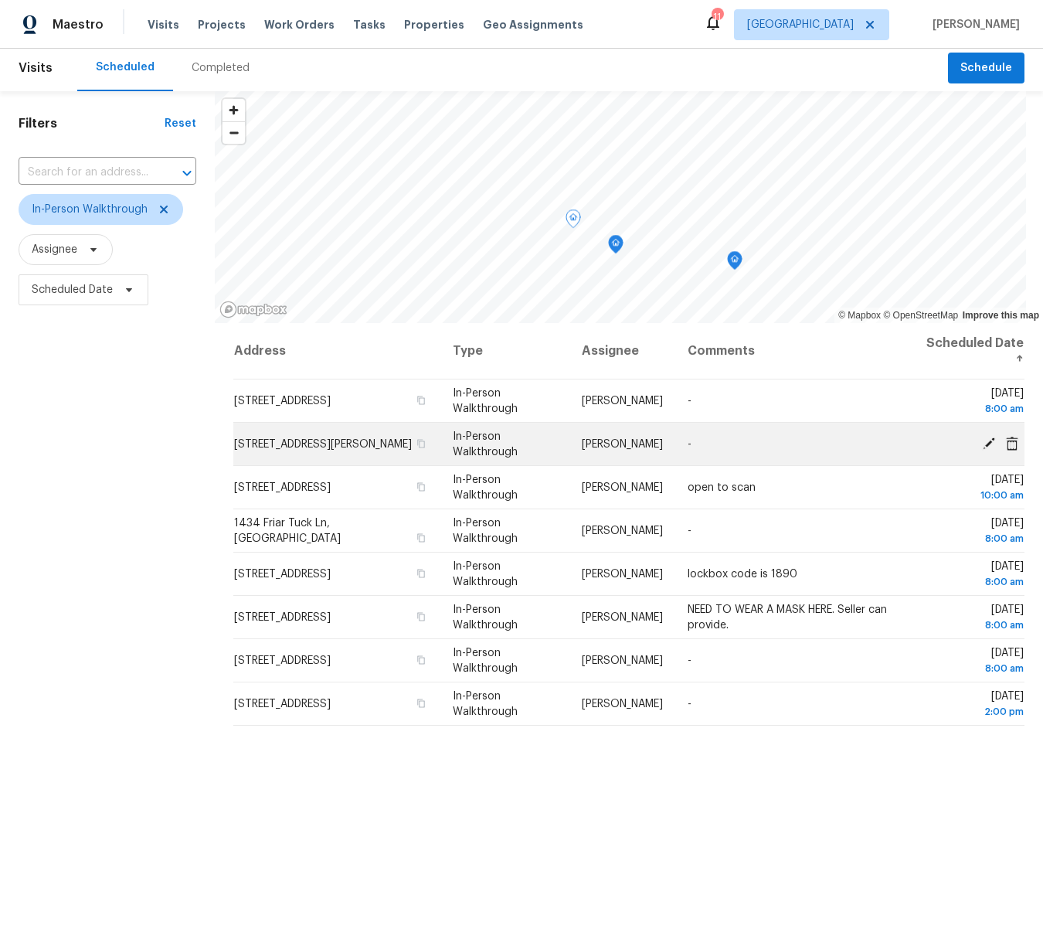
click at [986, 444] on icon at bounding box center [989, 443] width 12 height 12
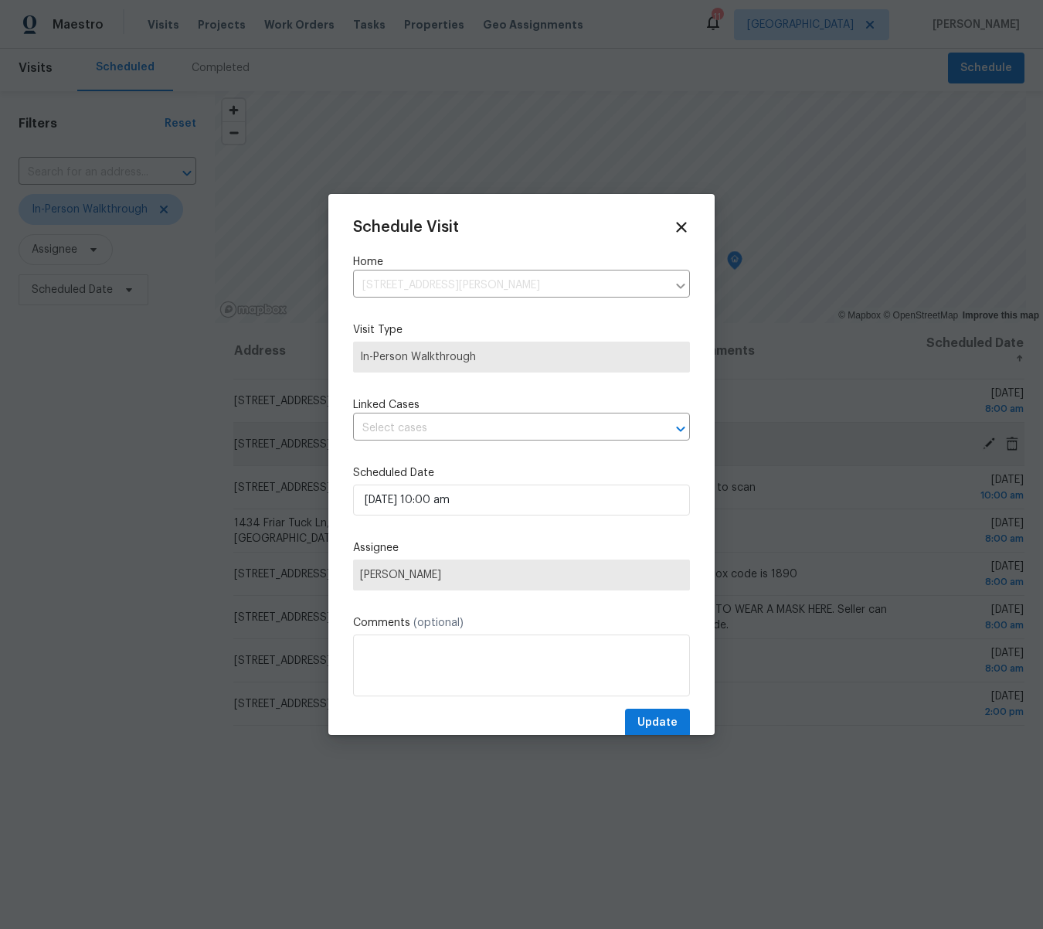
scroll to position [10, 0]
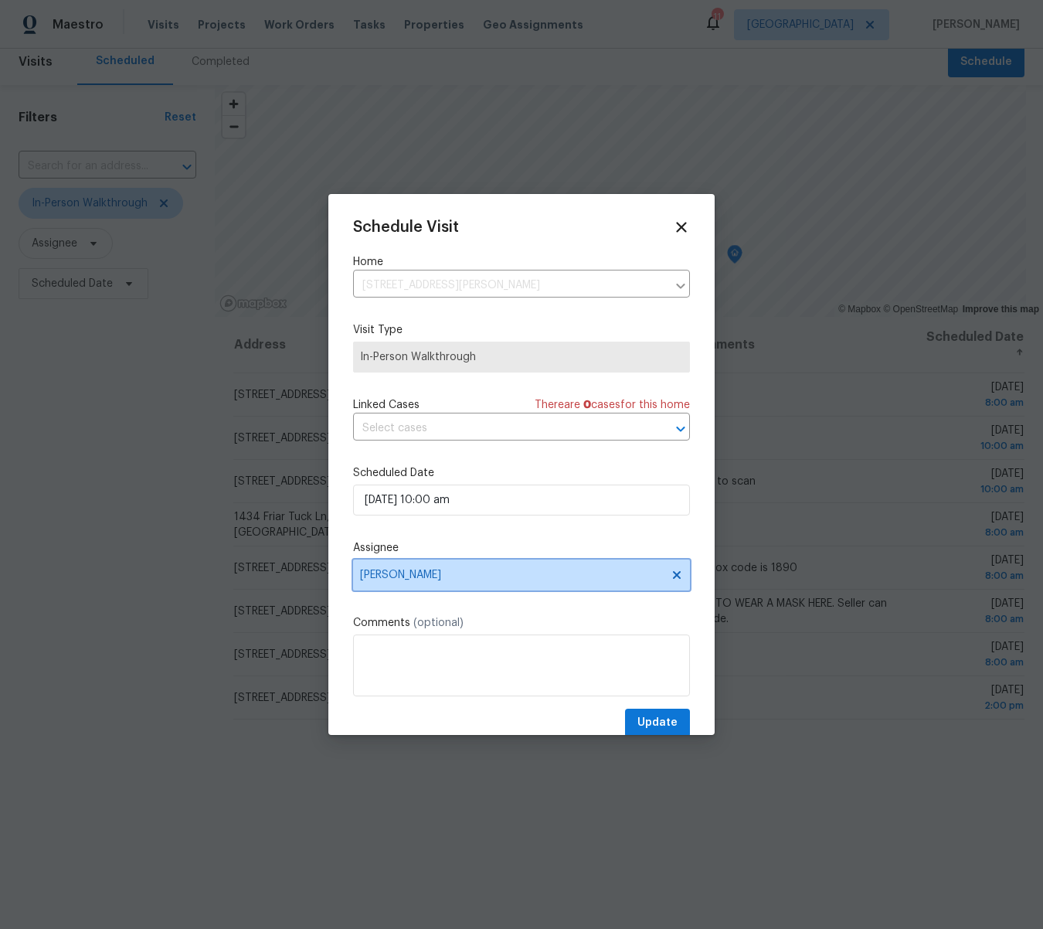
click at [375, 576] on span "[PERSON_NAME]" at bounding box center [511, 575] width 303 height 12
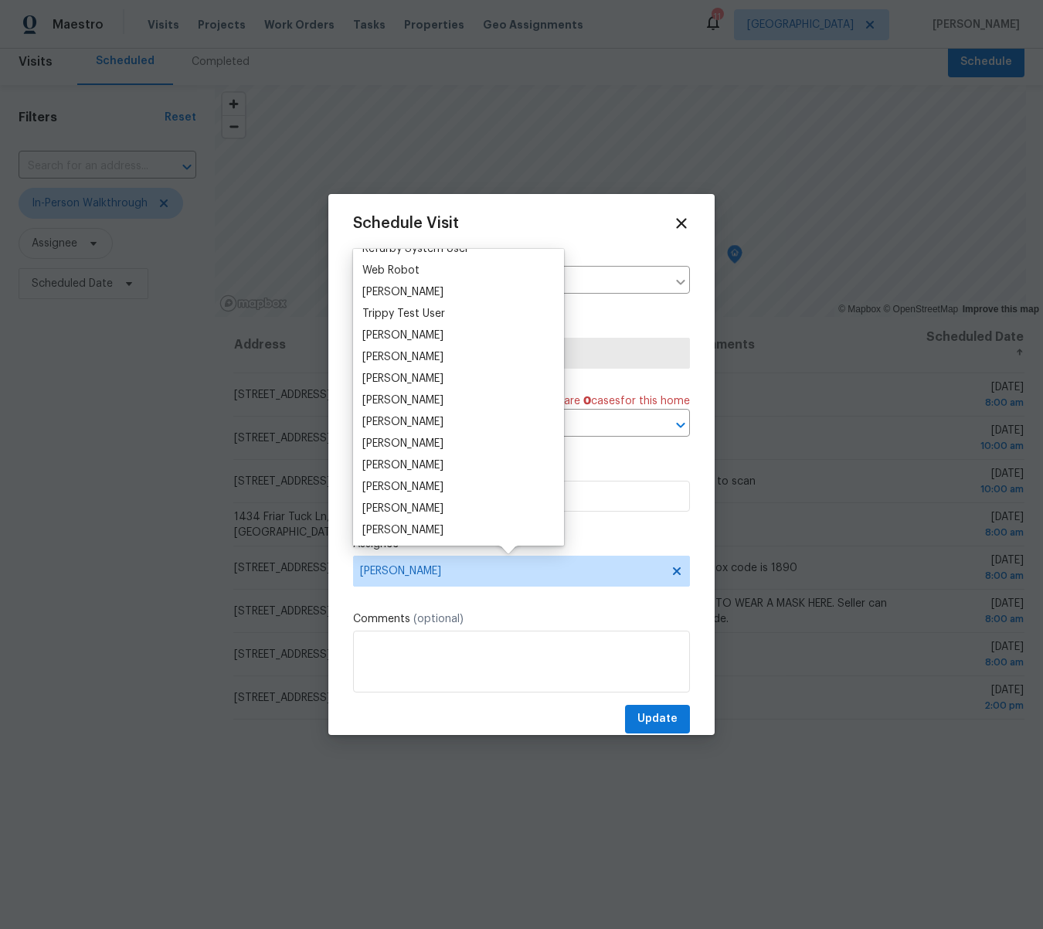
scroll to position [1422, 0]
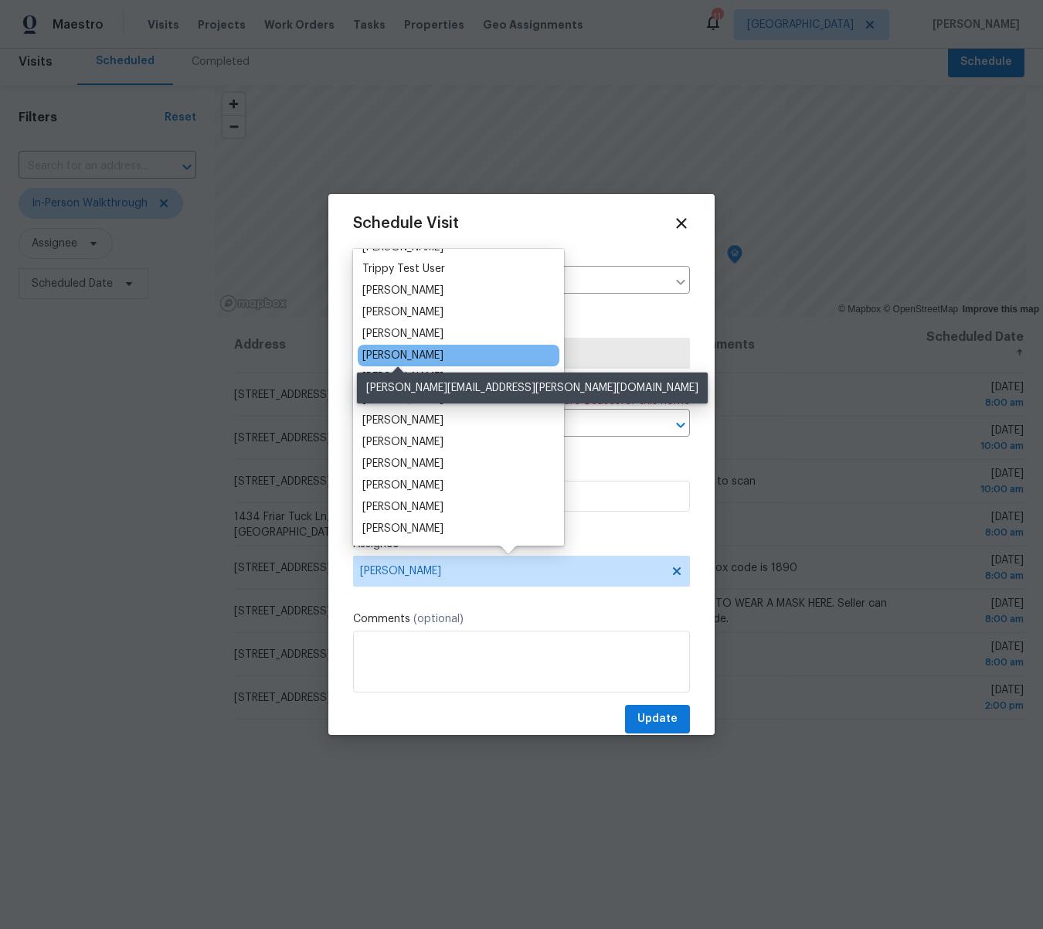
click at [404, 356] on div "[PERSON_NAME]" at bounding box center [403, 355] width 81 height 15
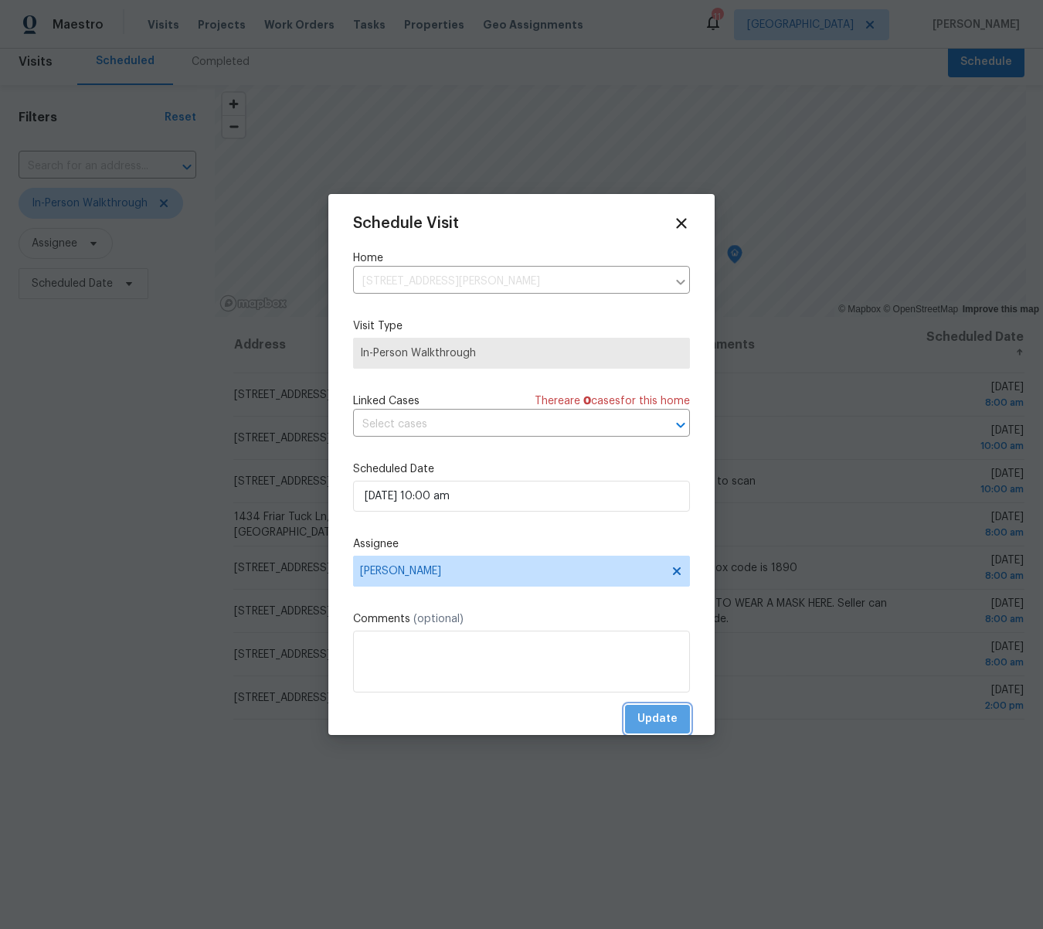
click at [653, 714] on span "Update" at bounding box center [658, 719] width 40 height 19
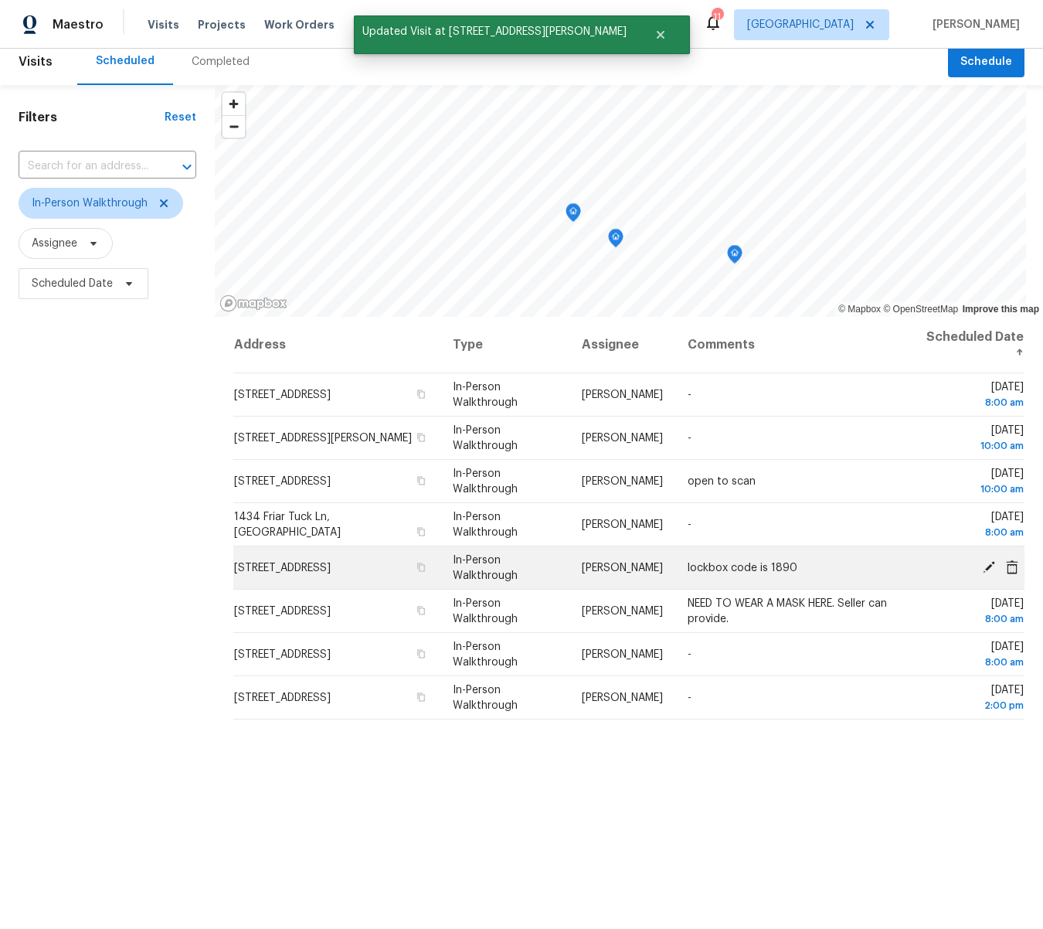
scroll to position [0, 0]
